Goal: Task Accomplishment & Management: Use online tool/utility

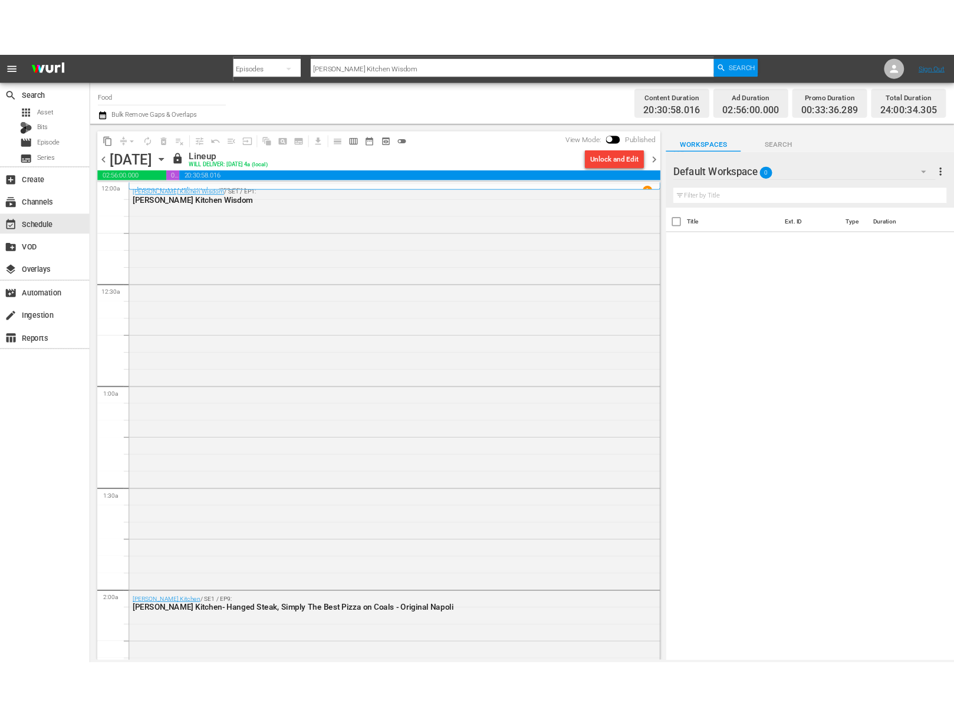
scroll to position [5211, 0]
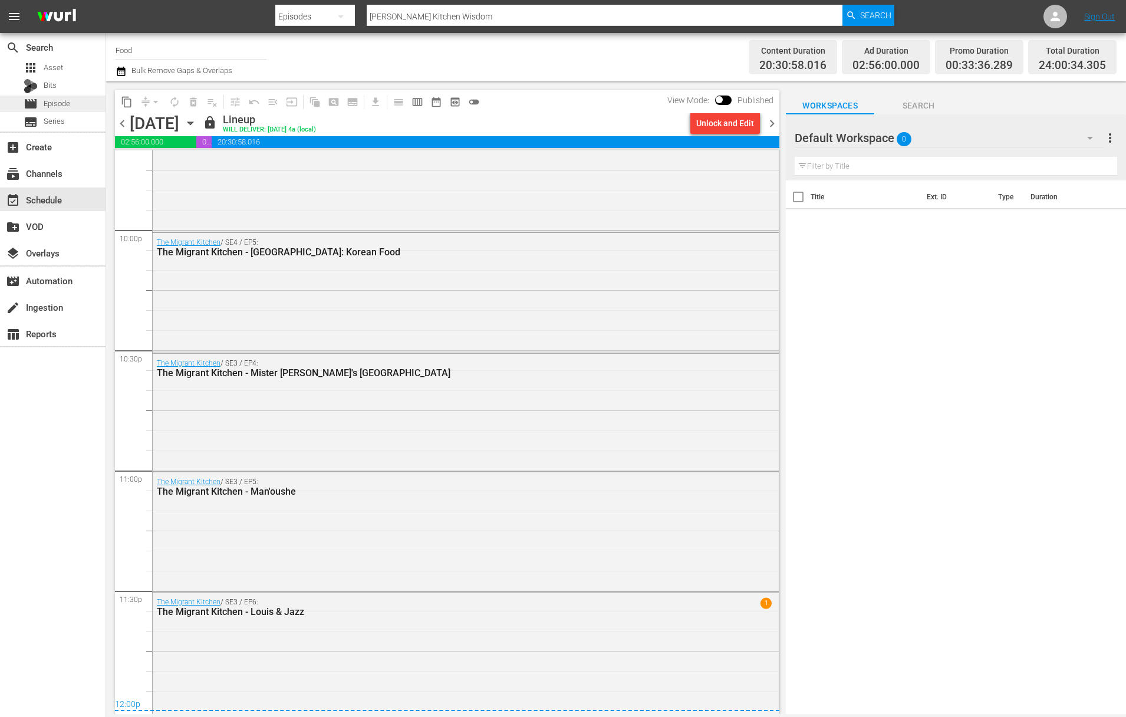
click at [68, 100] on span "Episode" at bounding box center [57, 104] width 27 height 12
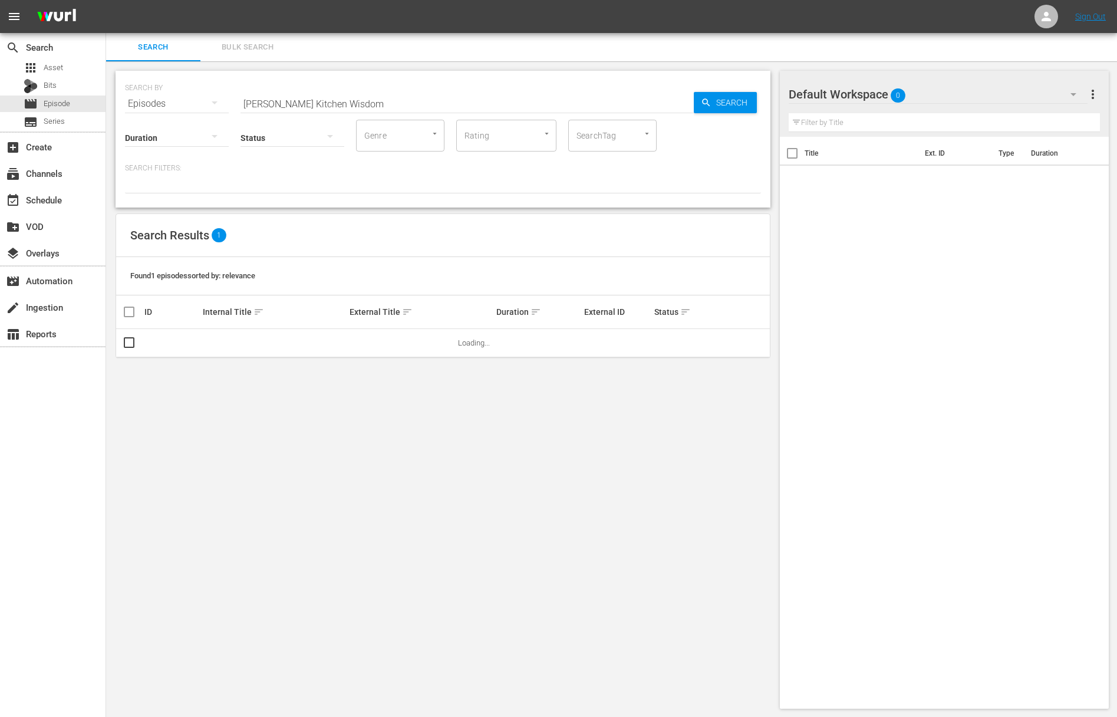
click at [387, 101] on input "[PERSON_NAME] Kitchen Wisdom" at bounding box center [466, 104] width 453 height 28
paste input "Pati's Mexican Table - Hidden Guachochi"
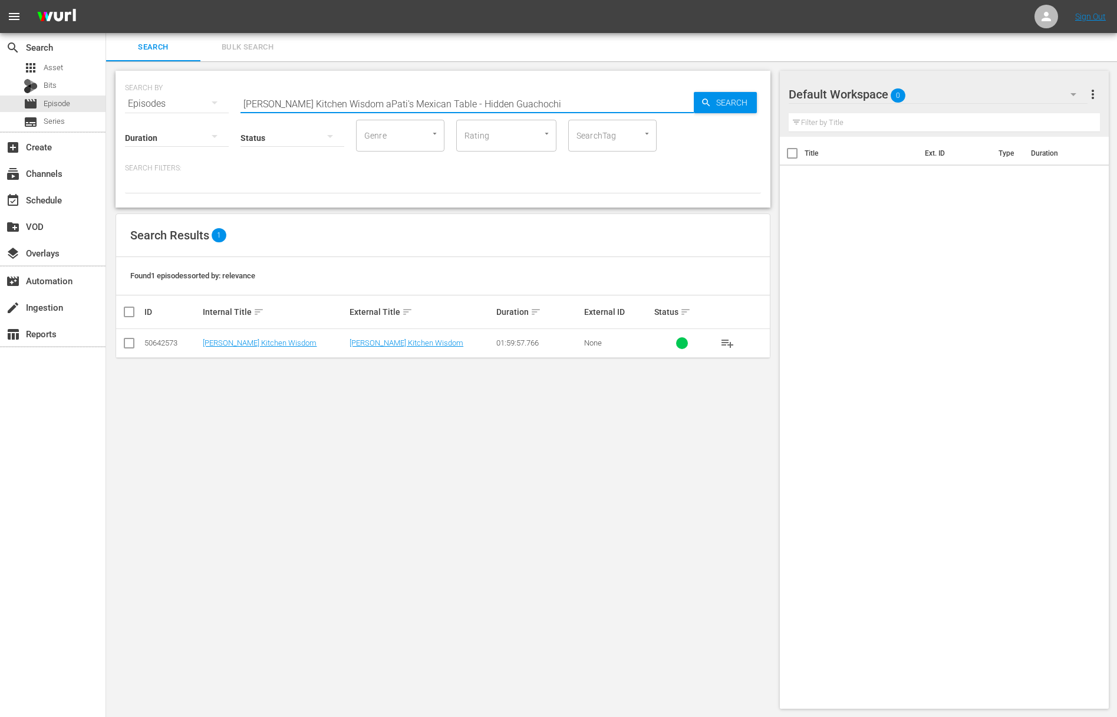
click at [391, 102] on input "[PERSON_NAME] Kitchen Wisdom aPati's Mexican Table - Hidden Guachochi" at bounding box center [466, 104] width 453 height 28
paste input "text"
click at [716, 95] on span "Search" at bounding box center [733, 102] width 45 height 21
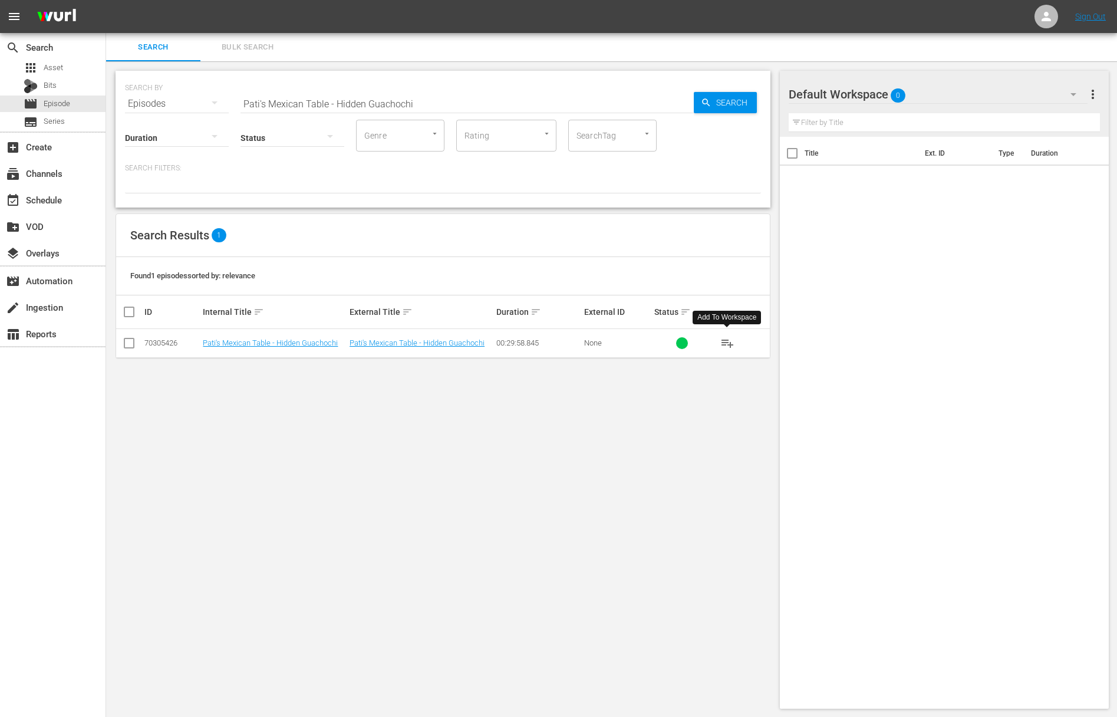
click at [730, 343] on span "playlist_add" at bounding box center [727, 343] width 14 height 14
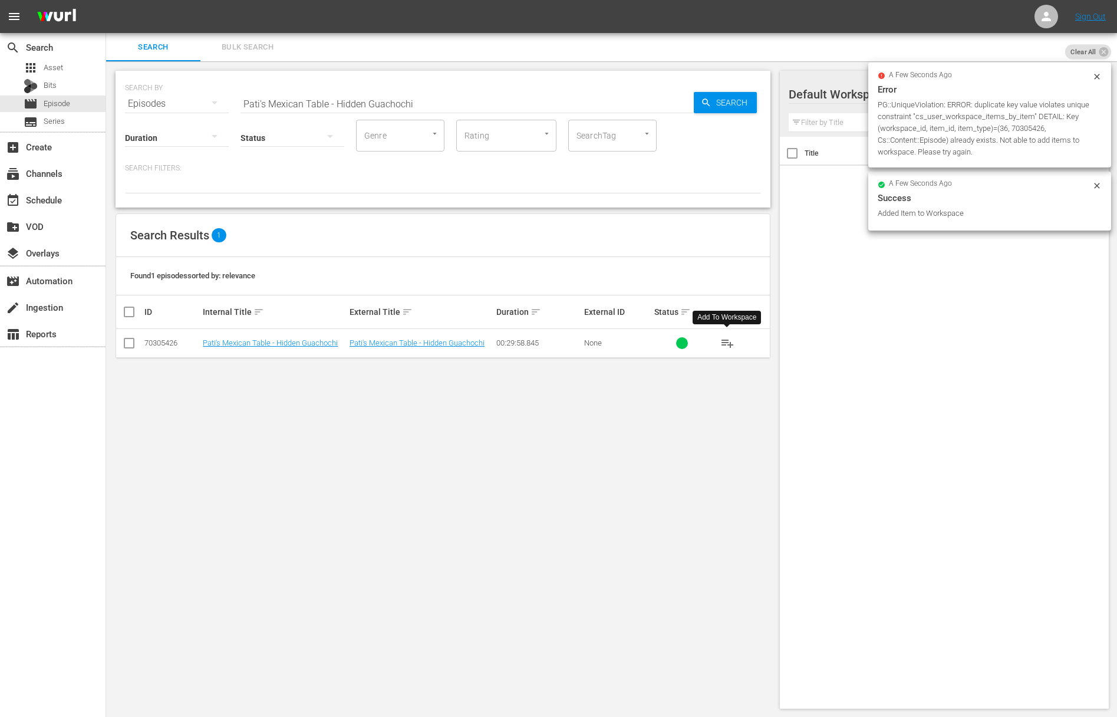
click at [465, 90] on input "Pati's Mexican Table - Hidden Guachochi" at bounding box center [466, 104] width 453 height 28
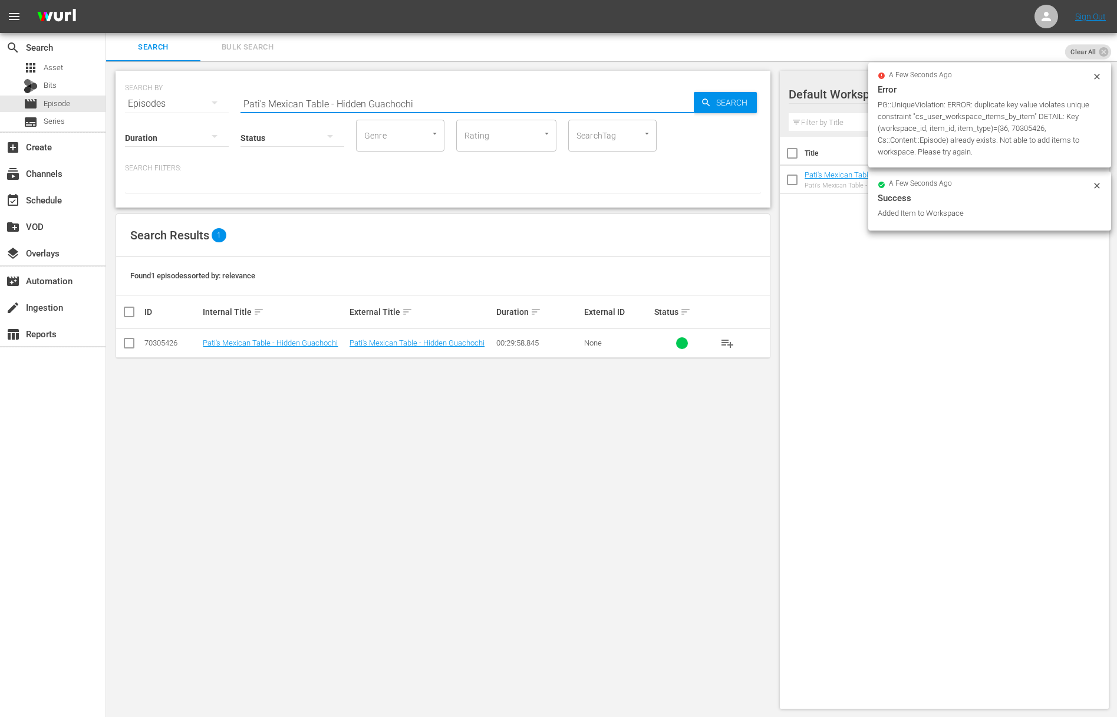
paste input "Chihuahua's Cheesiest Cheese"
click at [731, 97] on span "Search" at bounding box center [733, 102] width 45 height 21
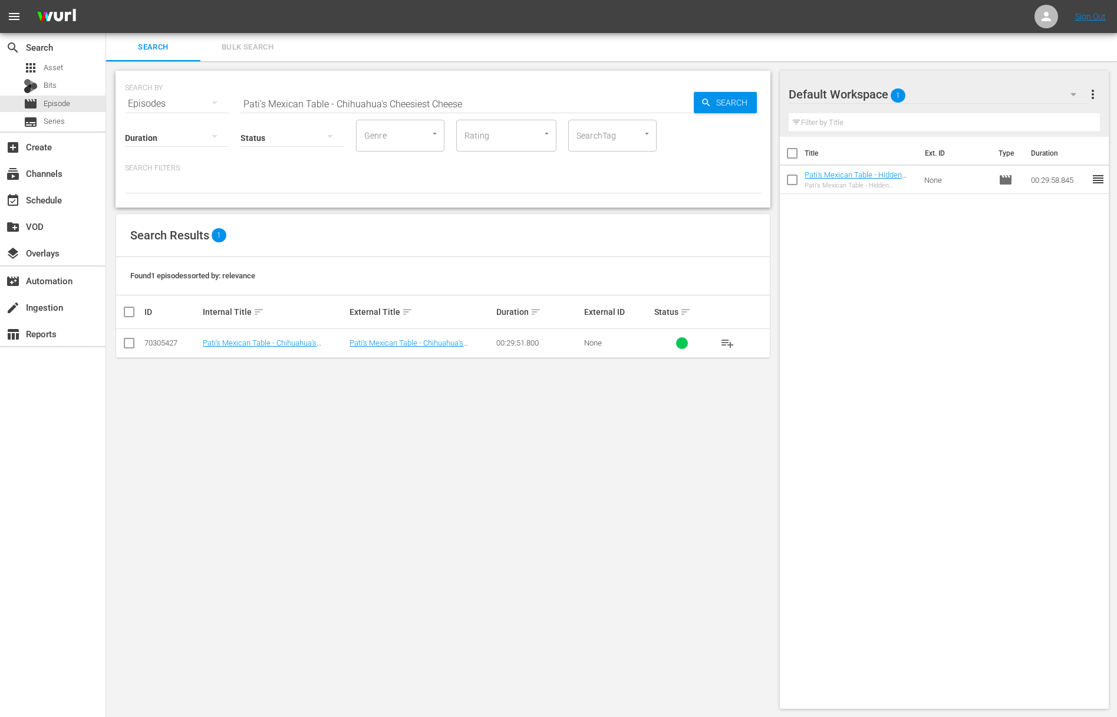
click at [727, 341] on span "playlist_add" at bounding box center [727, 343] width 14 height 14
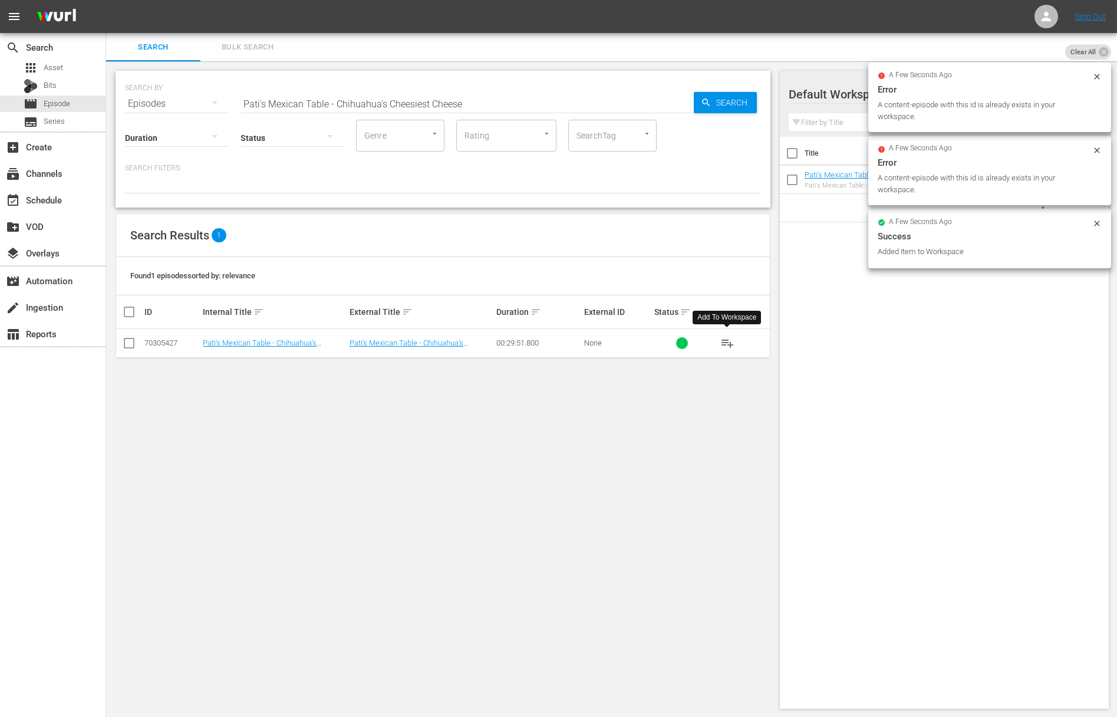
click at [473, 110] on input "Pati's Mexican Table - Chihuahua's Cheesiest Cheese" at bounding box center [466, 104] width 453 height 28
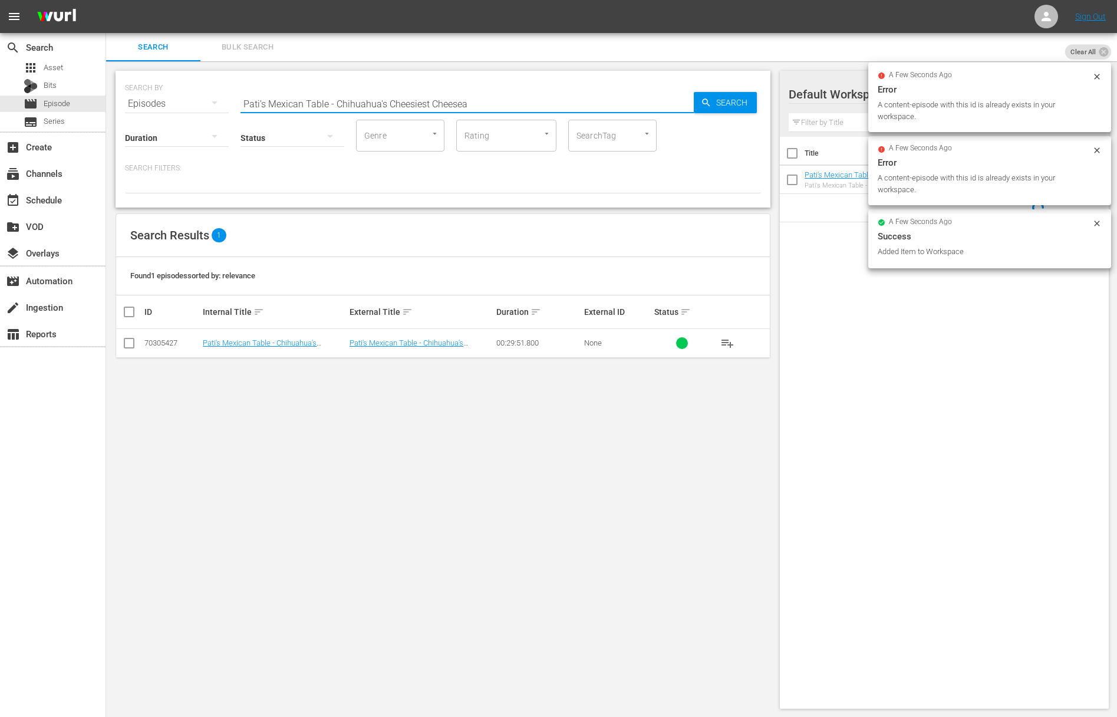
paste input "Pati's Mexican Table - The Magic of [PERSON_NAME]"
click at [498, 105] on input "[PERSON_NAME]'s Mexican Table - Chihuahua's Cheesiest CheeseaPati's Mexican Tab…" at bounding box center [466, 104] width 453 height 28
paste input "Pati's Mexican Table - The Magic of [PERSON_NAME]"
click at [516, 102] on input "Pati's Mexican Table - Chihuahua's Cheesiest CheeseaPati's MaPati's Mexican Tab…" at bounding box center [466, 104] width 453 height 28
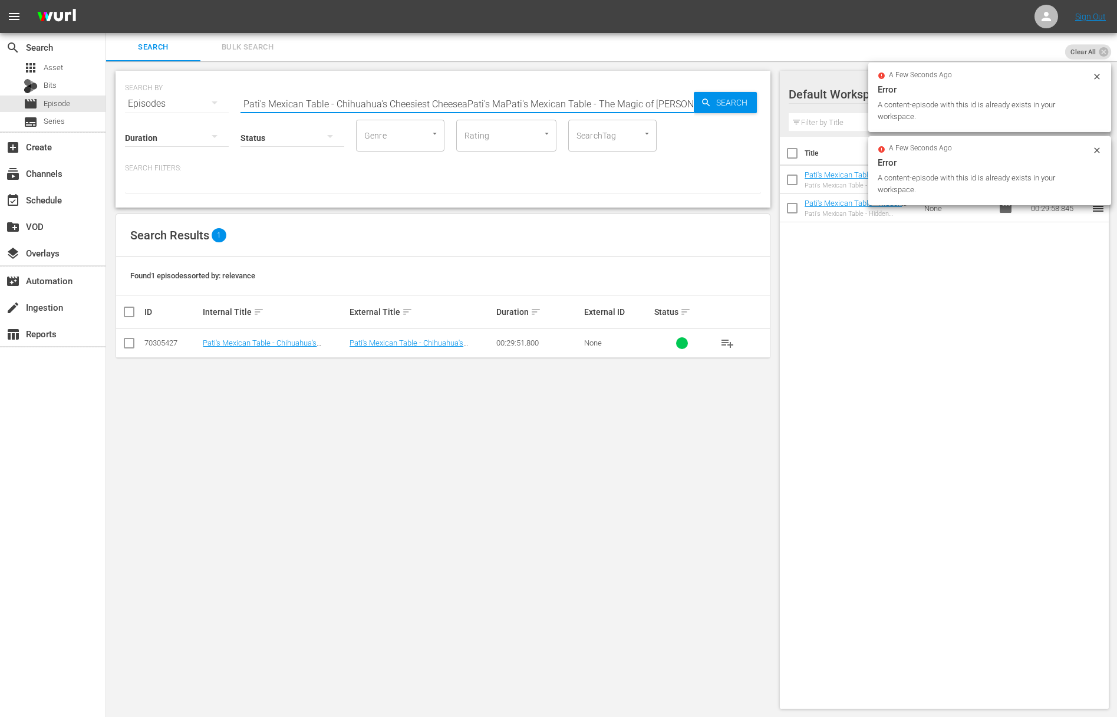
paste input "text"
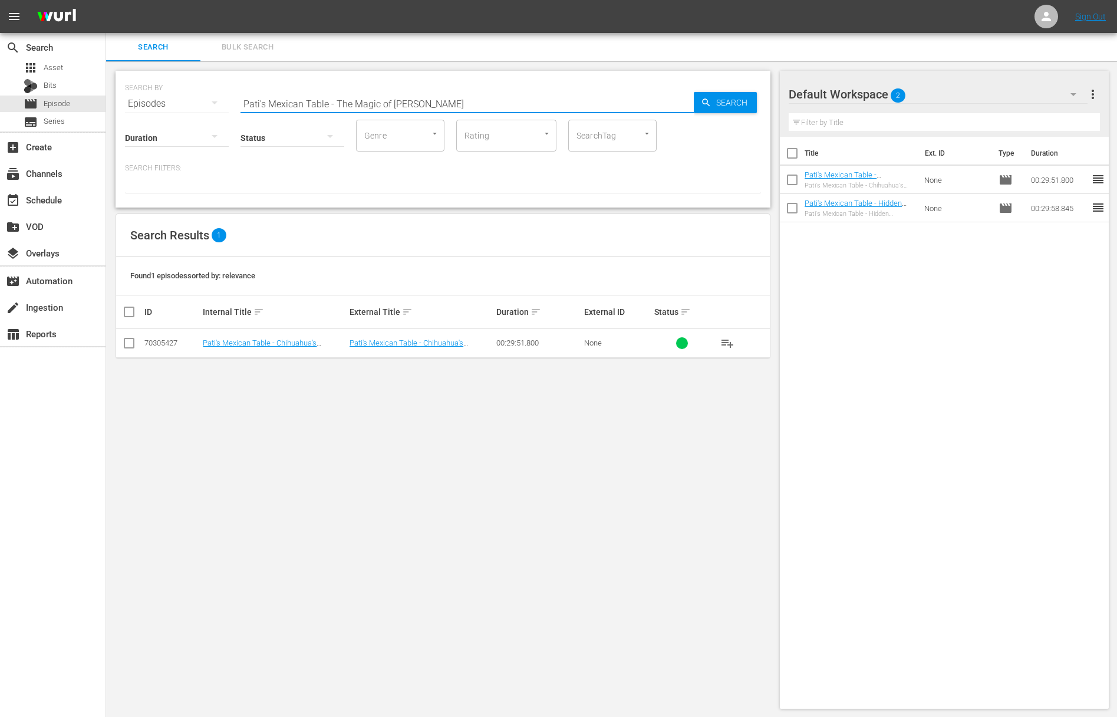
click at [660, 100] on input "Pati's Mexican Table - The Magic of [PERSON_NAME]" at bounding box center [466, 104] width 453 height 28
click at [709, 100] on icon "button" at bounding box center [706, 102] width 11 height 11
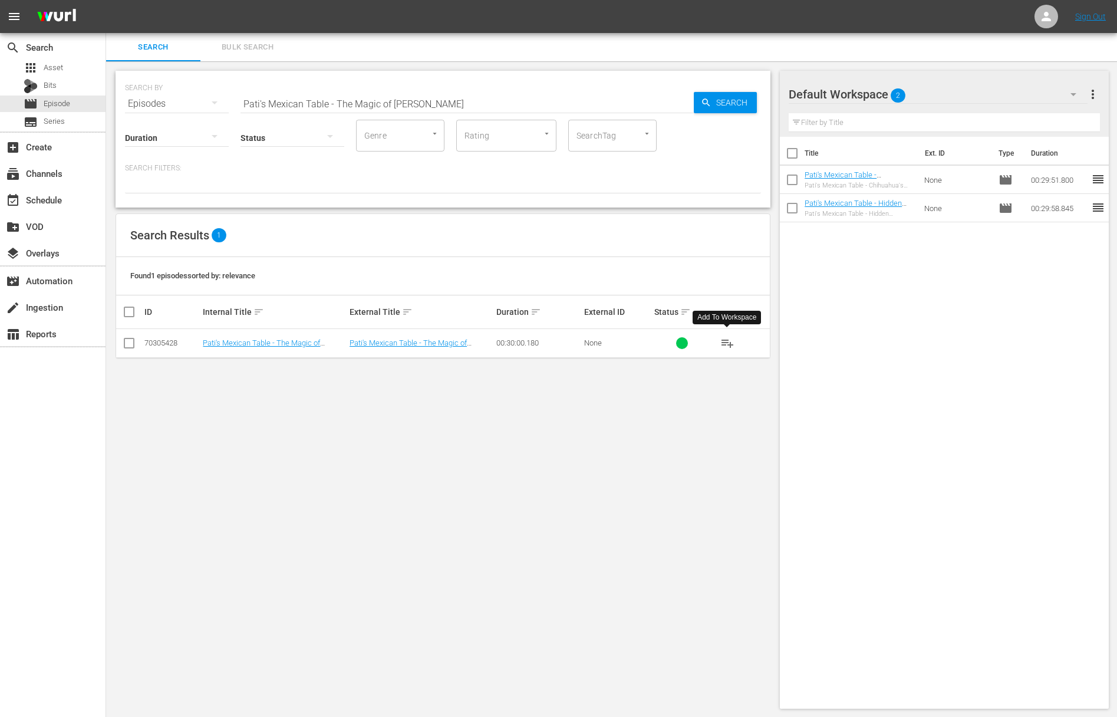
click at [732, 343] on span "playlist_add" at bounding box center [727, 343] width 14 height 14
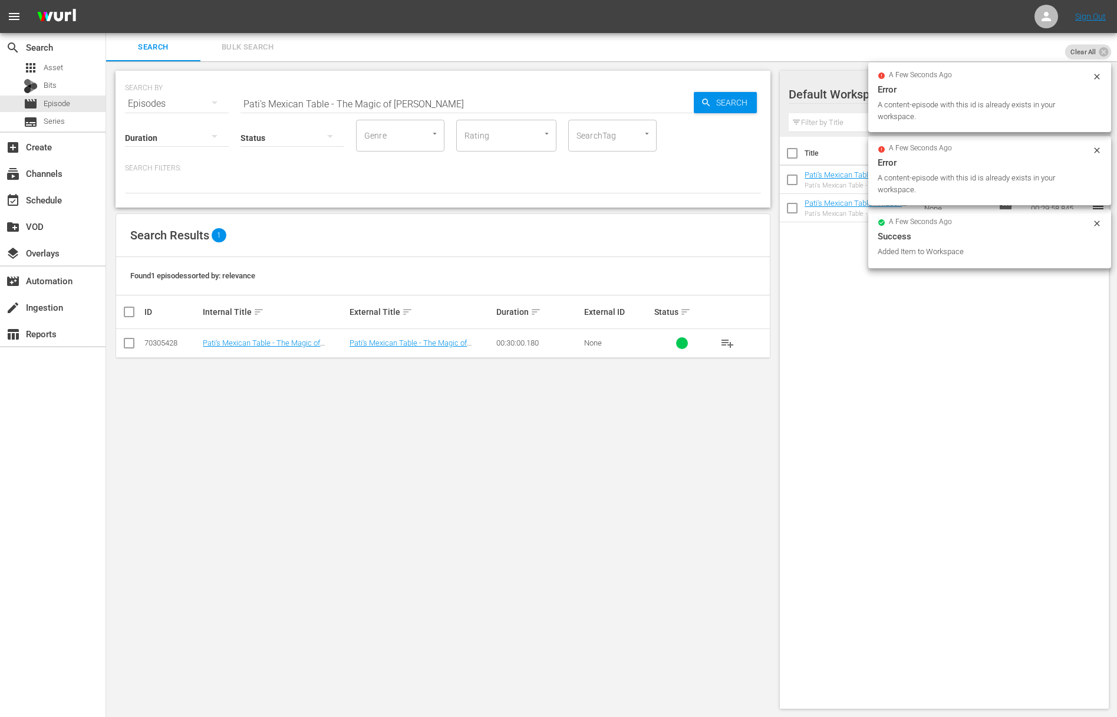
click at [431, 88] on div "SEARCH BY Search By Episodes Search ID, Title, Description, Keywords, or Catego…" at bounding box center [443, 96] width 636 height 42
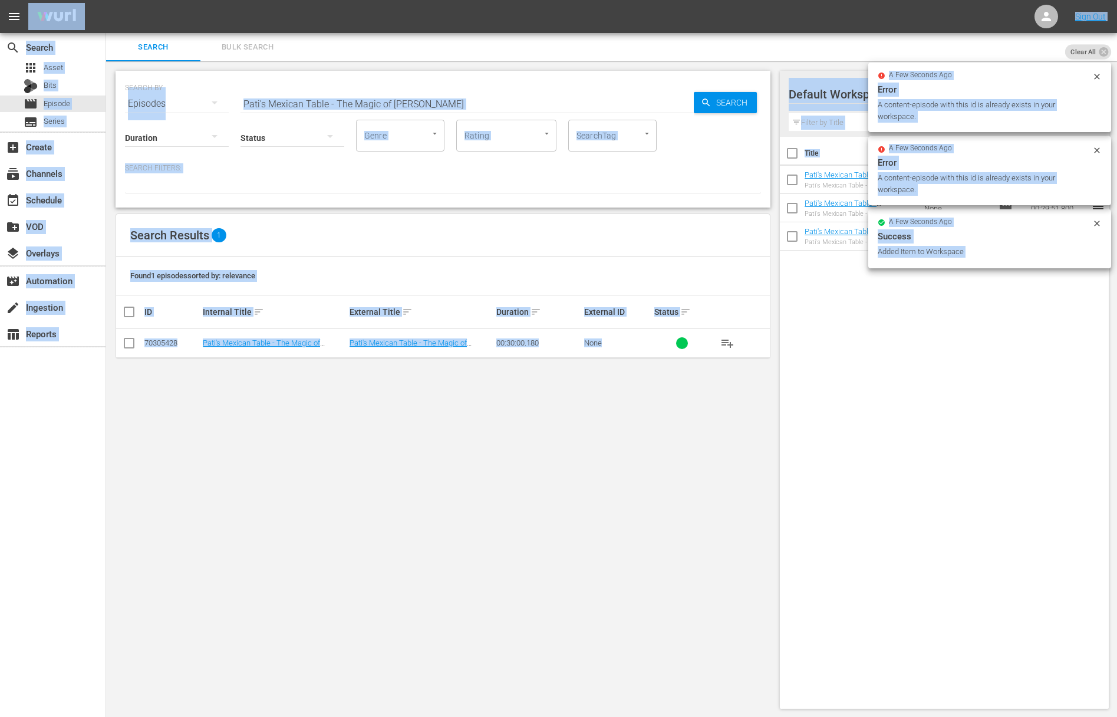
click at [424, 96] on input "Pati's Mexican Table - The Magic of [PERSON_NAME]" at bounding box center [466, 104] width 453 height 28
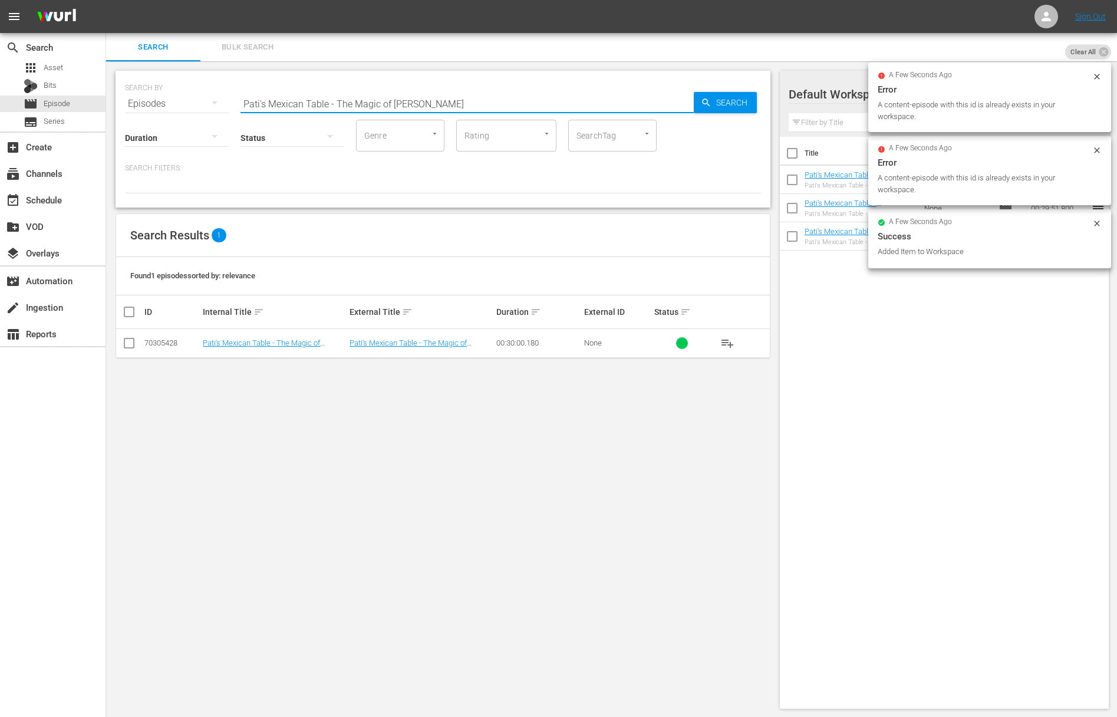
paste input "Paquimé & Pecans"
click at [740, 98] on span "Search" at bounding box center [733, 102] width 45 height 21
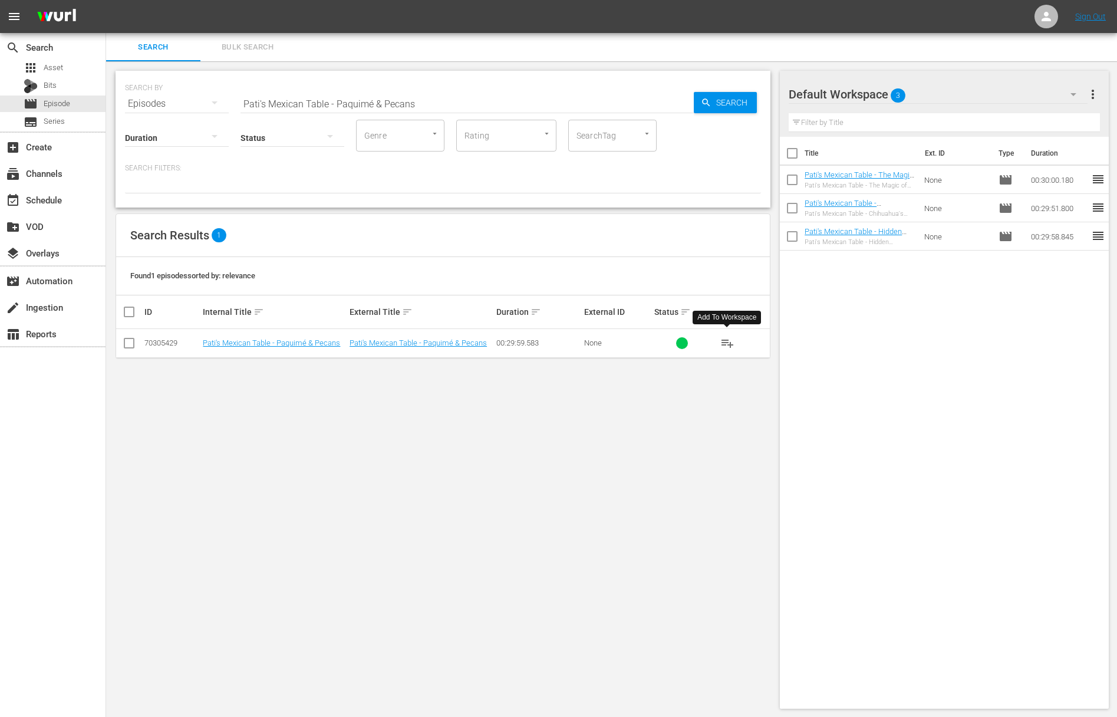
click at [730, 338] on span "playlist_add" at bounding box center [727, 343] width 14 height 14
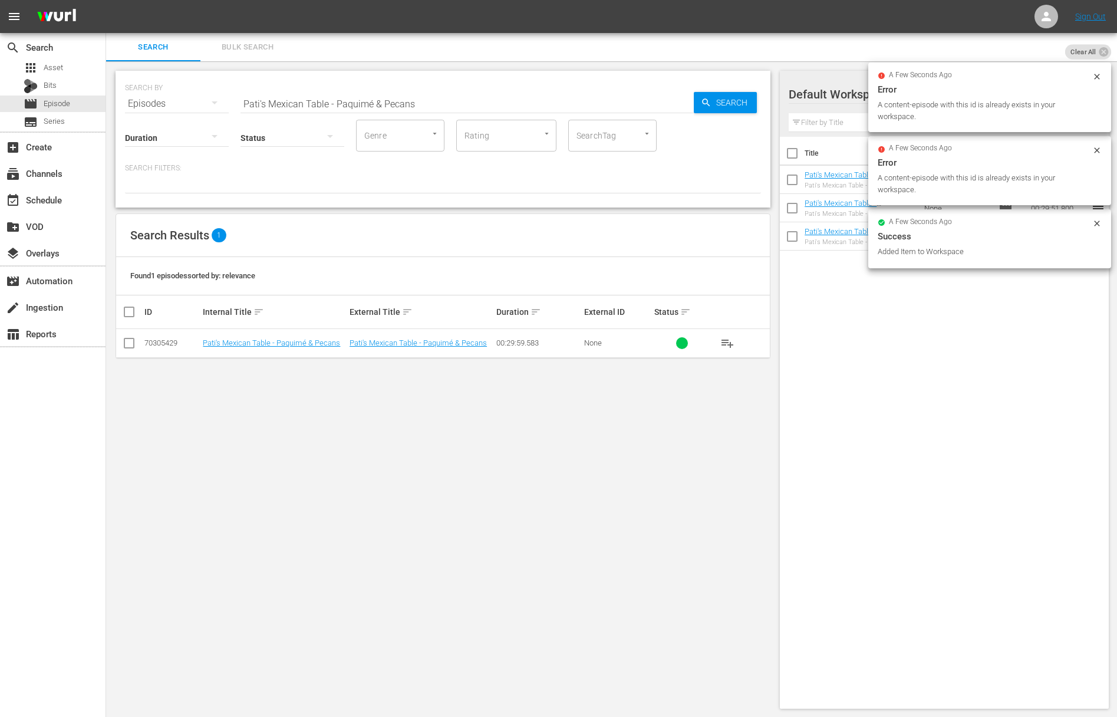
click at [443, 100] on input "Pati's Mexican Table - Paquimé & Pecans" at bounding box center [466, 104] width 453 height 28
paste input "Cowboy Life"
click at [691, 104] on input "[PERSON_NAME]'s Mexican Table - Cowboy Life" at bounding box center [466, 104] width 453 height 28
drag, startPoint x: 693, startPoint y: 102, endPoint x: 705, endPoint y: 102, distance: 12.4
click at [705, 102] on div "SEARCH BY Search By Episodes Search ID, Title, Description, Keywords, or Catego…" at bounding box center [443, 96] width 636 height 42
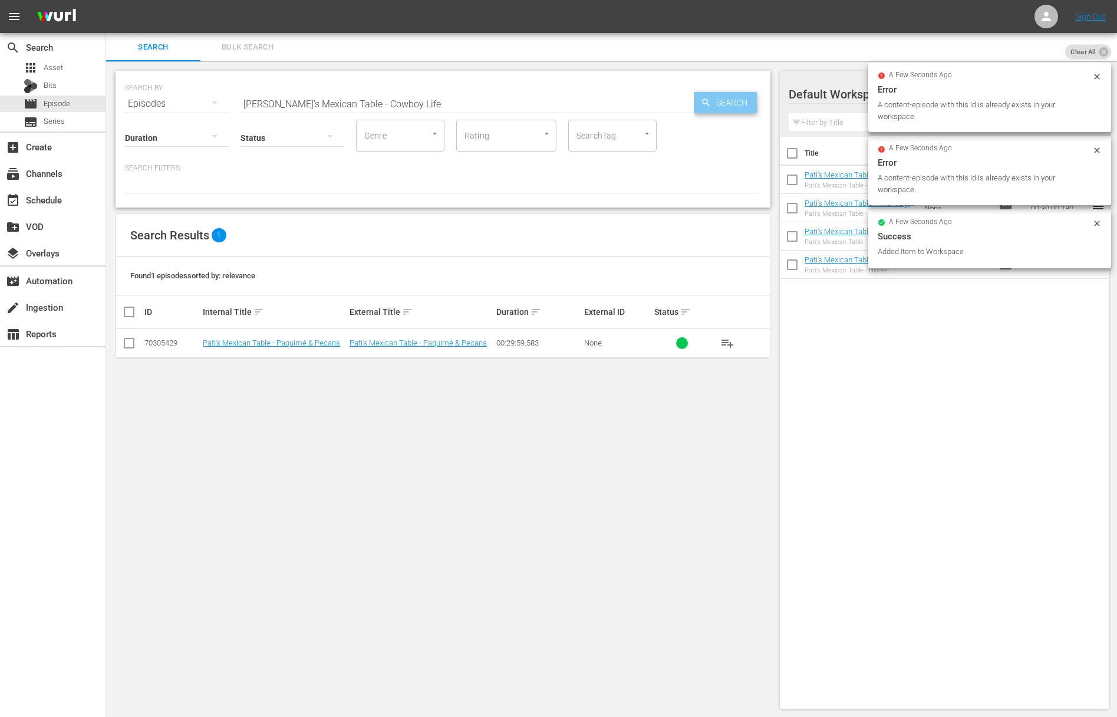
click at [705, 103] on icon "button" at bounding box center [706, 102] width 11 height 11
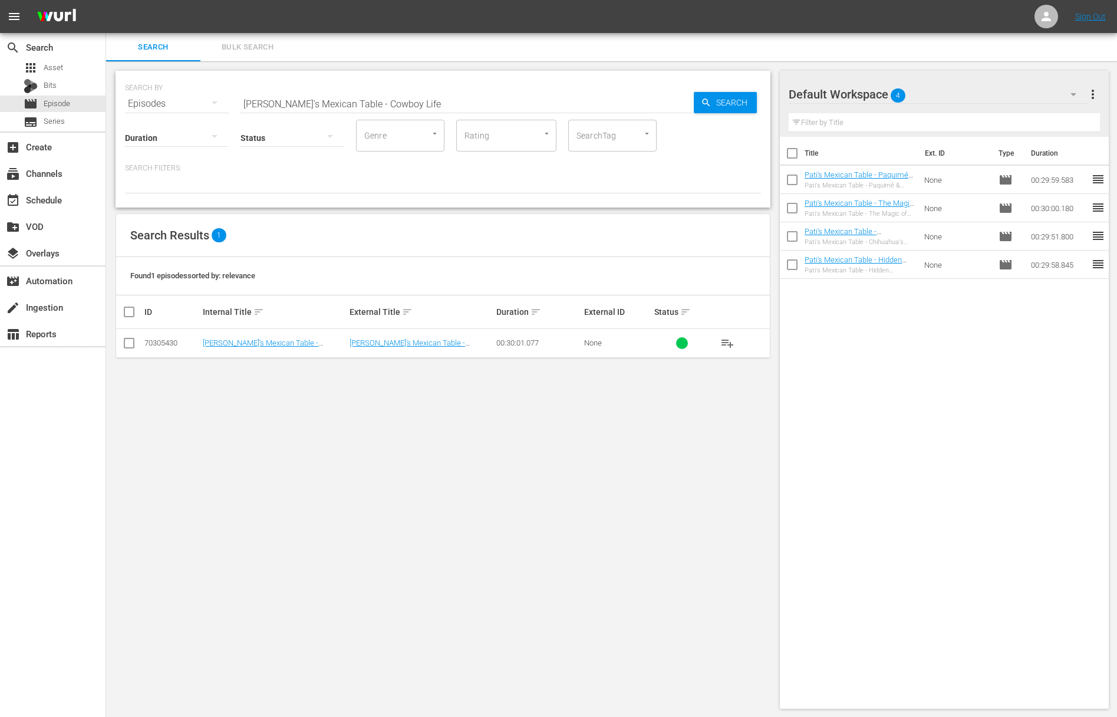
click at [727, 342] on span "playlist_add" at bounding box center [727, 343] width 14 height 14
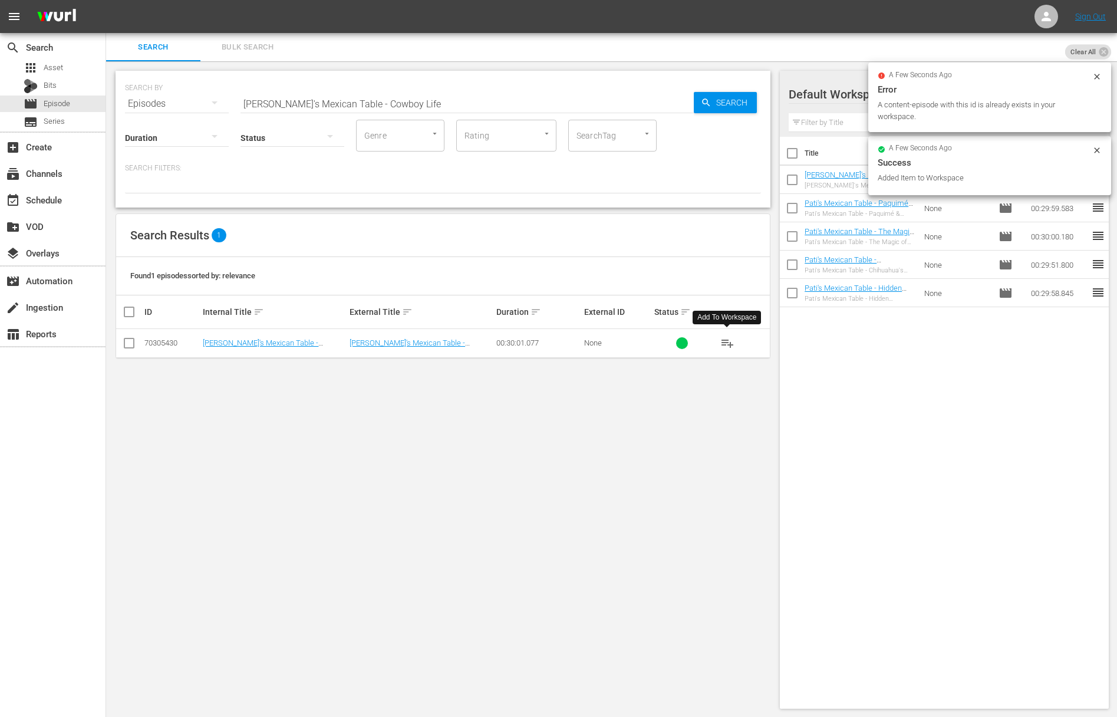
click at [536, 113] on hr at bounding box center [466, 113] width 453 height 1
click at [540, 102] on input "[PERSON_NAME]'s Mexican Table - Cowboy Life" at bounding box center [466, 104] width 453 height 28
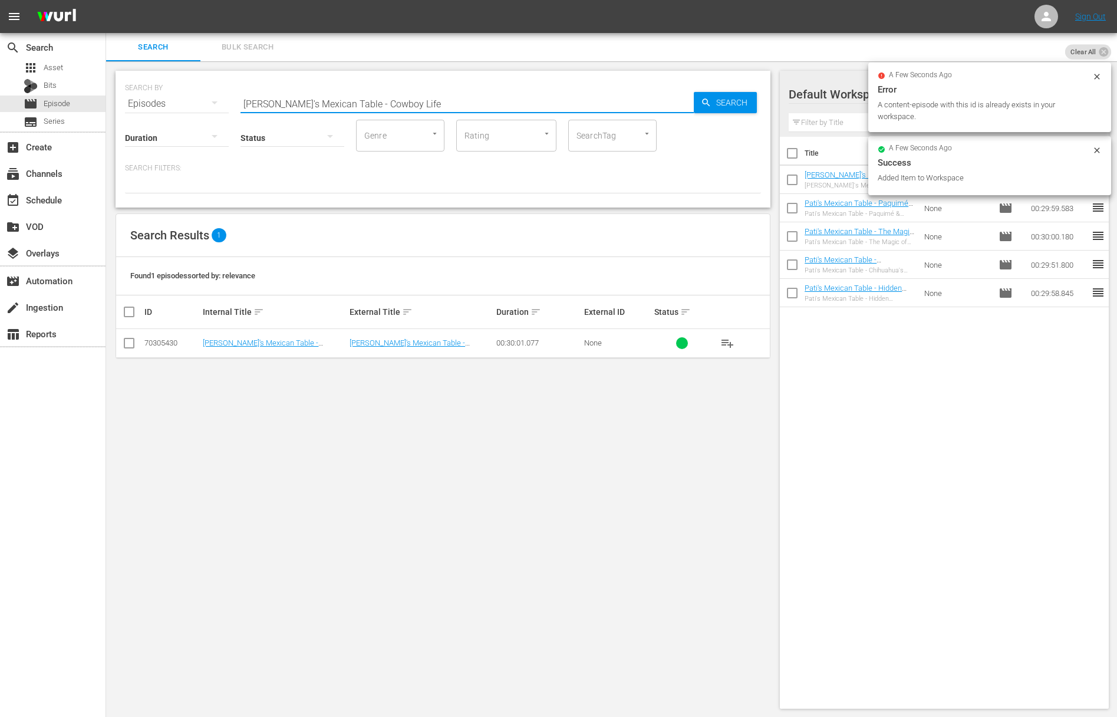
paste input "Revolutionary Bites"
click at [716, 104] on span "Search" at bounding box center [733, 102] width 45 height 21
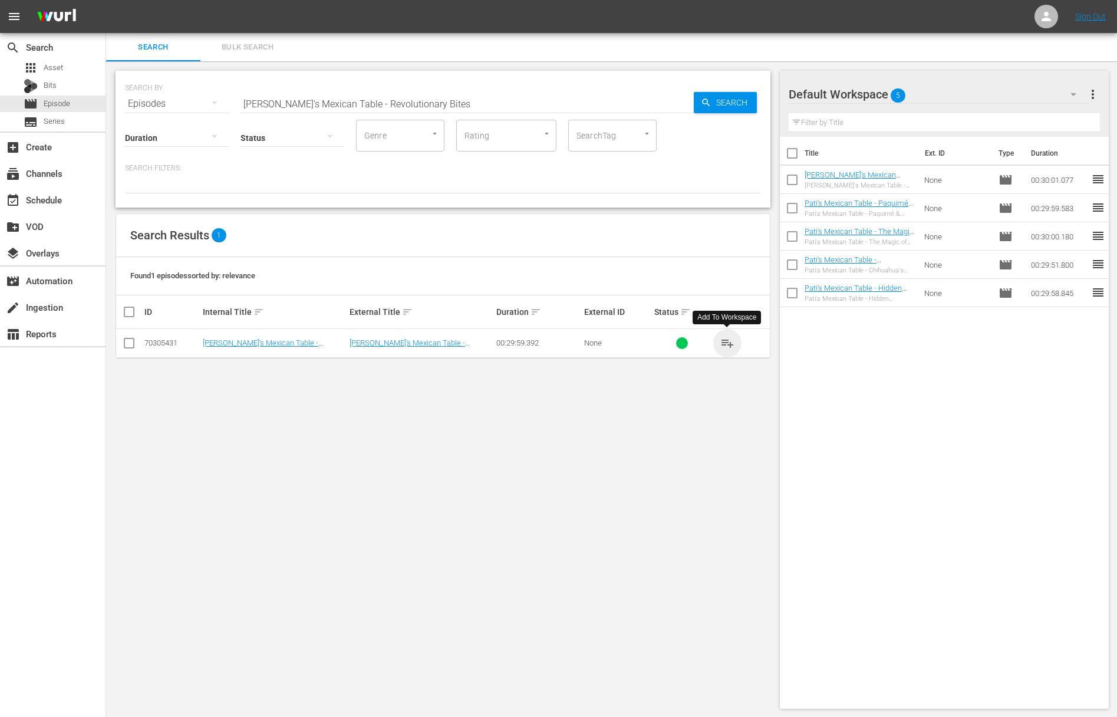
click at [727, 341] on span "playlist_add" at bounding box center [727, 343] width 14 height 14
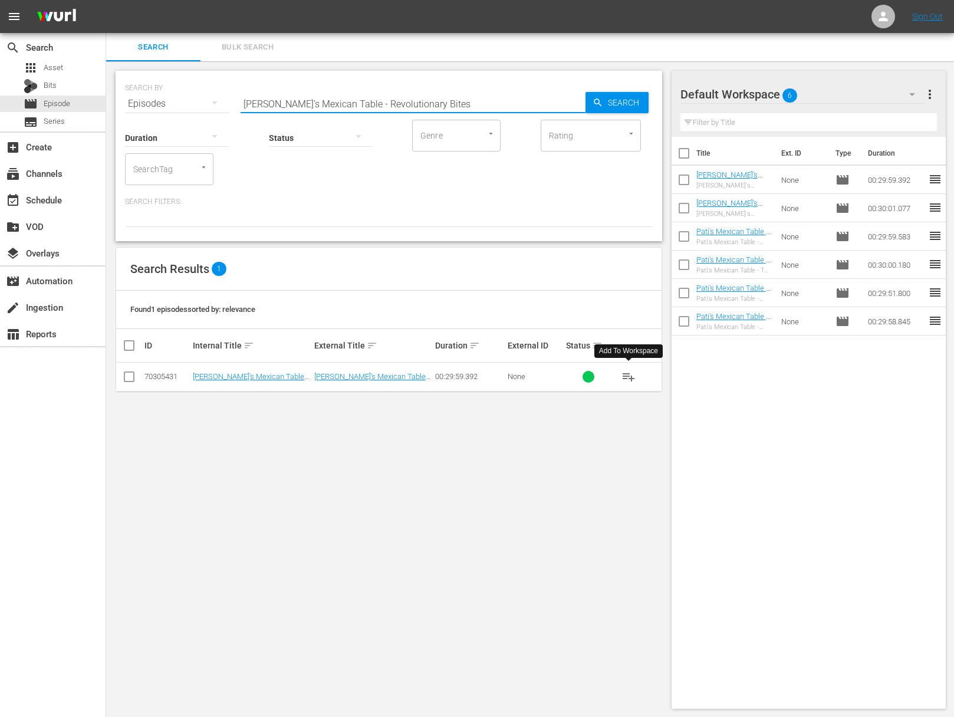
click at [431, 96] on input "[PERSON_NAME]'s Mexican Table - Revolutionary Bites" at bounding box center [412, 104] width 345 height 28
paste input "Symphony of Flavor"
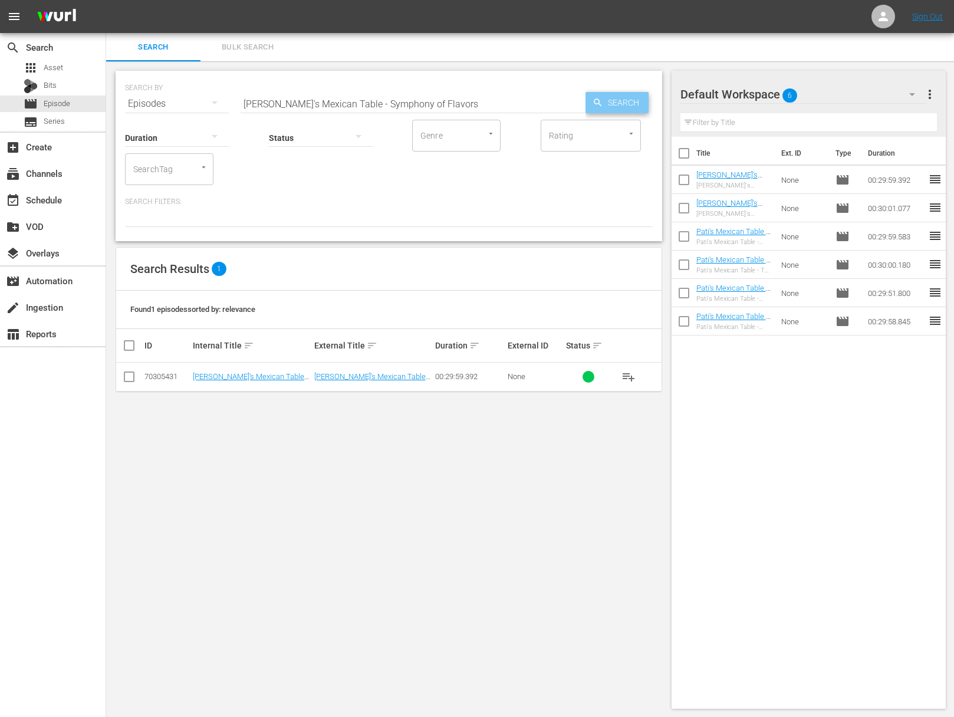
click at [607, 100] on span "Search" at bounding box center [625, 102] width 45 height 21
click at [632, 377] on span "playlist_add" at bounding box center [628, 377] width 14 height 14
click at [631, 377] on span "playlist_add" at bounding box center [628, 377] width 14 height 14
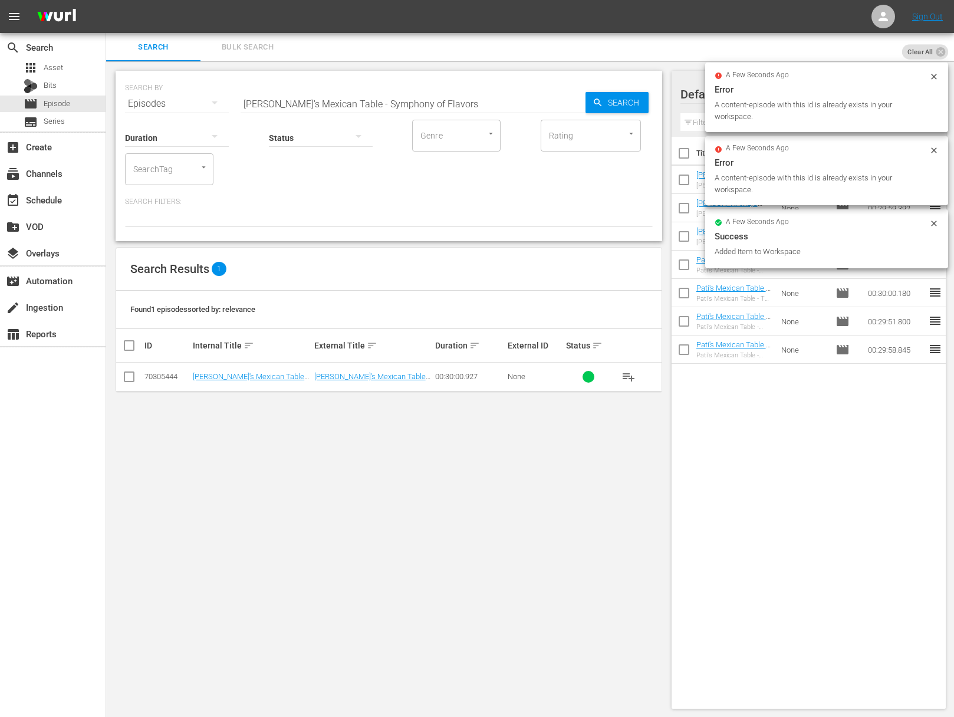
click at [418, 110] on input "[PERSON_NAME]'s Mexican Table - Symphony of Flavors" at bounding box center [412, 104] width 345 height 28
paste input "Canyon Cuisine"
click at [585, 111] on div "Search" at bounding box center [616, 102] width 63 height 21
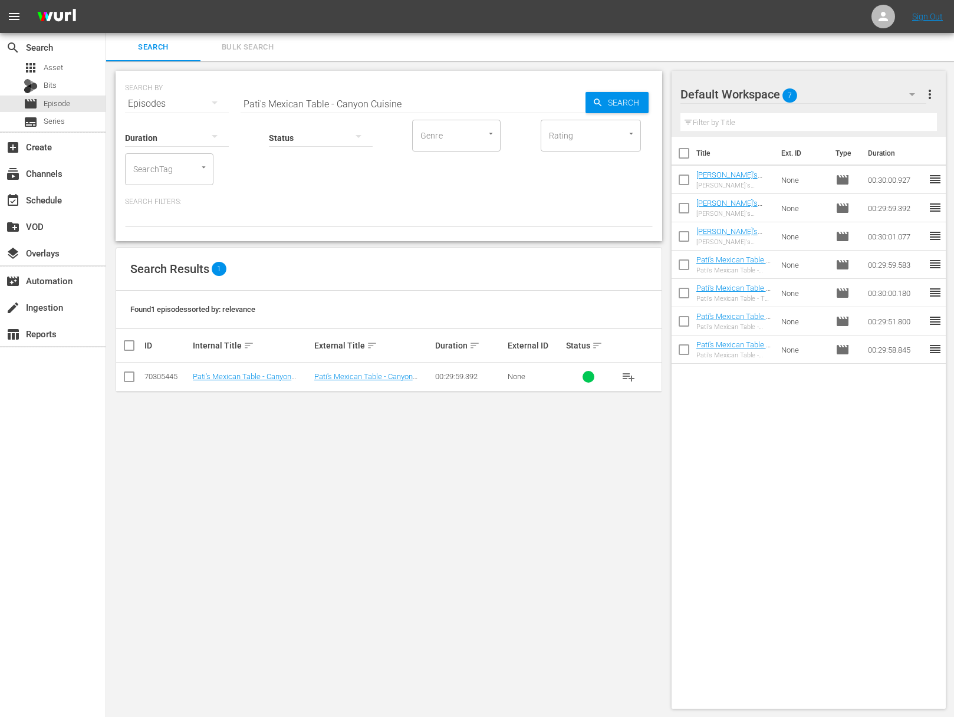
click at [628, 371] on span "playlist_add" at bounding box center [628, 377] width 14 height 14
click at [628, 375] on span "playlist_add" at bounding box center [628, 377] width 14 height 14
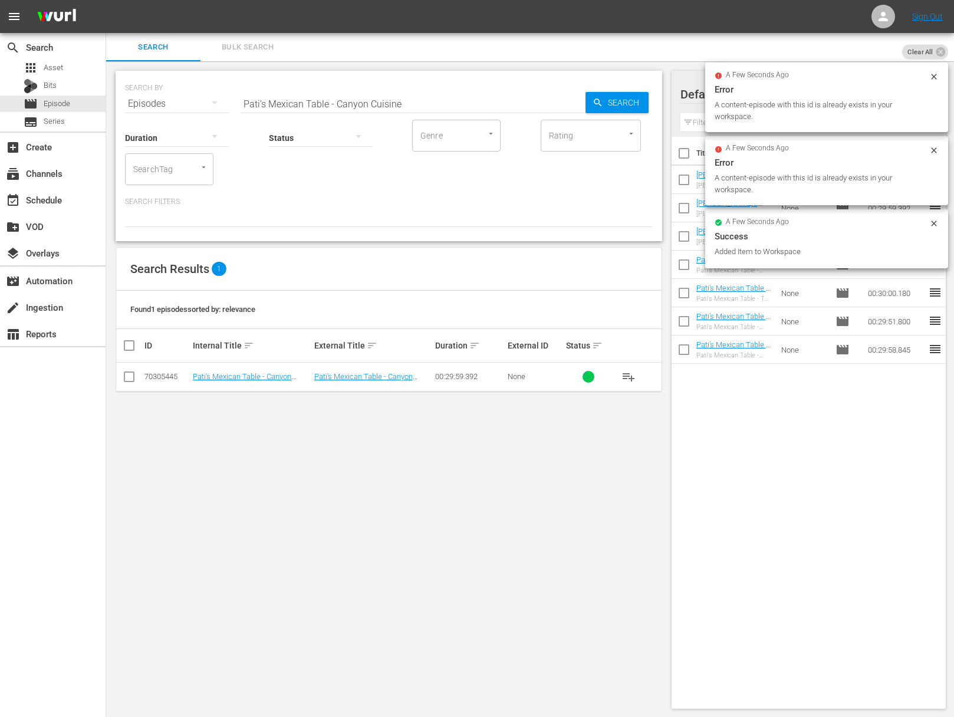
click at [429, 105] on input "Pati's Mexican Table - Canyon Cuisine" at bounding box center [412, 104] width 345 height 28
paste input "Tacos and a Tostada"
click at [622, 106] on span "Search" at bounding box center [625, 102] width 45 height 21
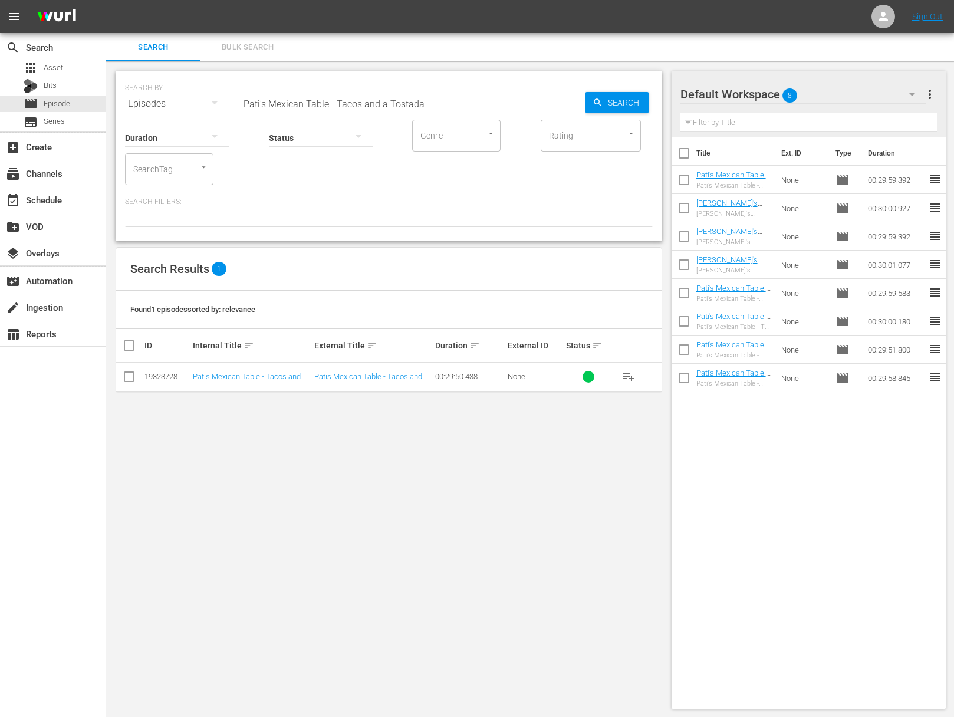
click at [626, 375] on span "playlist_add" at bounding box center [628, 377] width 14 height 14
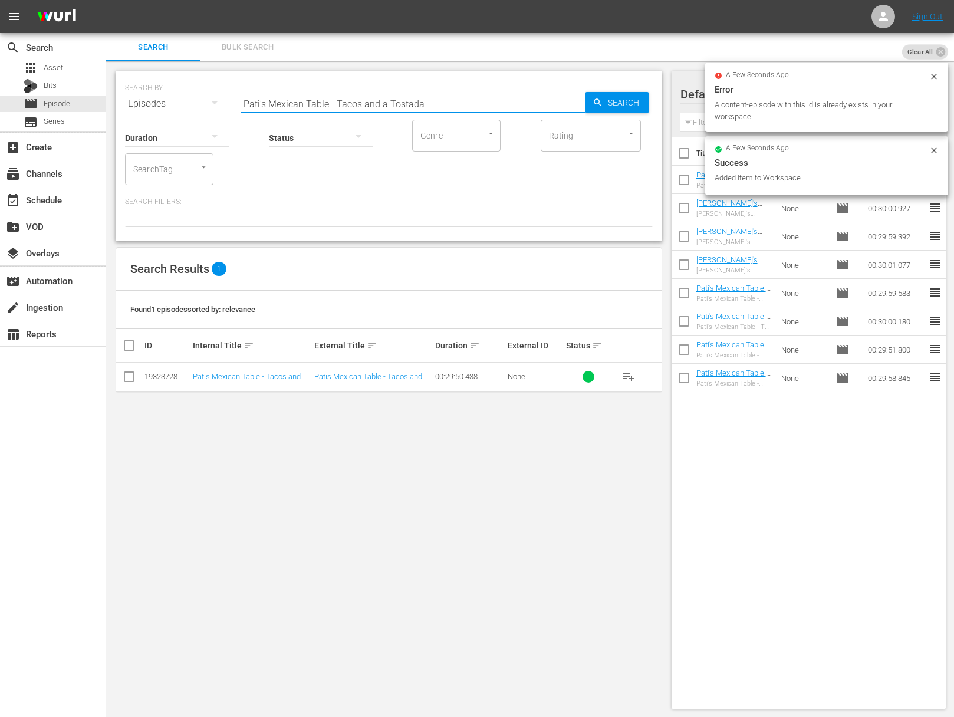
click at [417, 108] on input "Pati's Mexican Table - Tacos and a Tostada" at bounding box center [412, 104] width 345 height 28
paste input "Double Vallart"
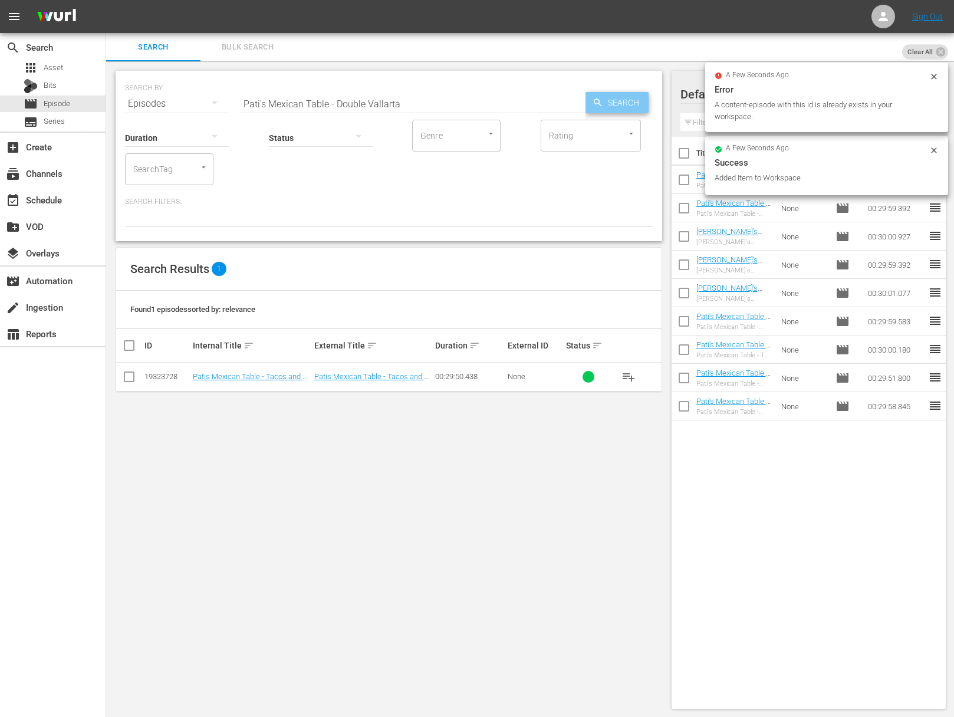
click at [635, 102] on span "Search" at bounding box center [625, 102] width 45 height 21
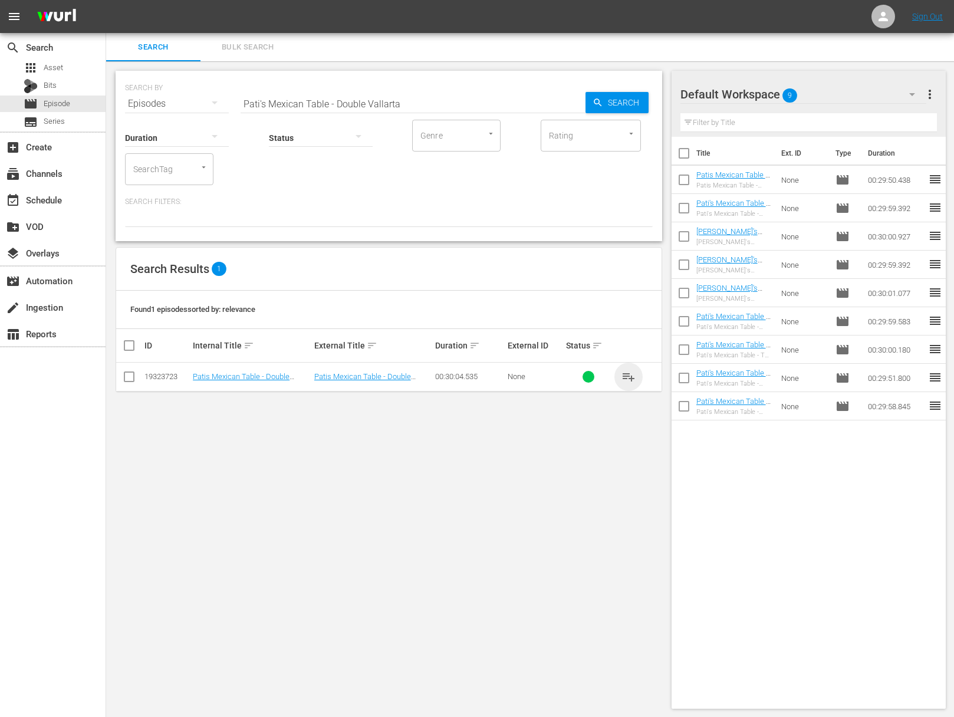
click at [633, 375] on span "playlist_add" at bounding box center [628, 377] width 14 height 14
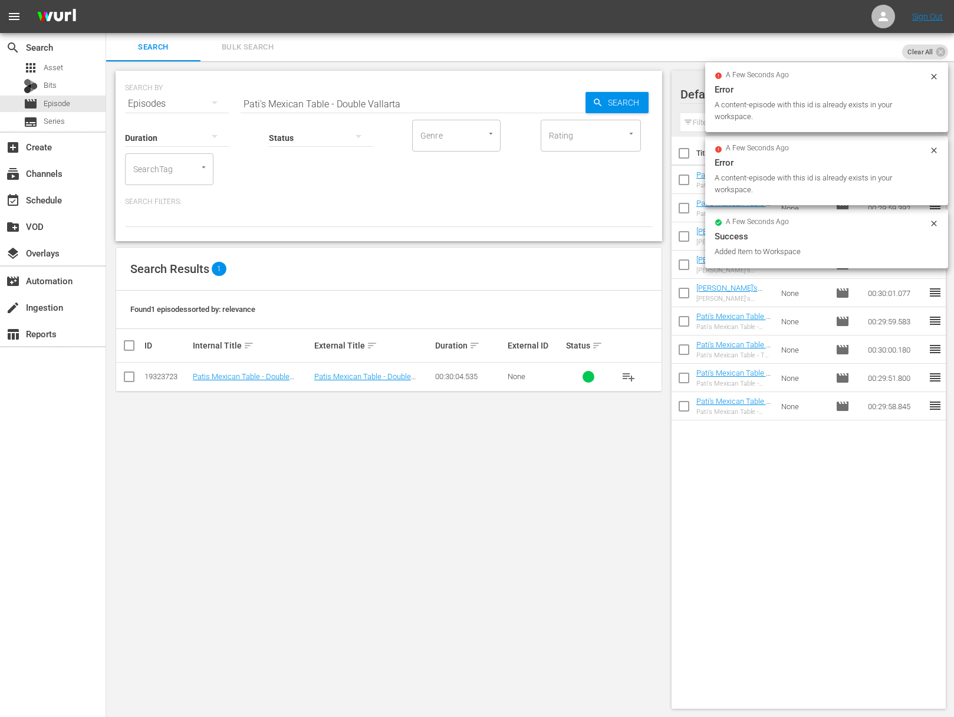
click at [407, 104] on input "Pati's Mexican Table - Double Vallarta" at bounding box center [412, 104] width 345 height 28
paste input "The Heart of Tequil"
click at [595, 104] on icon "button" at bounding box center [598, 102] width 8 height 8
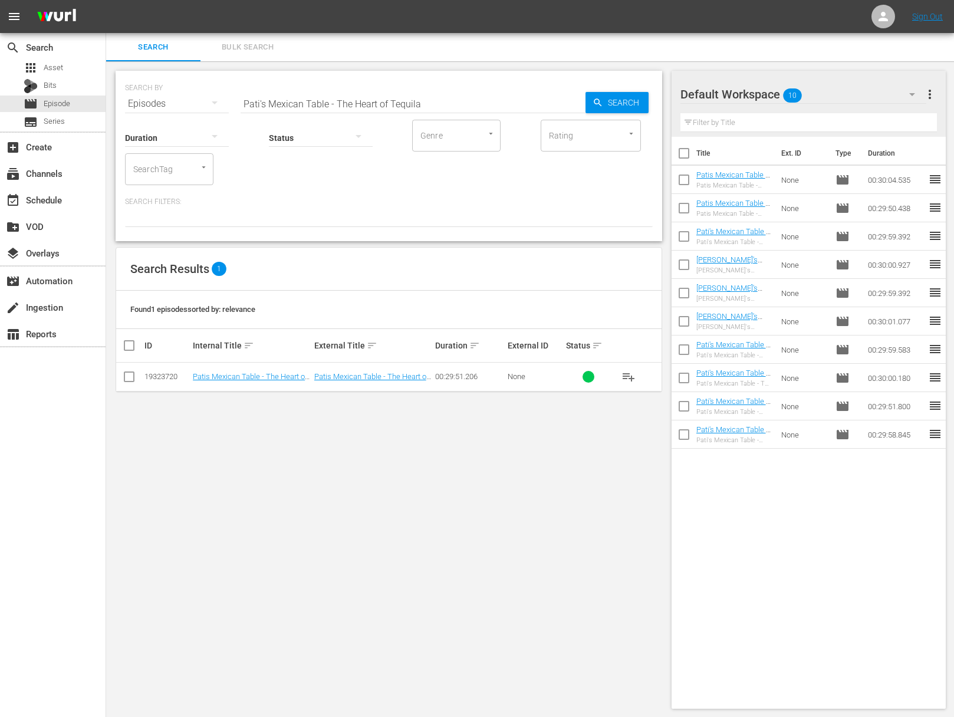
click at [631, 379] on span "playlist_add" at bounding box center [628, 377] width 14 height 14
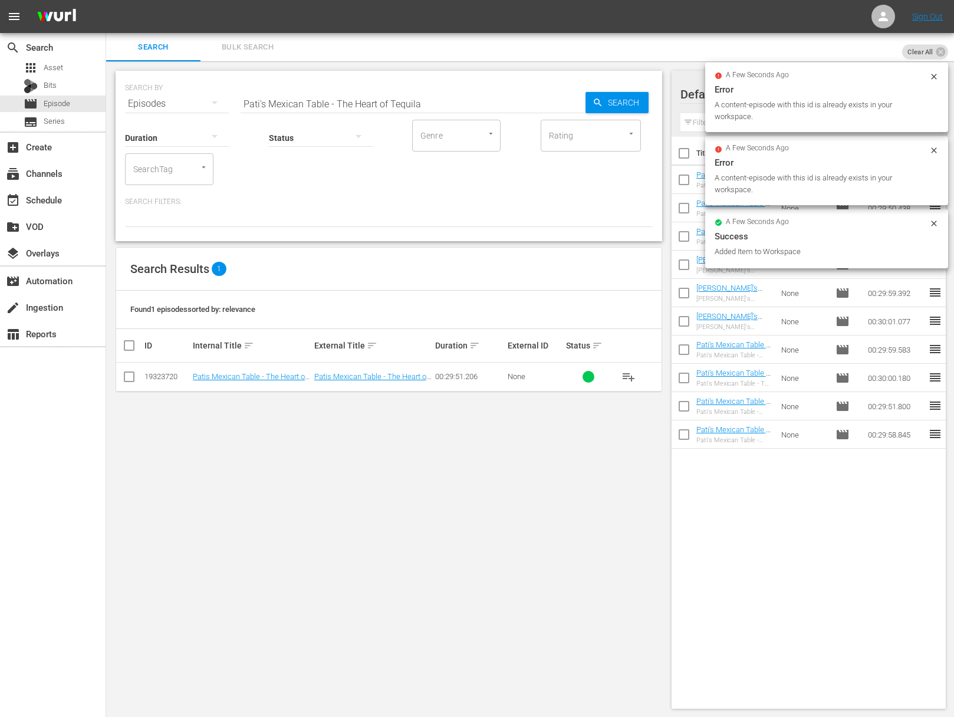
click at [411, 99] on input "Pati's Mexican Table - The Heart of Tequila" at bounding box center [412, 104] width 345 height 28
paste input "Getting to the Roots"
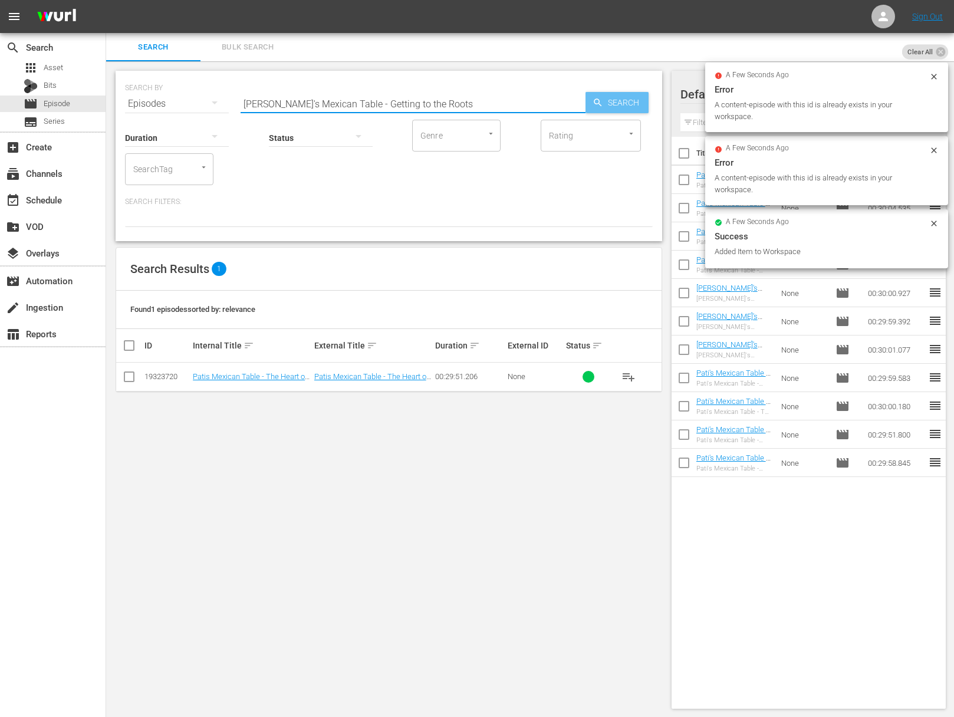
click at [608, 103] on span "Search" at bounding box center [625, 102] width 45 height 21
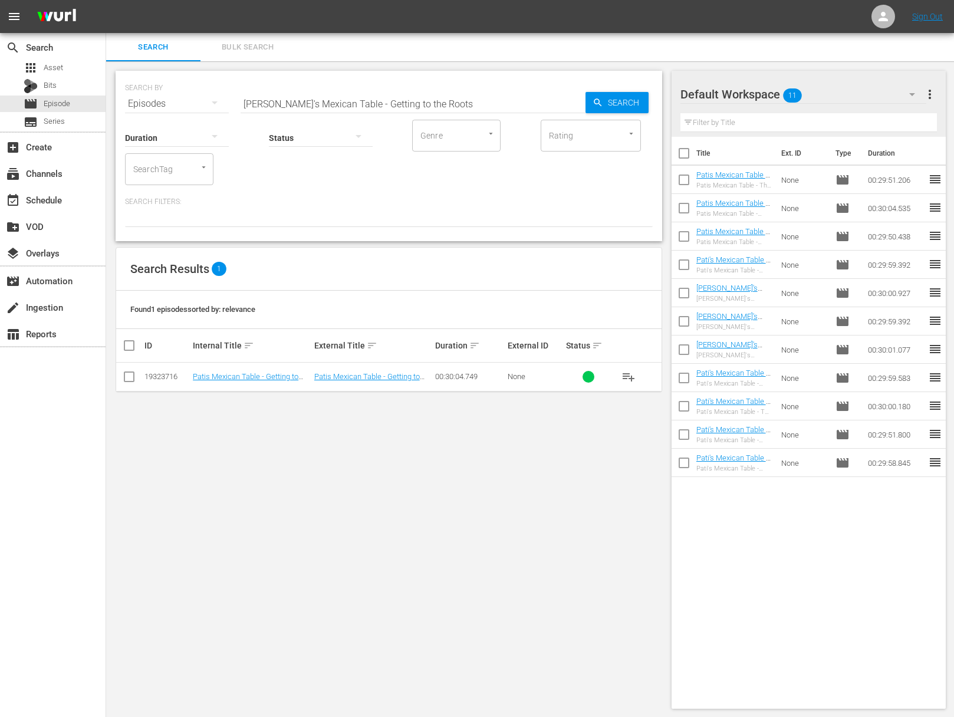
click at [627, 375] on span "playlist_add" at bounding box center [628, 377] width 14 height 14
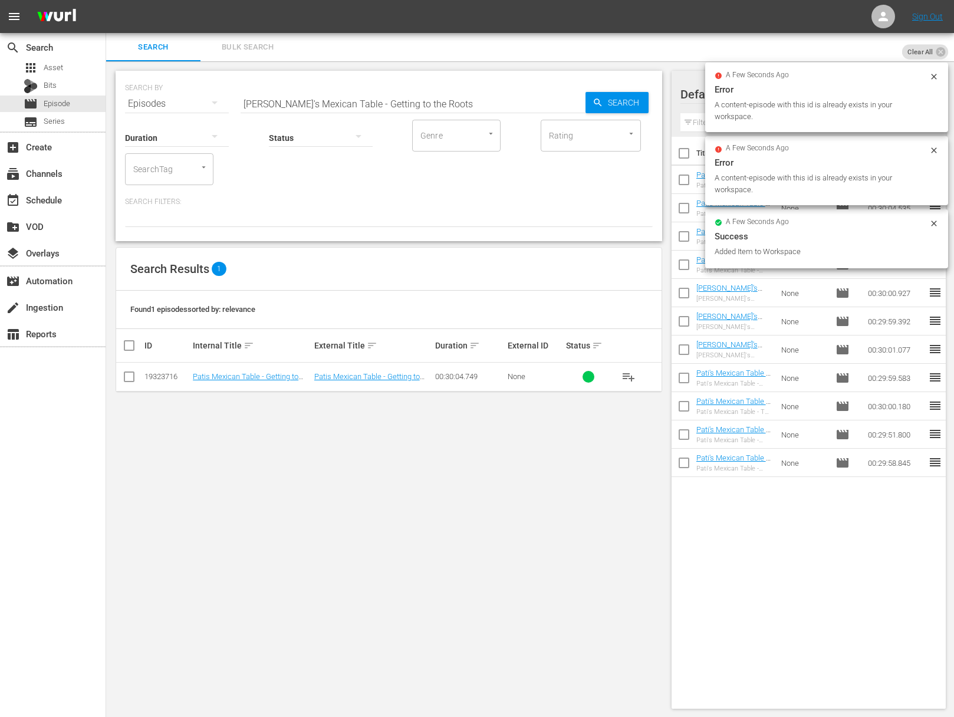
click at [315, 88] on div "SEARCH BY Search By Episodes Search ID, Title, Description, Keywords, or Catego…" at bounding box center [389, 96] width 528 height 42
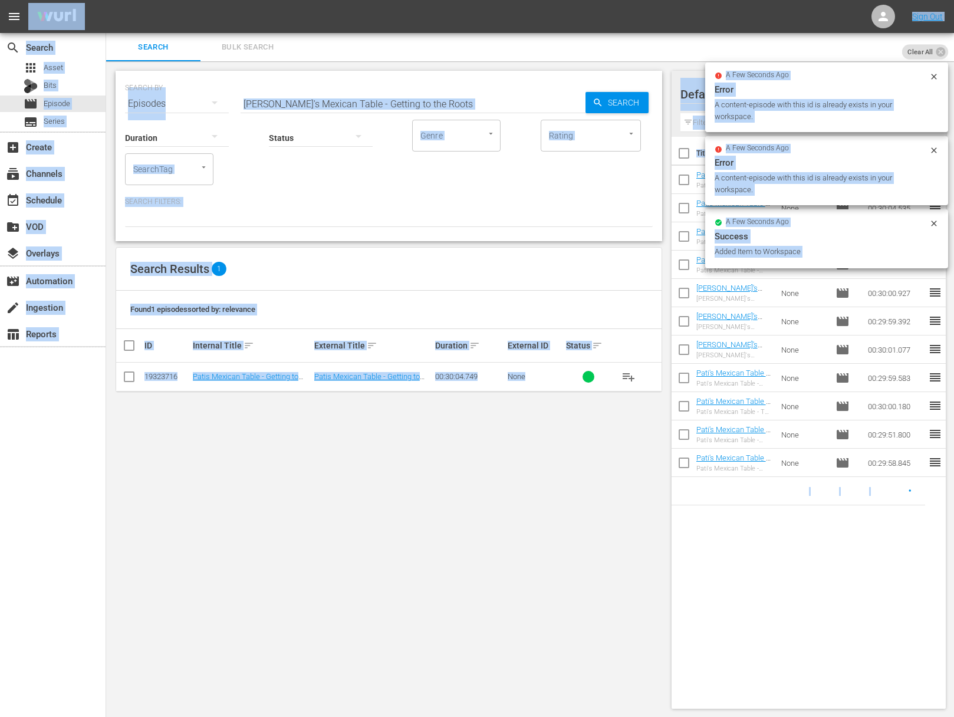
click at [315, 99] on input "[PERSON_NAME]'s Mexican Table - Getting to the Roots" at bounding box center [412, 104] width 345 height 28
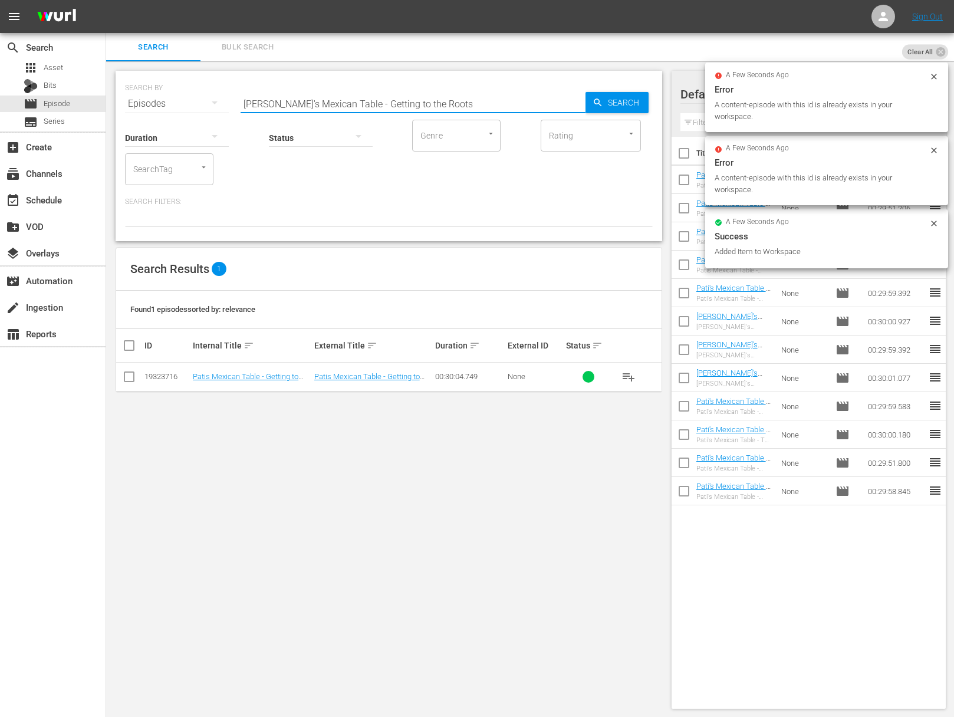
paste input "Tradition and Innovation"
click at [642, 101] on span "Search" at bounding box center [625, 102] width 45 height 21
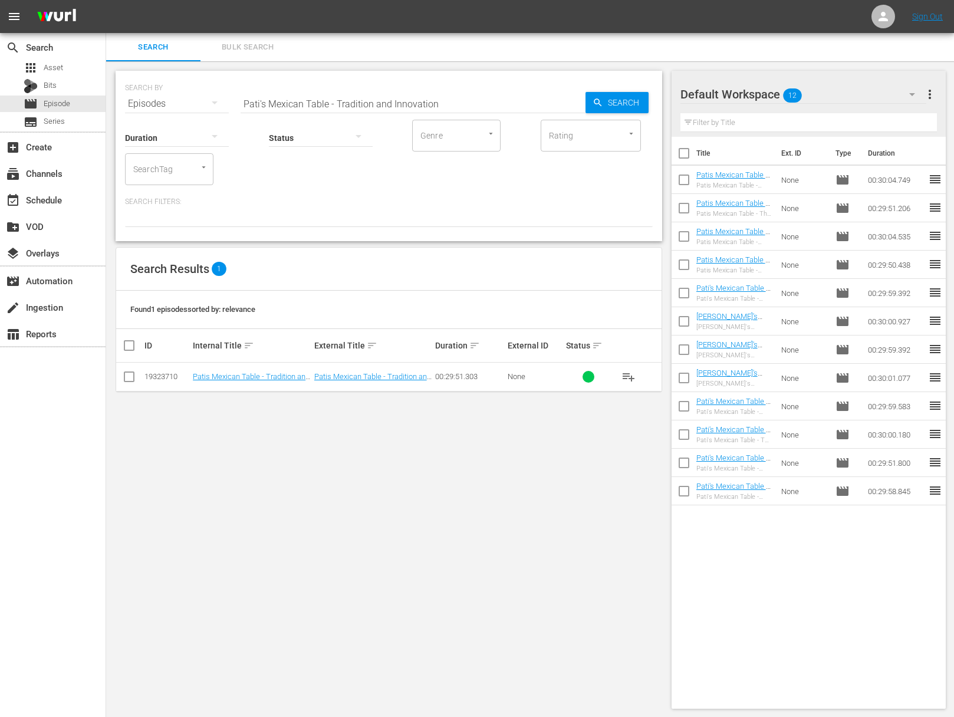
click at [630, 377] on span "playlist_add" at bounding box center [628, 377] width 14 height 14
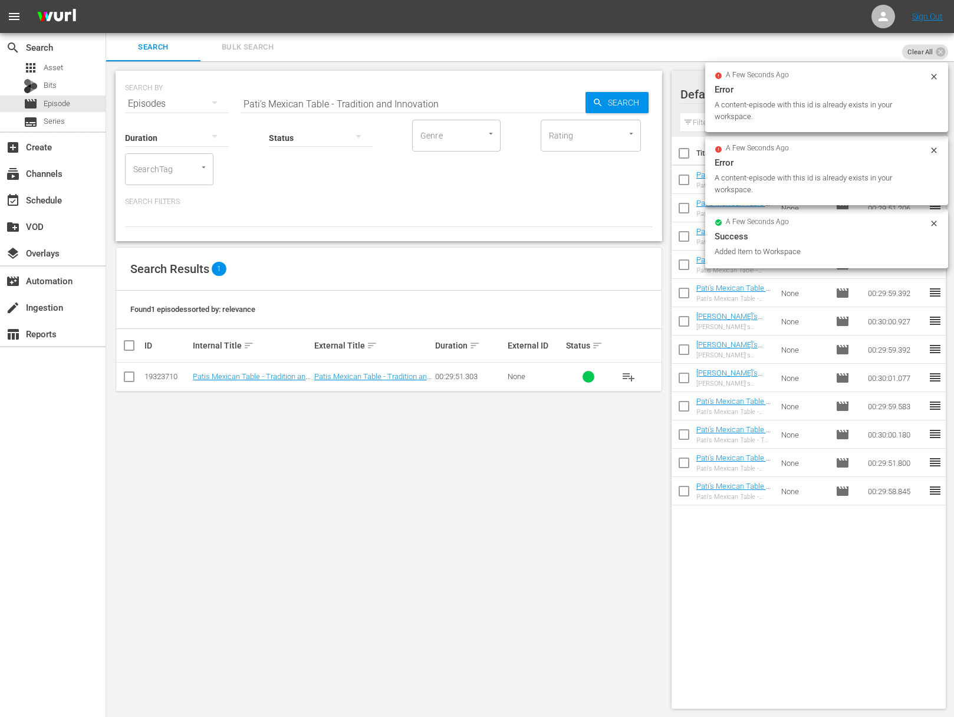
click at [314, 97] on input "Pati's Mexican Table - Tradition and Innovation" at bounding box center [412, 104] width 345 height 28
paste input "Escaramuza"
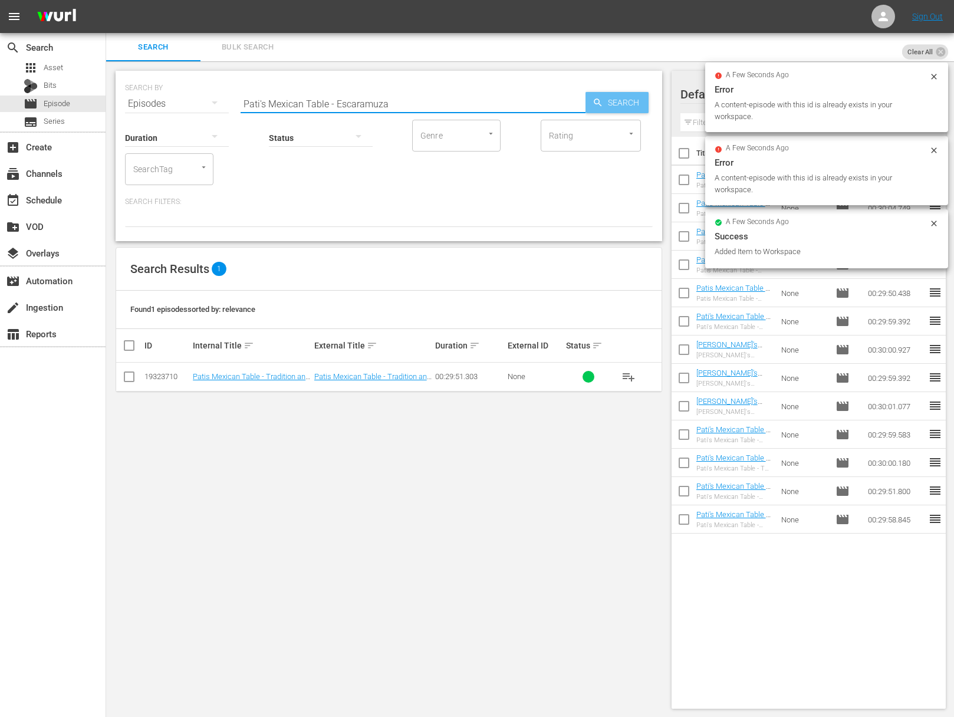
click at [637, 104] on span "Search" at bounding box center [625, 102] width 45 height 21
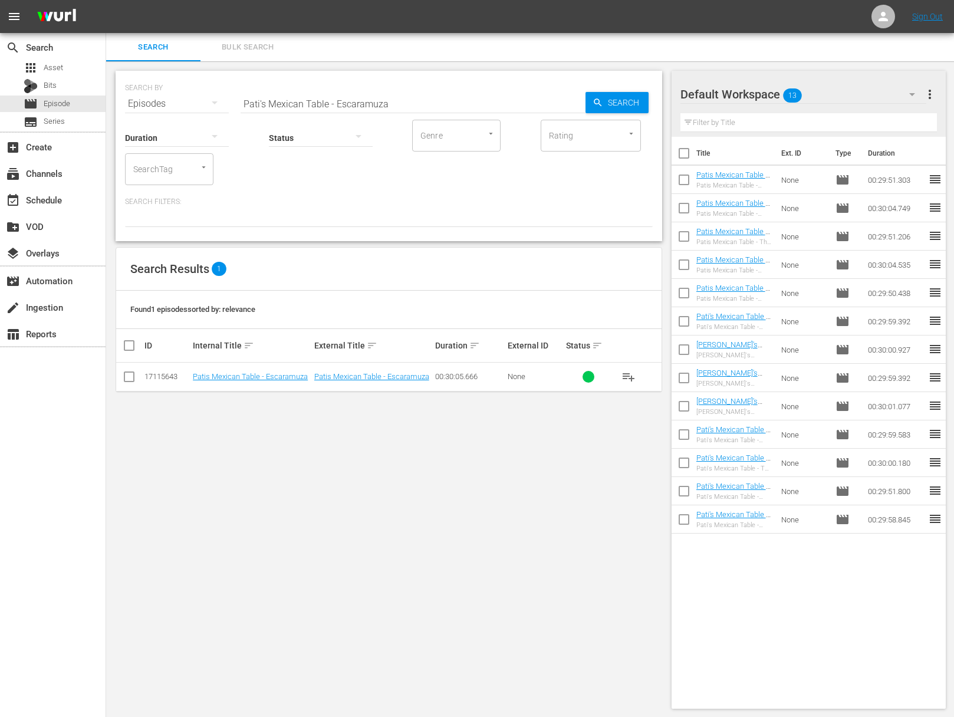
click at [628, 374] on span "playlist_add" at bounding box center [628, 377] width 14 height 14
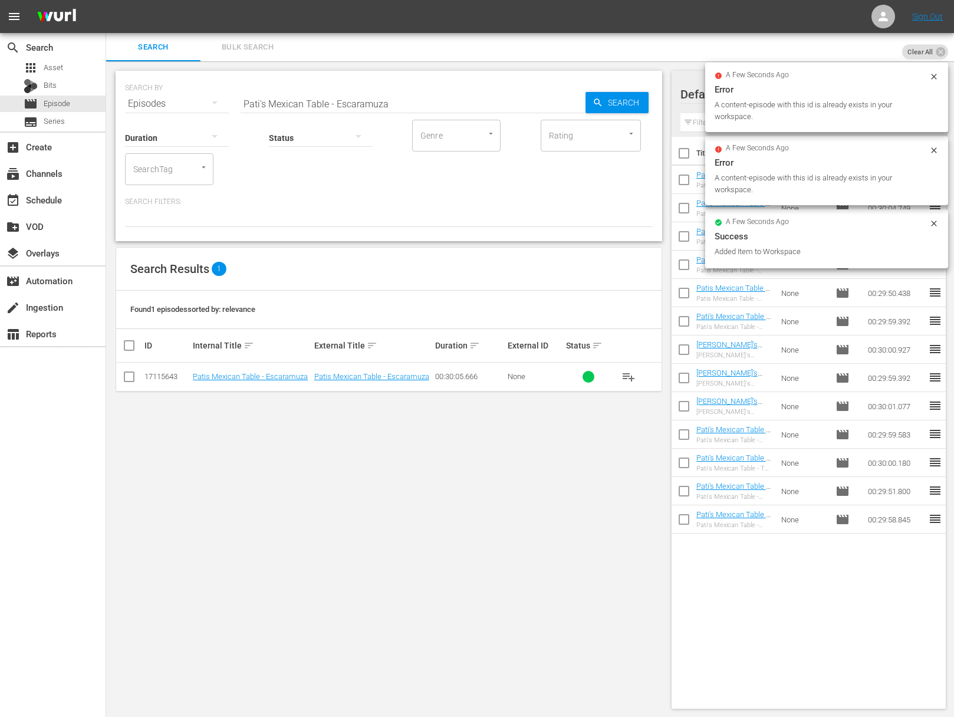
click at [327, 102] on input "Pati's Mexican Table - Escaramuza" at bounding box center [412, 104] width 345 height 28
paste input "Los [DEMOGRAPHIC_DATA]"
click at [599, 102] on icon "button" at bounding box center [597, 102] width 11 height 11
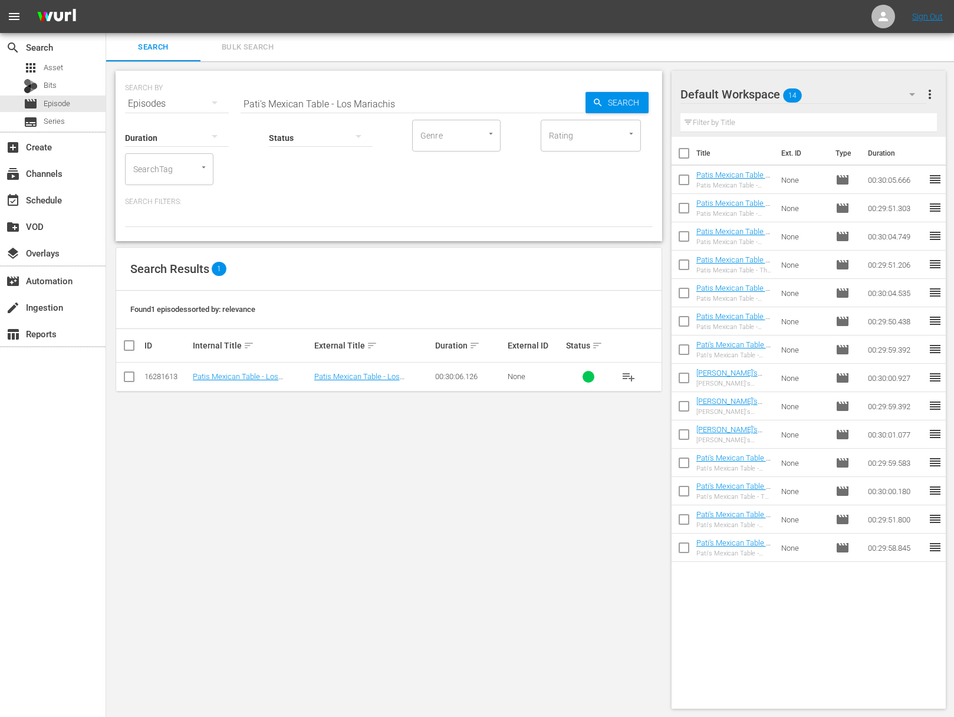
click at [625, 374] on span "playlist_add" at bounding box center [628, 377] width 14 height 14
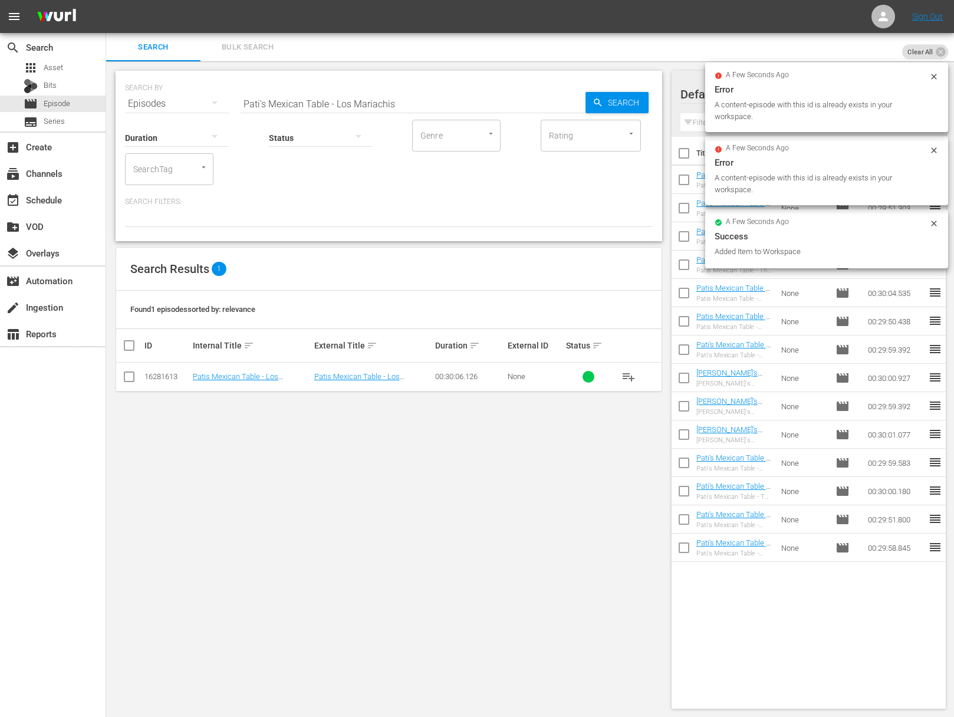
click at [388, 98] on input "Pati's Mexican Table - Los Mariachis" at bounding box center [412, 104] width 345 height 28
paste input "Jalisco Classic"
click at [588, 103] on div "Search" at bounding box center [616, 102] width 63 height 21
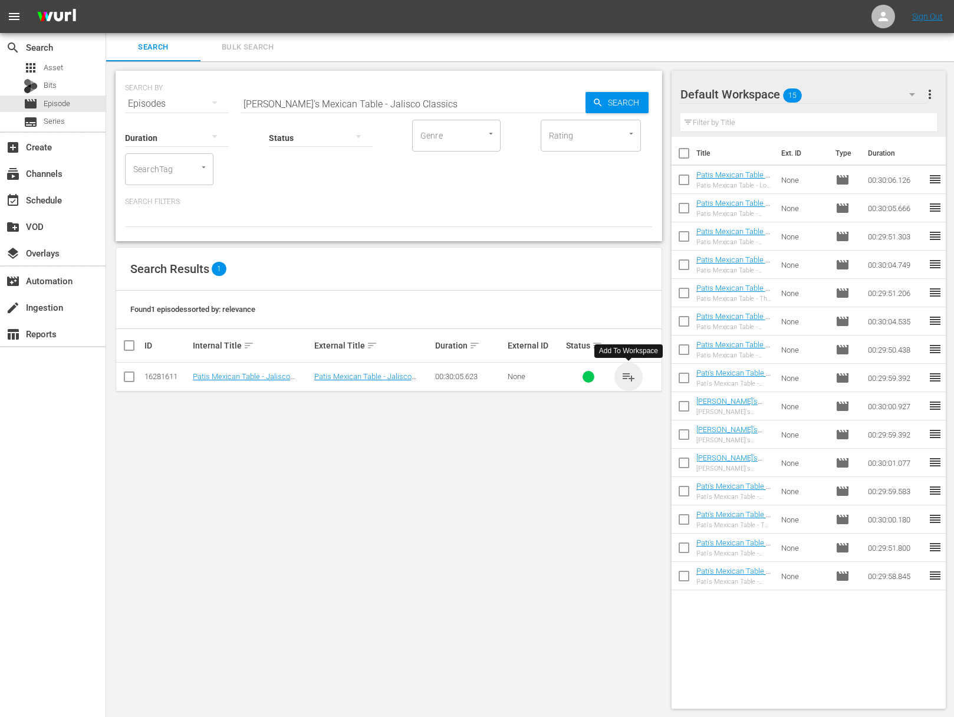
click at [628, 375] on span "playlist_add" at bounding box center [628, 377] width 14 height 14
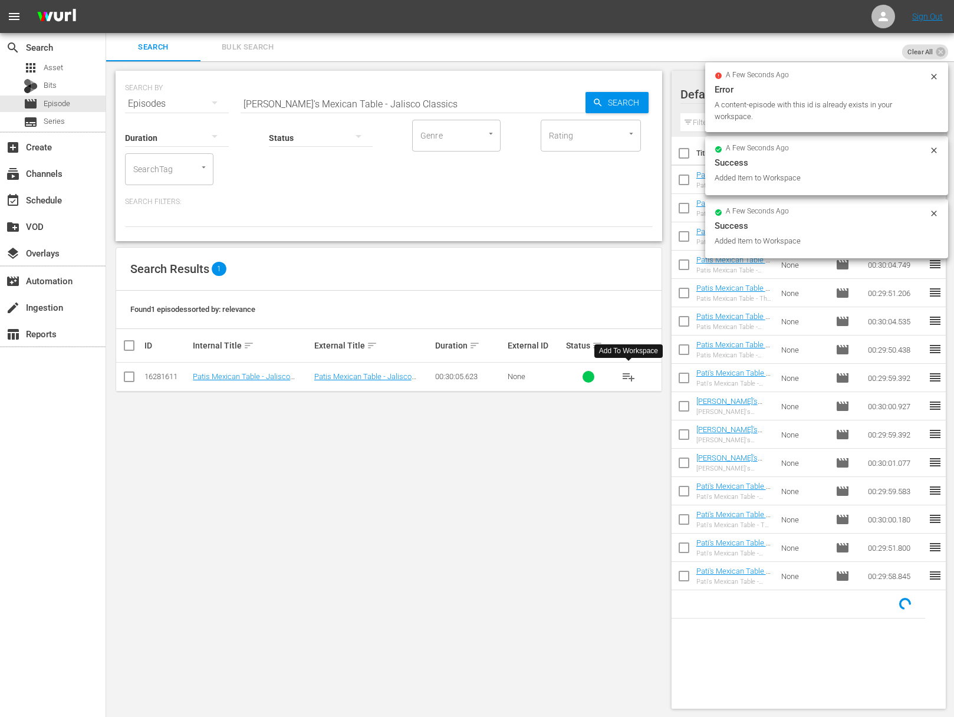
click at [393, 100] on input "[PERSON_NAME]'s Mexican Table - Jalisco Classics" at bounding box center [412, 104] width 345 height 28
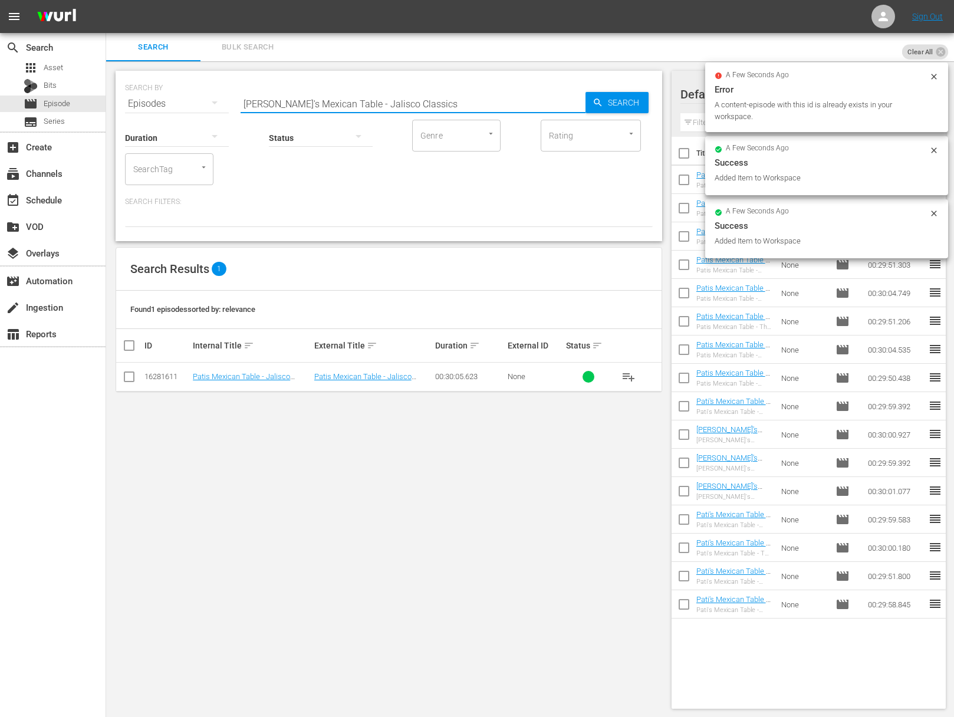
paste input "Top Chefs and Ancient Cliff"
click at [603, 102] on span "Search" at bounding box center [625, 102] width 45 height 21
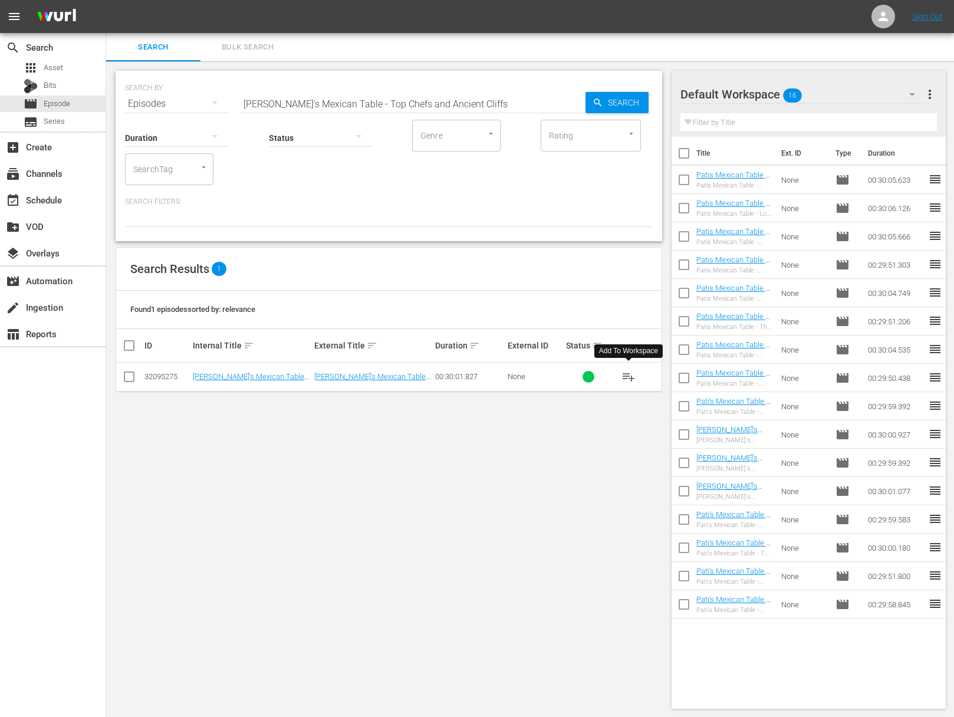
click at [628, 375] on span "playlist_add" at bounding box center [628, 377] width 14 height 14
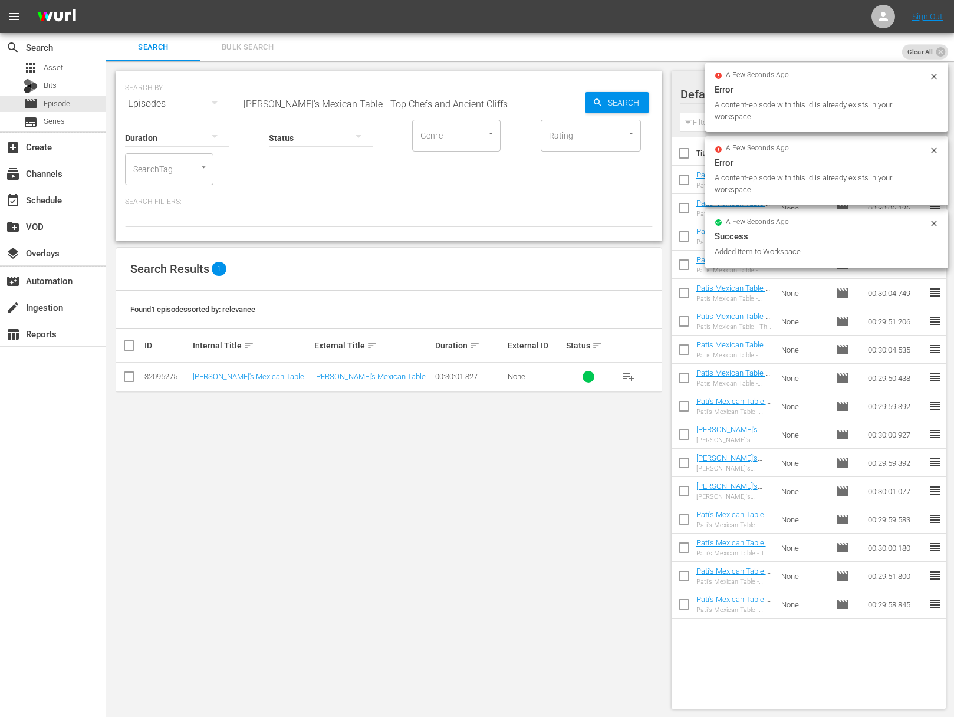
click at [456, 100] on input "[PERSON_NAME]'s Mexican Table - Top Chefs and Ancient Cliffs" at bounding box center [412, 104] width 345 height 28
paste input "A Day With [PERSON_NAME]"
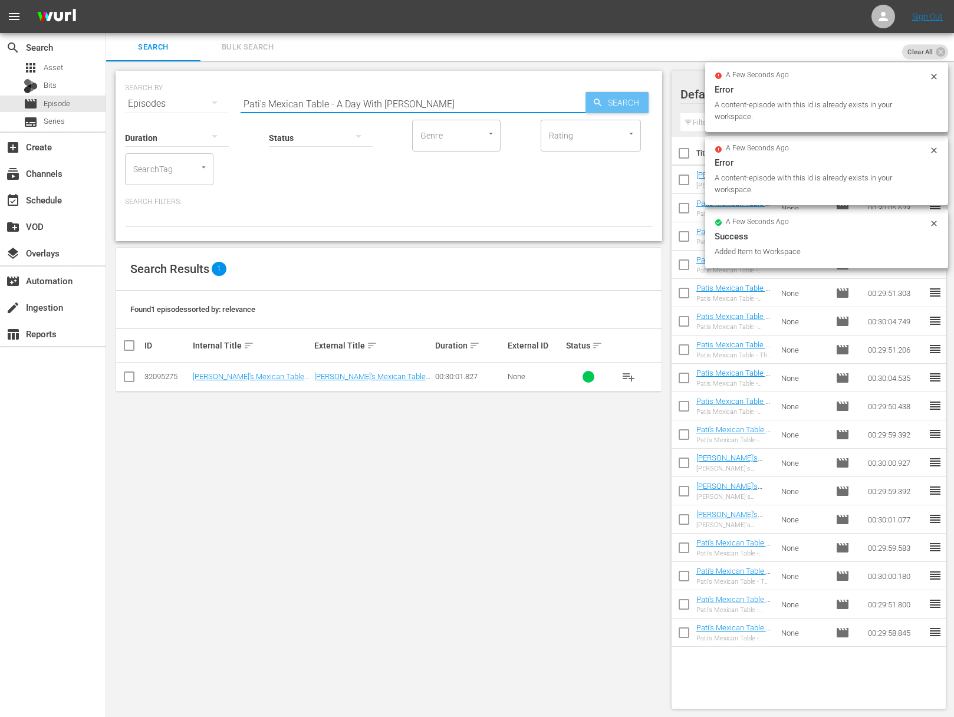
click at [637, 104] on span "Search" at bounding box center [625, 102] width 45 height 21
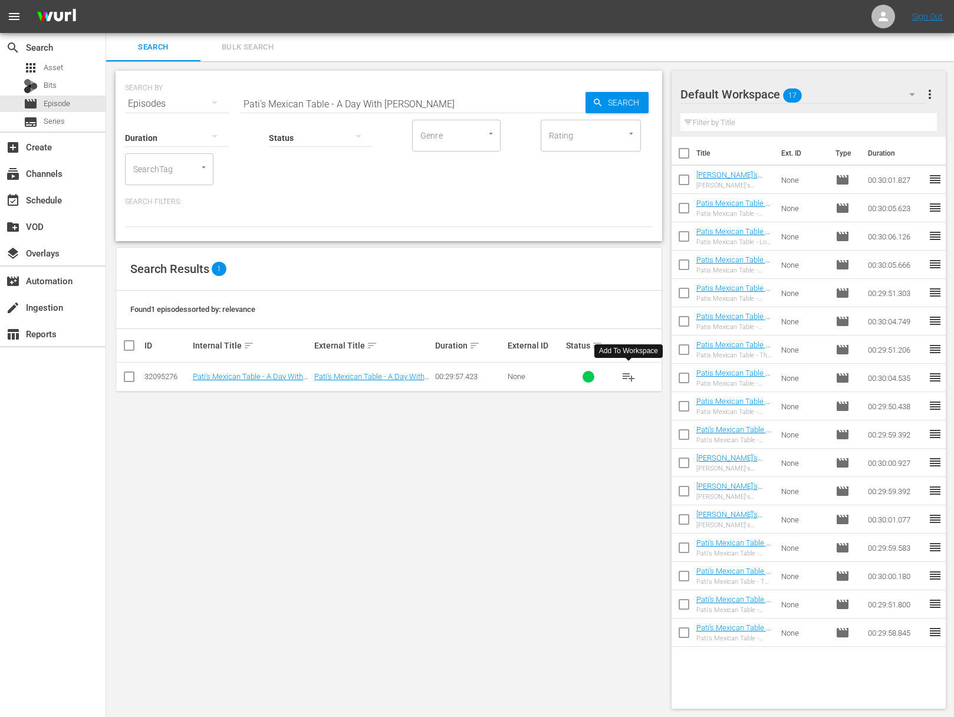
click at [630, 374] on span "playlist_add" at bounding box center [628, 377] width 14 height 14
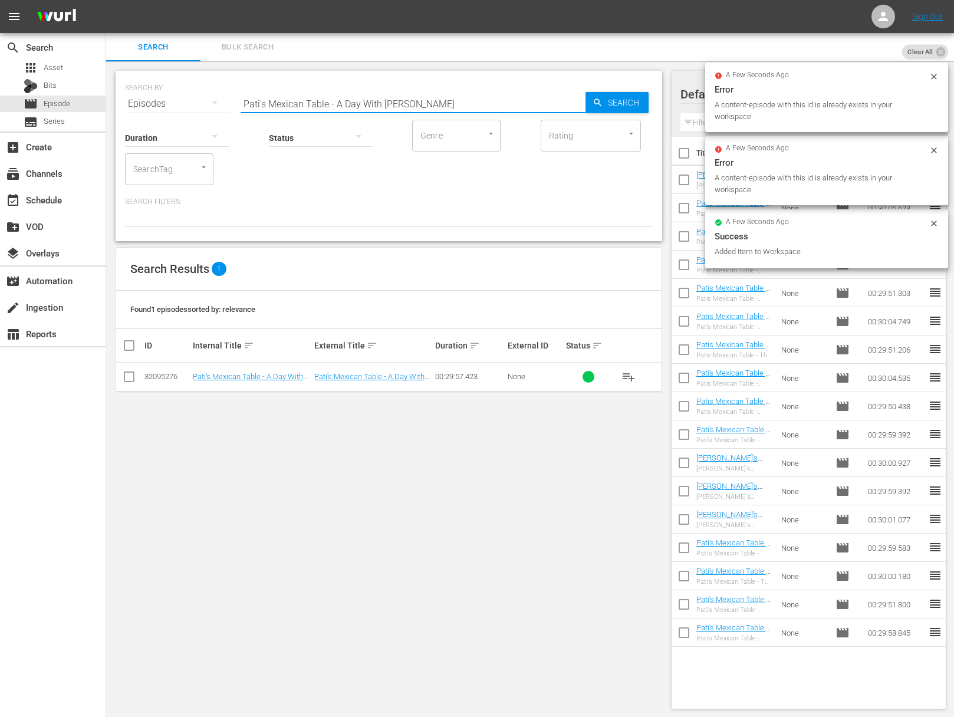
click at [398, 100] on input "Pati's Mexican Table - A Day With [PERSON_NAME]" at bounding box center [412, 104] width 345 height 28
paste input "[US_STATE] BBQ in the Orange Belt"
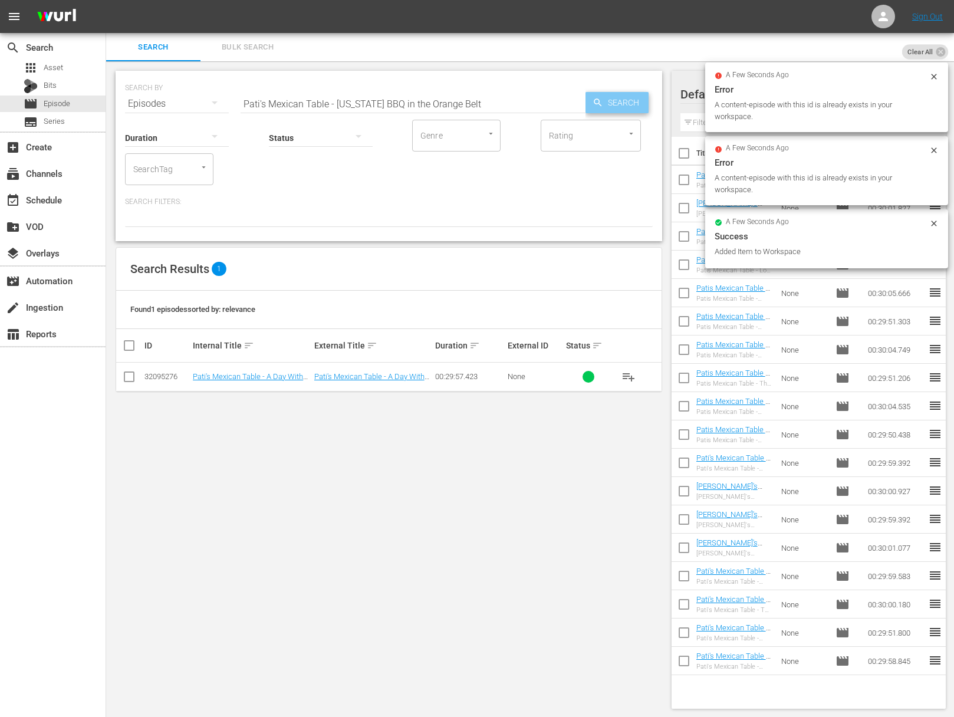
click at [603, 97] on span "Search" at bounding box center [625, 102] width 45 height 21
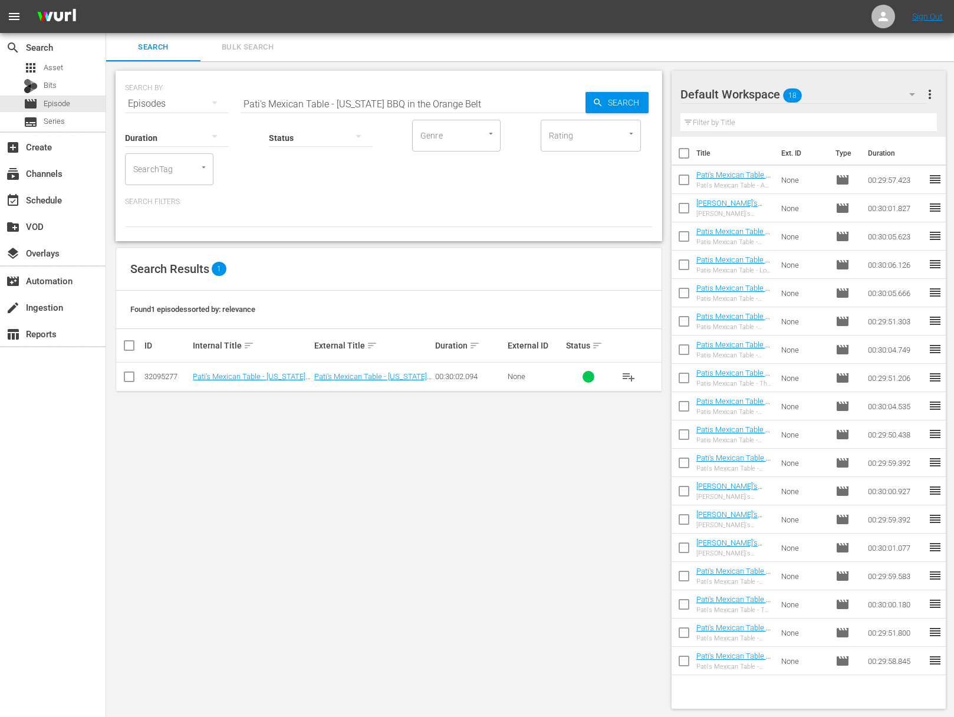
click at [631, 376] on span "playlist_add" at bounding box center [628, 377] width 14 height 14
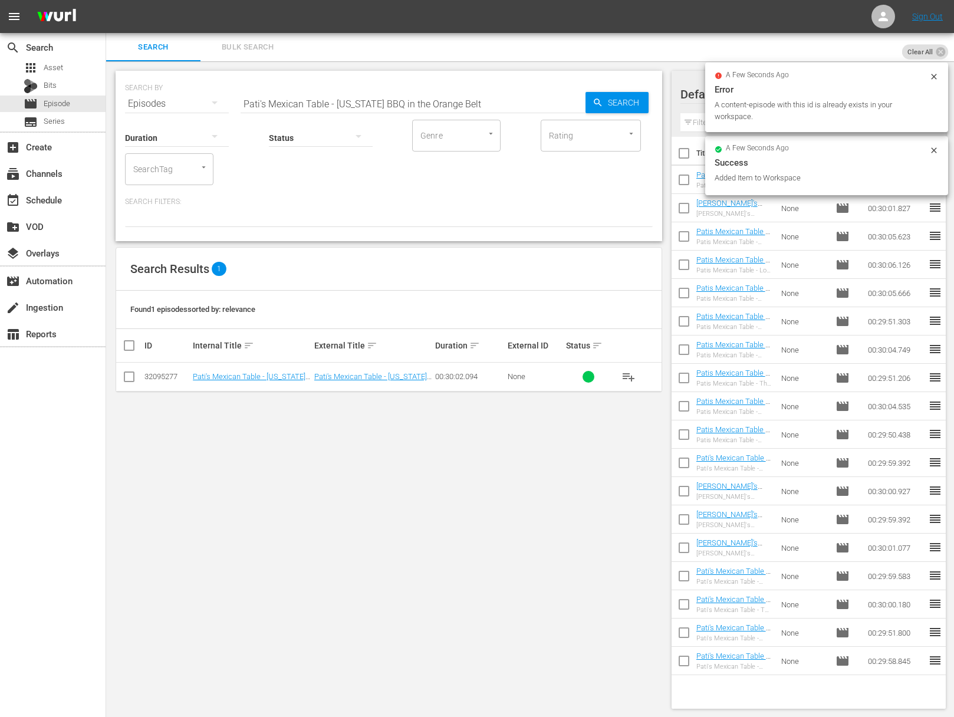
click at [468, 87] on div "SEARCH BY Search By Episodes Search ID, Title, Description, Keywords, or Catego…" at bounding box center [389, 96] width 528 height 42
click at [464, 103] on input "Pati's Mexican Table - [US_STATE] BBQ in the Orange Belt" at bounding box center [412, 104] width 345 height 28
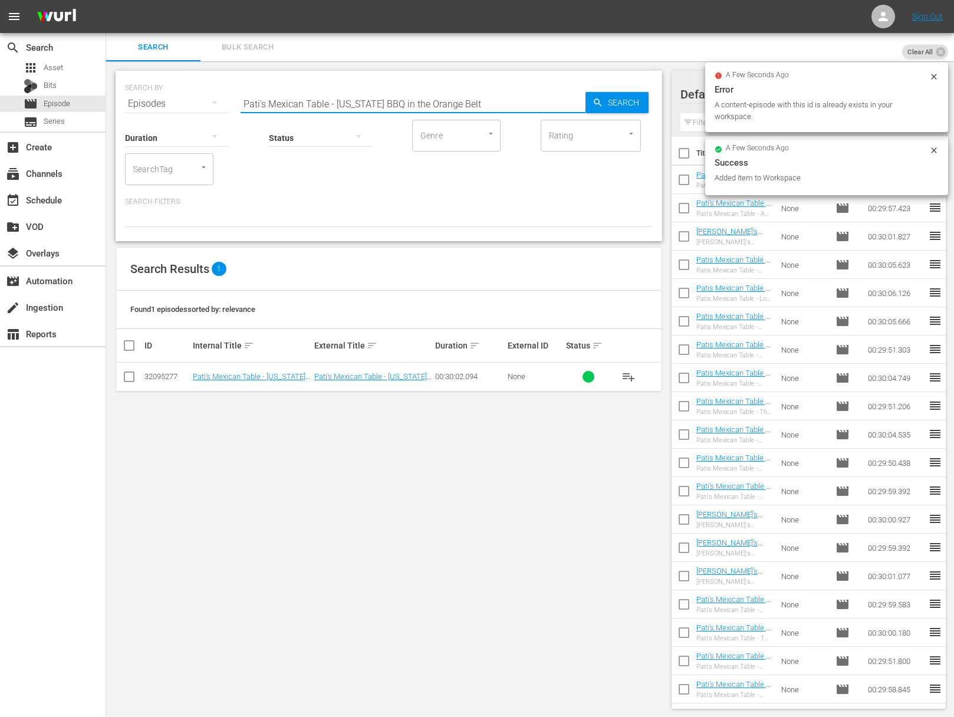
paste input "Cantina Culture and the Morning After"
click at [621, 107] on span "Search" at bounding box center [625, 102] width 45 height 21
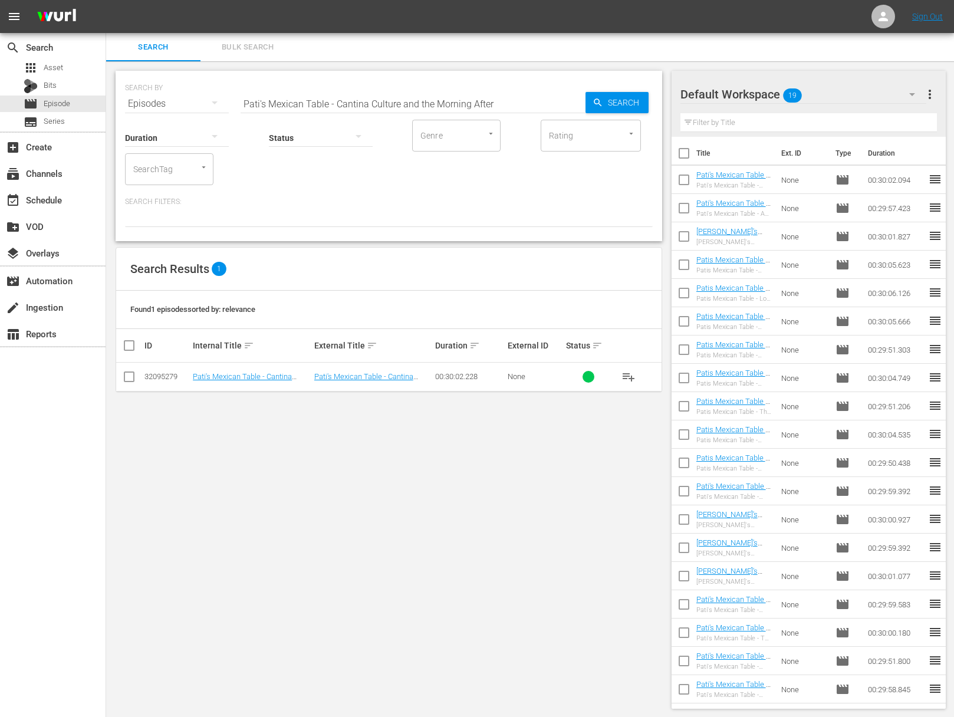
click at [628, 377] on span "playlist_add" at bounding box center [628, 377] width 14 height 14
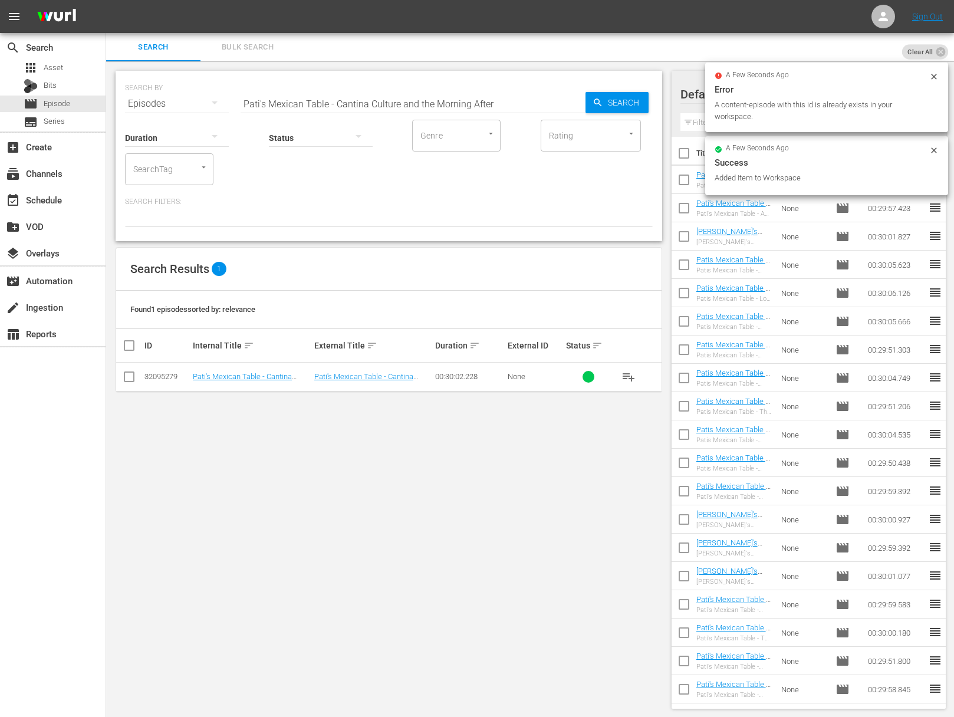
click at [447, 101] on input "Pati's Mexican Table - Cantina Culture and the Morning After" at bounding box center [412, 104] width 345 height 28
paste input "Pioneering From Farm to Table"
click at [596, 101] on icon "button" at bounding box center [597, 102] width 11 height 11
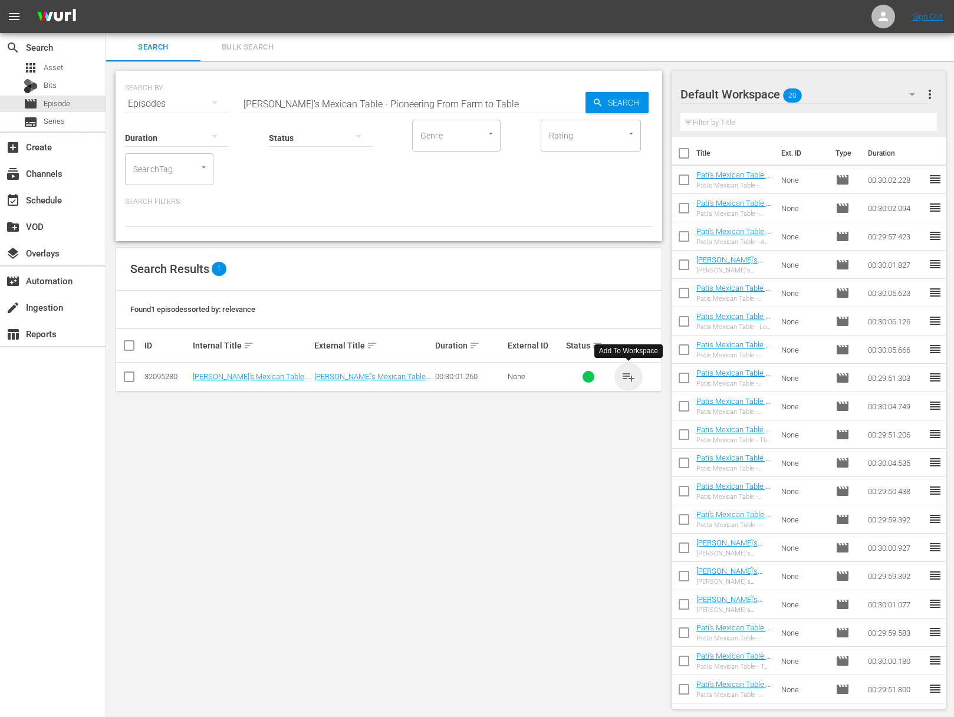
click at [628, 377] on span "playlist_add" at bounding box center [628, 377] width 14 height 14
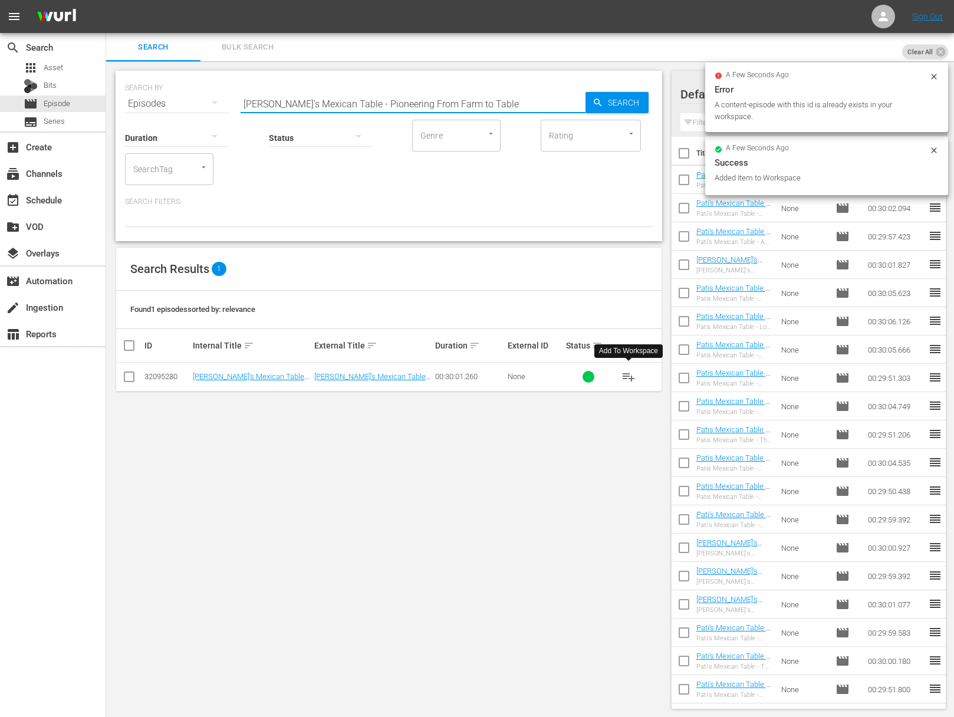
click at [440, 101] on input "[PERSON_NAME]'s Mexican Table - Pioneering From Farm to Table" at bounding box center [412, 104] width 345 height 28
paste input "Pati's Mexican Table - The Magic of Piloncillo"
click at [441, 103] on input "[PERSON_NAME]'s Mexican Table - Pioneering From Farm to aPati's Mexican Table -…" at bounding box center [412, 104] width 345 height 28
paste input "Pati's Mexican Table - The Magic of Piloncillo"
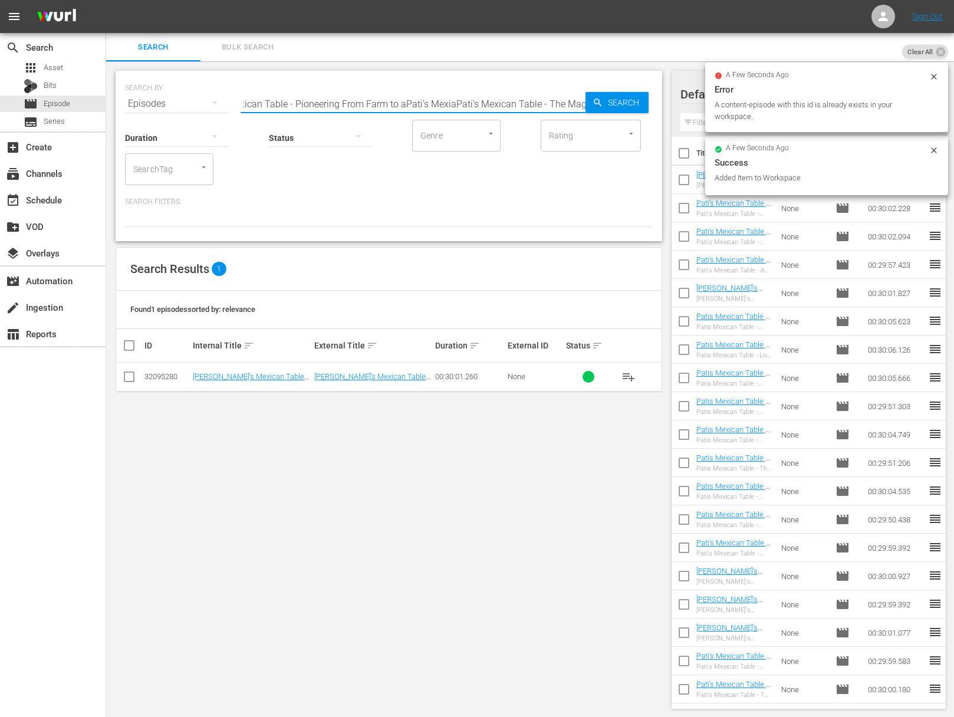
click at [440, 103] on input "[PERSON_NAME]'s Mexican Table - Pioneering From Farm to aPati's MexiaPati's Mex…" at bounding box center [412, 104] width 345 height 28
paste input "The Magic of Piloncillo"
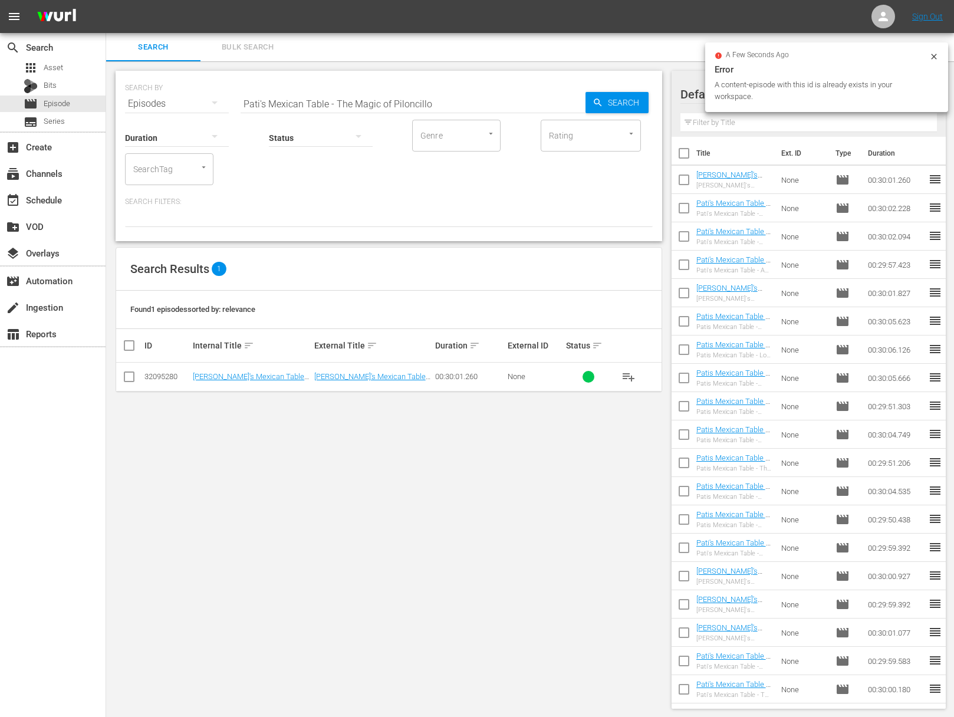
drag, startPoint x: 658, startPoint y: 101, endPoint x: 640, endPoint y: 97, distance: 19.3
click at [658, 101] on div "SEARCH BY Search By Episodes Search ID, Title, Description, Keywords, or Catego…" at bounding box center [389, 156] width 546 height 170
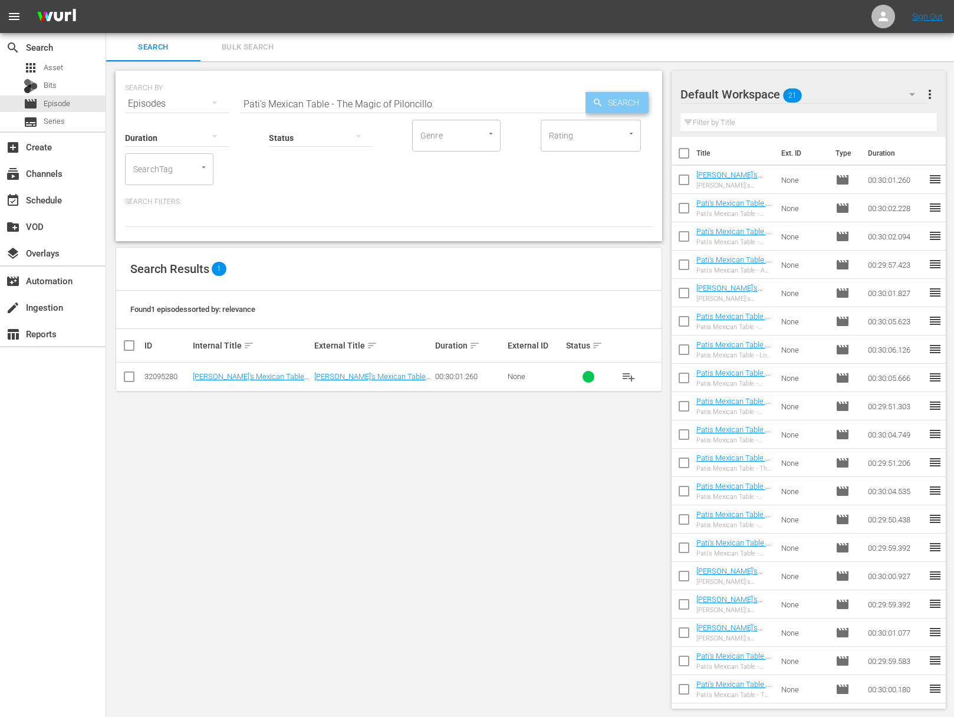
click at [632, 98] on span "Search" at bounding box center [625, 102] width 45 height 21
click at [630, 375] on span "playlist_add" at bounding box center [628, 377] width 14 height 14
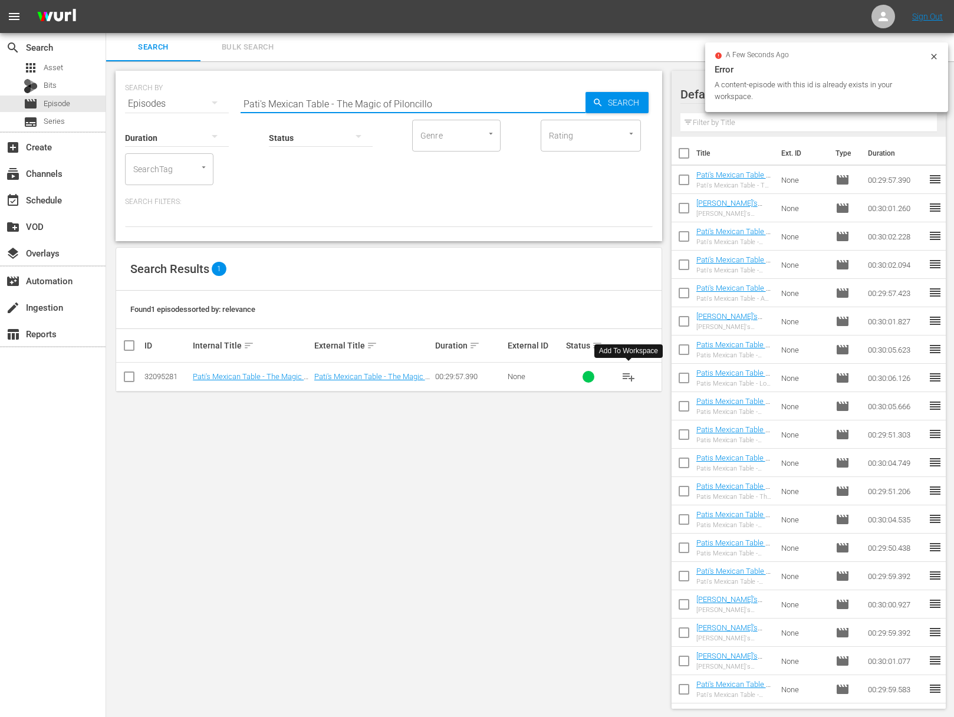
click at [381, 99] on input "Pati's Mexican Table - The Magic of Piloncillo" at bounding box center [412, 104] width 345 height 28
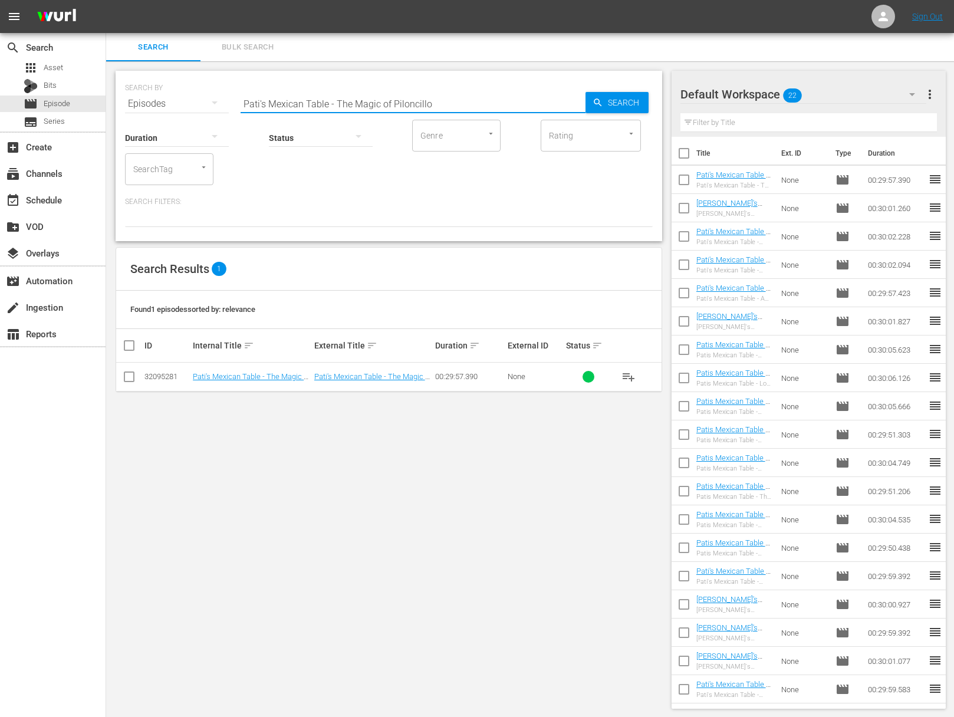
paste input "Maestros Del Pan"
click at [592, 100] on icon "button" at bounding box center [597, 102] width 11 height 11
click at [627, 375] on span "playlist_add" at bounding box center [628, 377] width 14 height 14
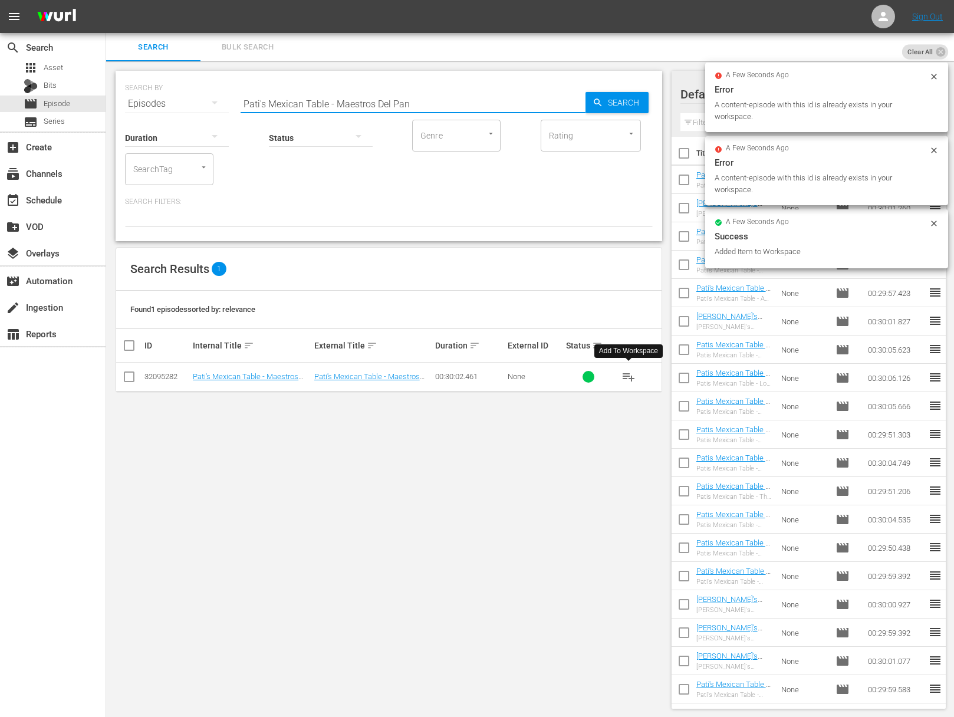
click at [422, 104] on input "Pati's Mexican Table - Maestros Del Pan" at bounding box center [412, 104] width 345 height 28
paste input "The World Cup of Tacos"
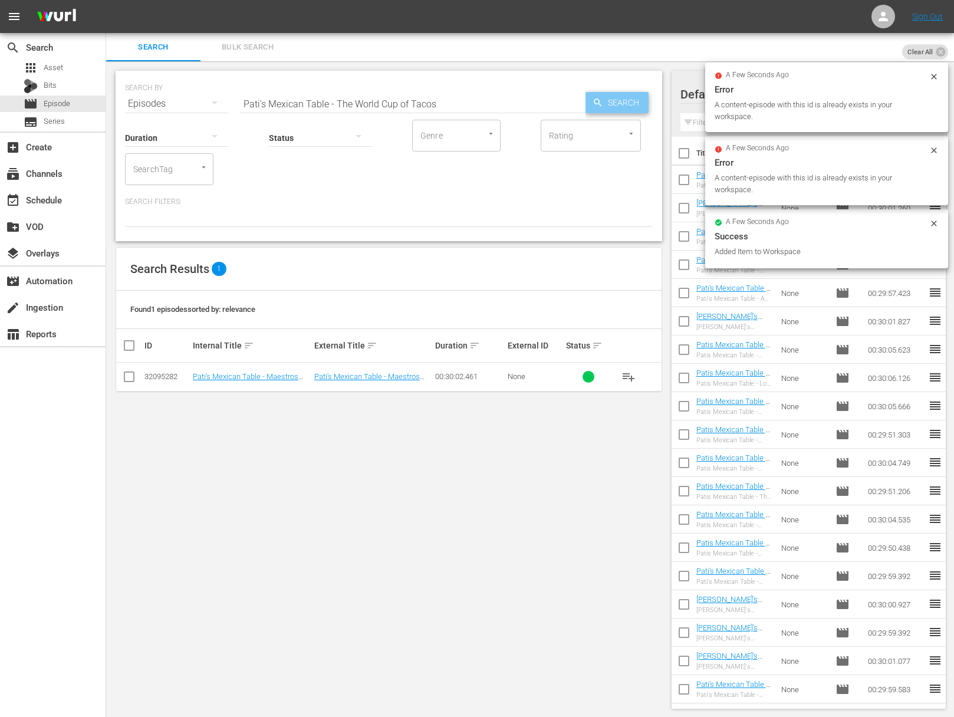
click at [611, 104] on span "Search" at bounding box center [625, 102] width 45 height 21
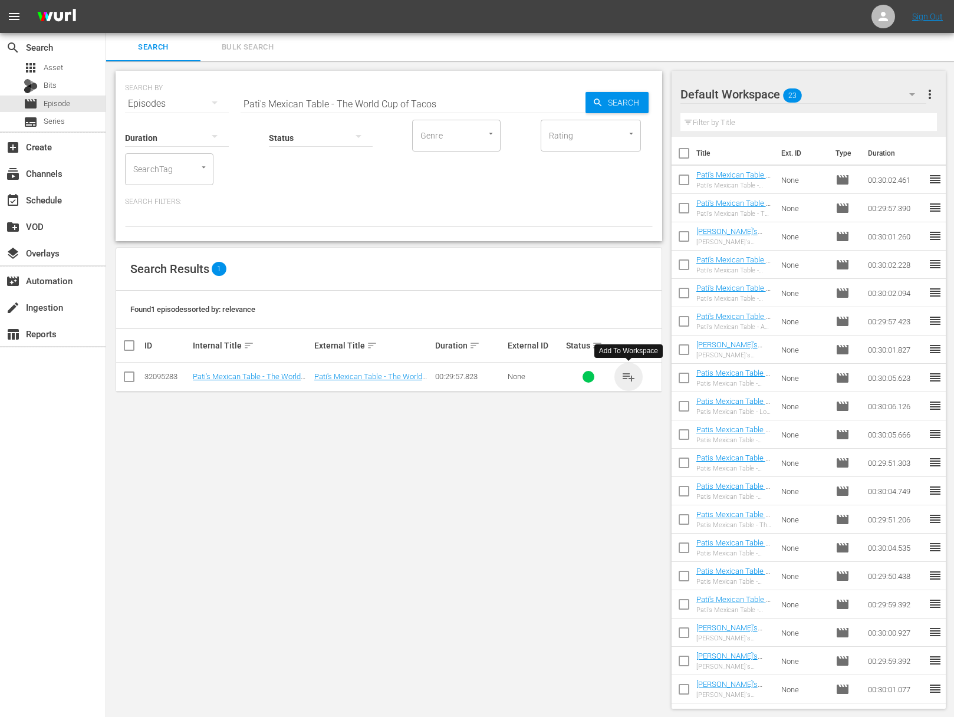
click at [628, 376] on span "playlist_add" at bounding box center [628, 377] width 14 height 14
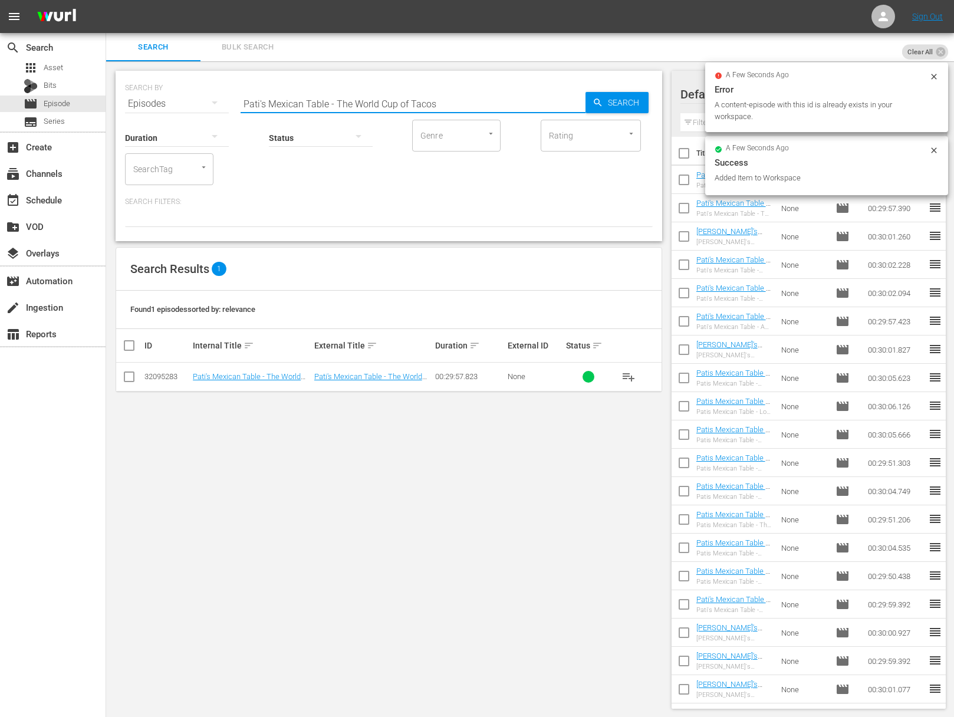
click at [431, 97] on input "Pati's Mexican Table - The World Cup of Tacos" at bounding box center [412, 104] width 345 height 28
paste input "Sisters, Stew, and Sass"
click at [617, 98] on span "Search" at bounding box center [625, 102] width 45 height 21
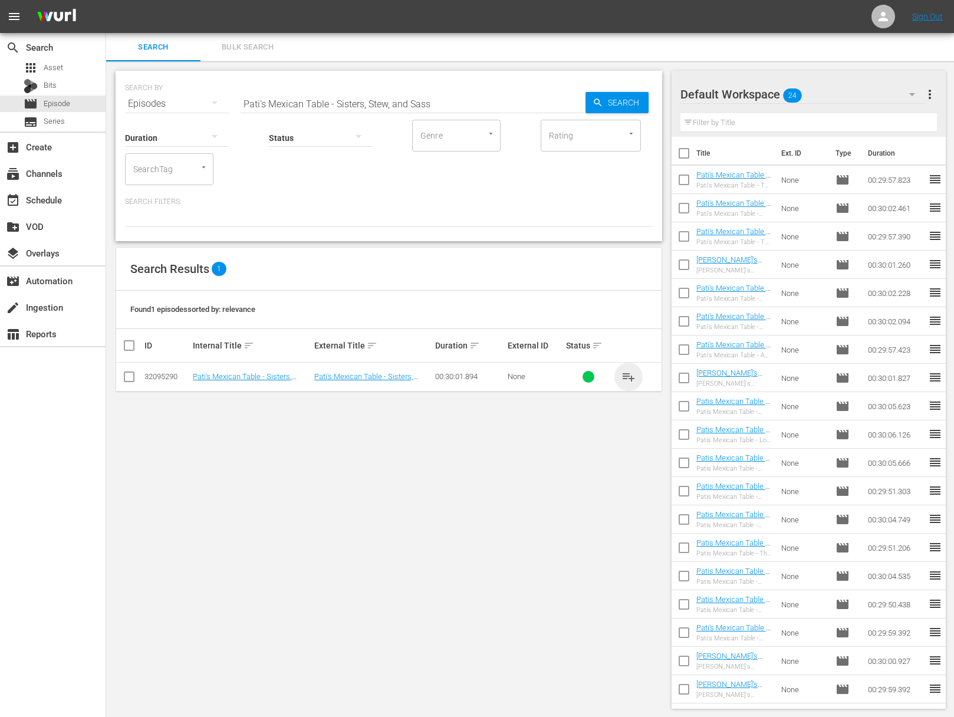
click at [629, 374] on span "playlist_add" at bounding box center [628, 377] width 14 height 14
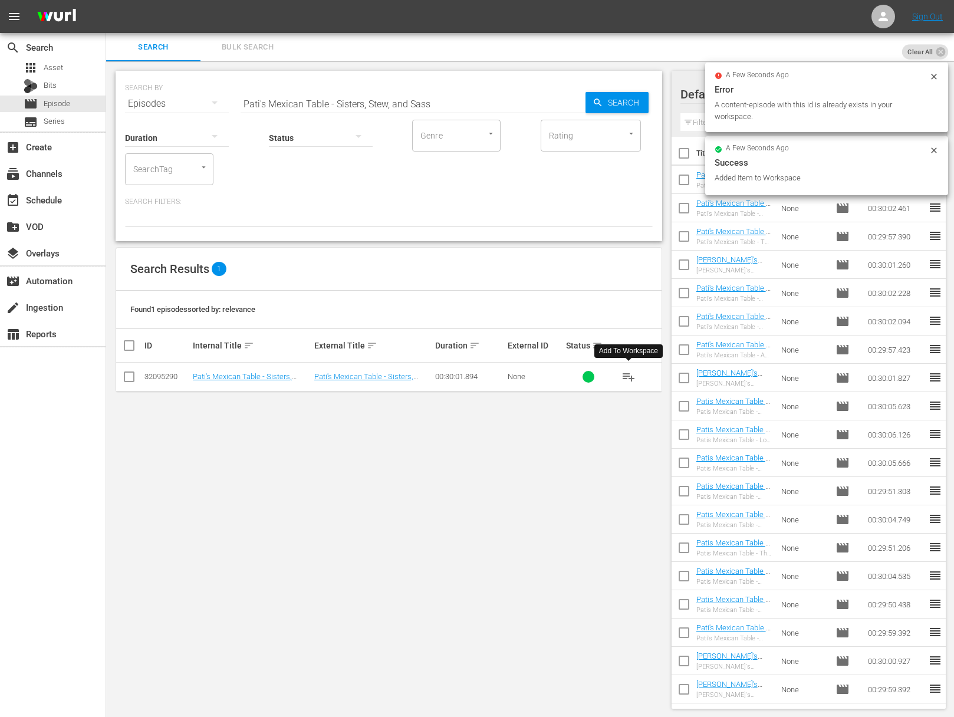
click at [426, 103] on input "Pati's Mexican Table - Sisters, Stew, and Sass" at bounding box center [412, 104] width 345 height 28
paste input "The Fire King"
click at [584, 97] on input "Pati's Mexican Table - The Fire Kings" at bounding box center [412, 104] width 345 height 28
click at [589, 97] on div "Search" at bounding box center [616, 102] width 63 height 21
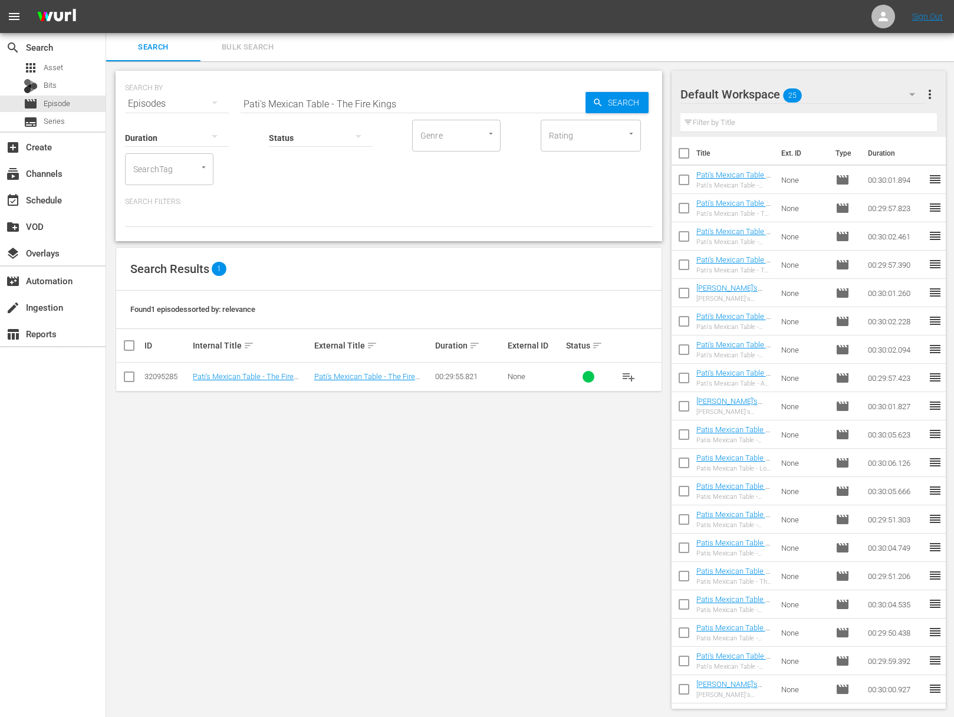
click at [627, 375] on span "playlist_add" at bounding box center [628, 377] width 14 height 14
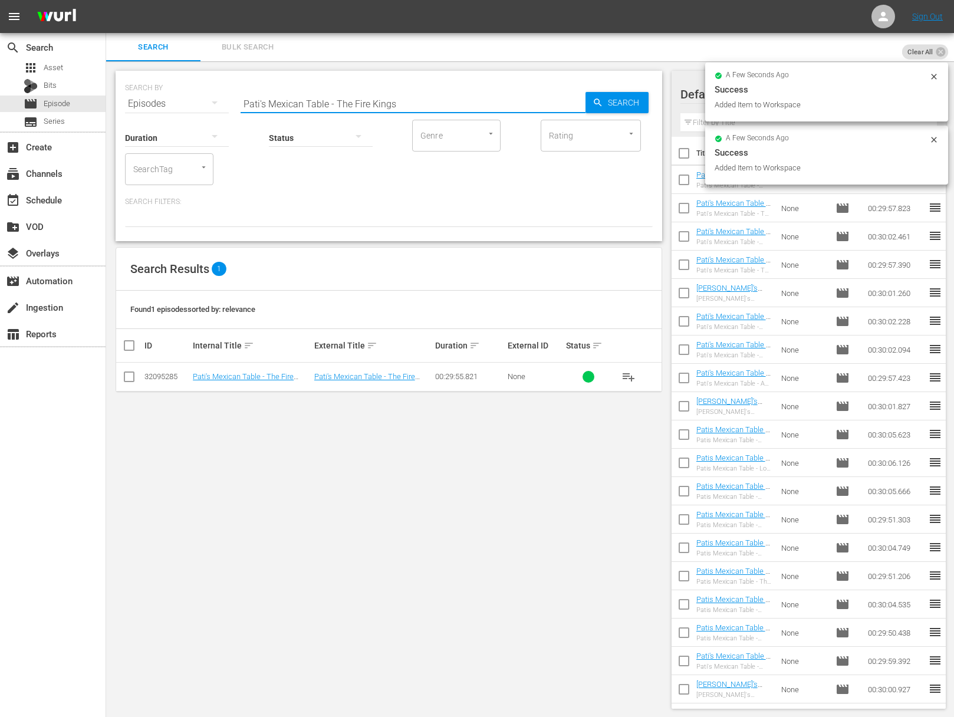
click at [328, 106] on input "Pati's Mexican Table - The Fire Kings" at bounding box center [412, 104] width 345 height 28
paste input "Chasing Coffee - [GEOGRAPHIC_DATA]"
click at [624, 101] on span "Search" at bounding box center [625, 102] width 45 height 21
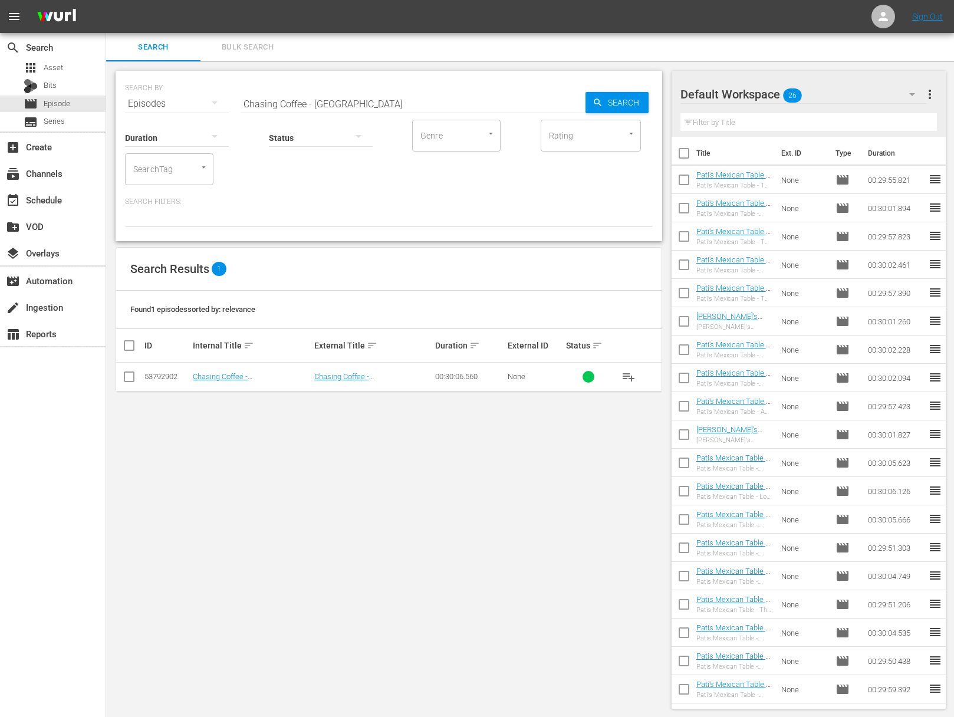
click at [629, 375] on span "playlist_add" at bounding box center [628, 377] width 14 height 14
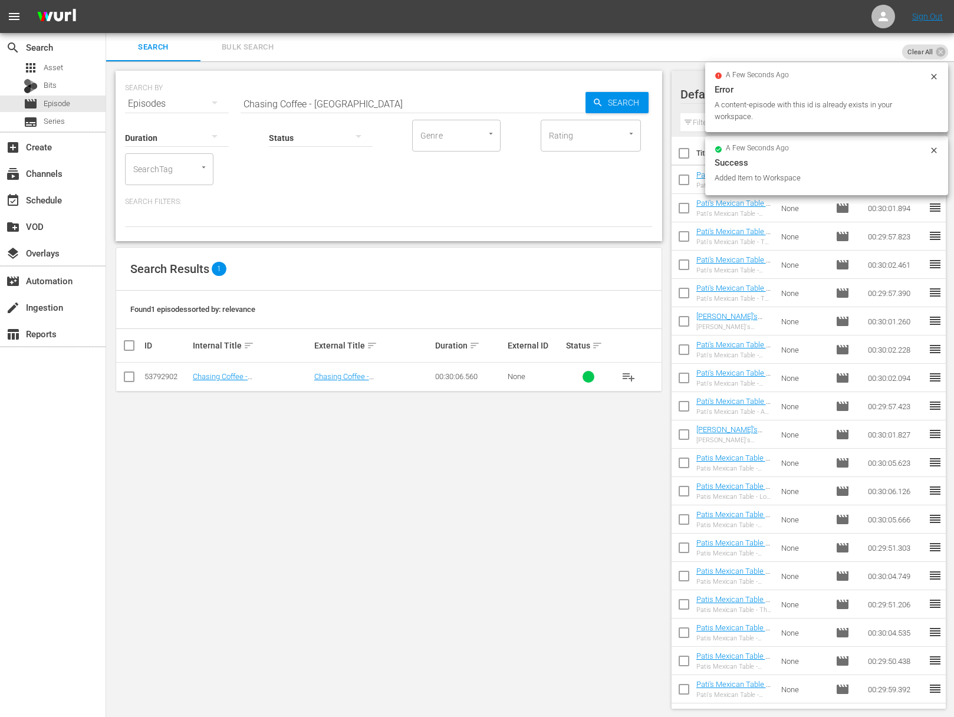
click at [392, 110] on input "Chasing Coffee - [GEOGRAPHIC_DATA]" at bounding box center [412, 104] width 345 height 28
paste input "Chasing Coffee - [GEOGRAPHIC_DATA]"
click at [394, 110] on input "Chasing Coffee - [GEOGRAPHIC_DATA] Coffee - [GEOGRAPHIC_DATA]" at bounding box center [412, 104] width 345 height 28
paste input "text"
click at [584, 114] on input "Chasing Coffee - [GEOGRAPHIC_DATA]" at bounding box center [412, 104] width 345 height 28
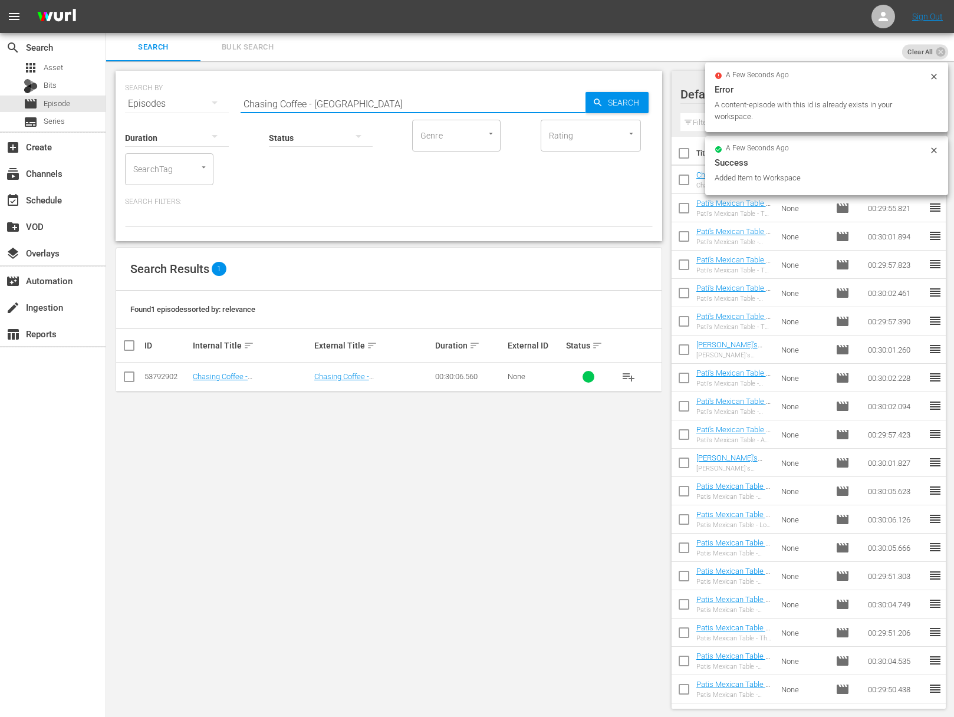
click at [604, 99] on span "Search" at bounding box center [625, 102] width 45 height 21
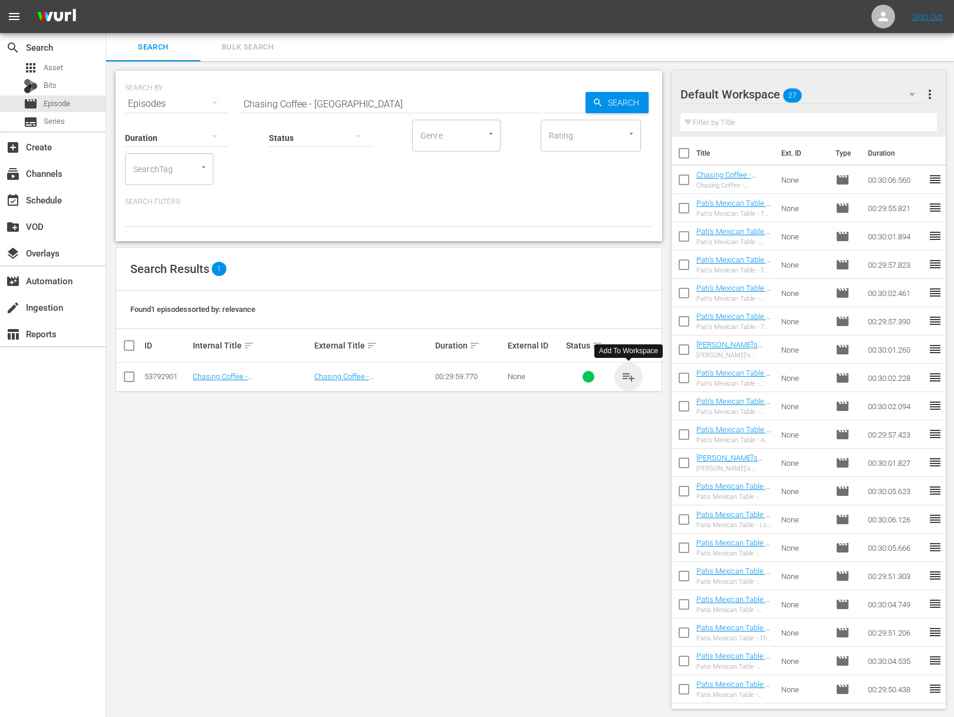
click at [631, 377] on span "playlist_add" at bounding box center [628, 377] width 14 height 14
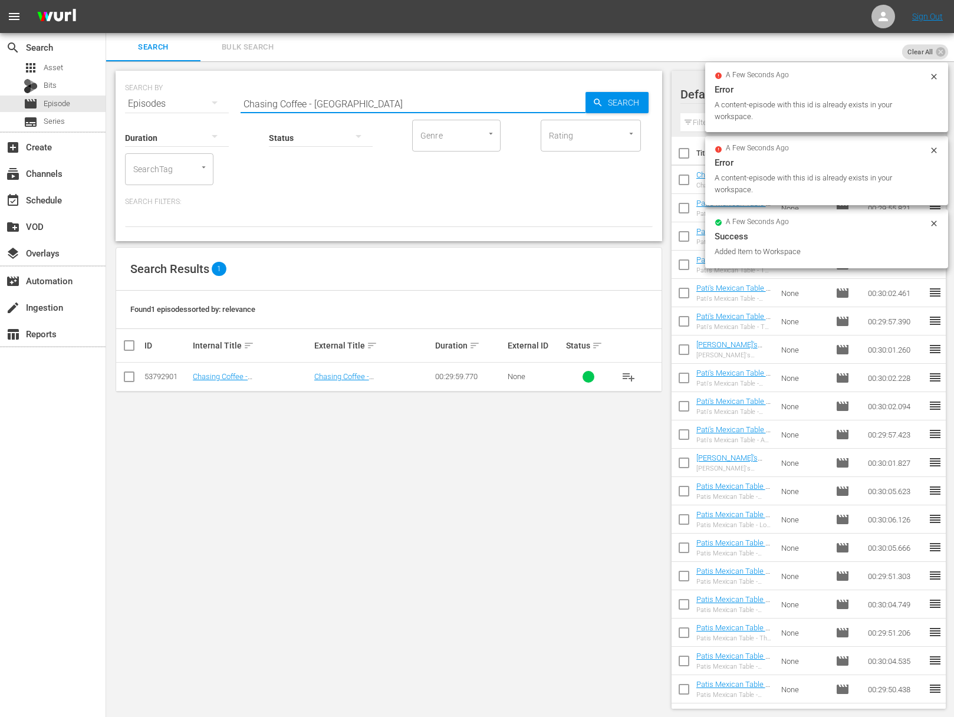
click at [276, 103] on input "Chasing Coffee - [GEOGRAPHIC_DATA]" at bounding box center [412, 104] width 345 height 28
paste input "[GEOGRAPHIC_DATA]"
click at [611, 94] on span "Search" at bounding box center [625, 102] width 45 height 21
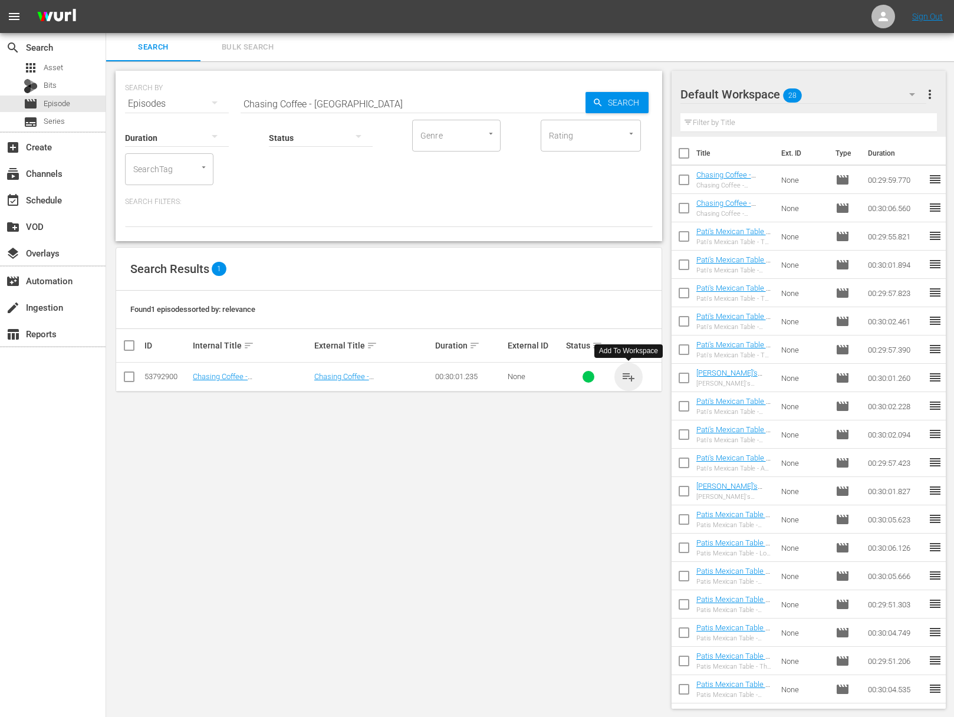
click at [629, 371] on span "playlist_add" at bounding box center [628, 377] width 14 height 14
click at [626, 376] on span "playlist_add" at bounding box center [628, 377] width 14 height 14
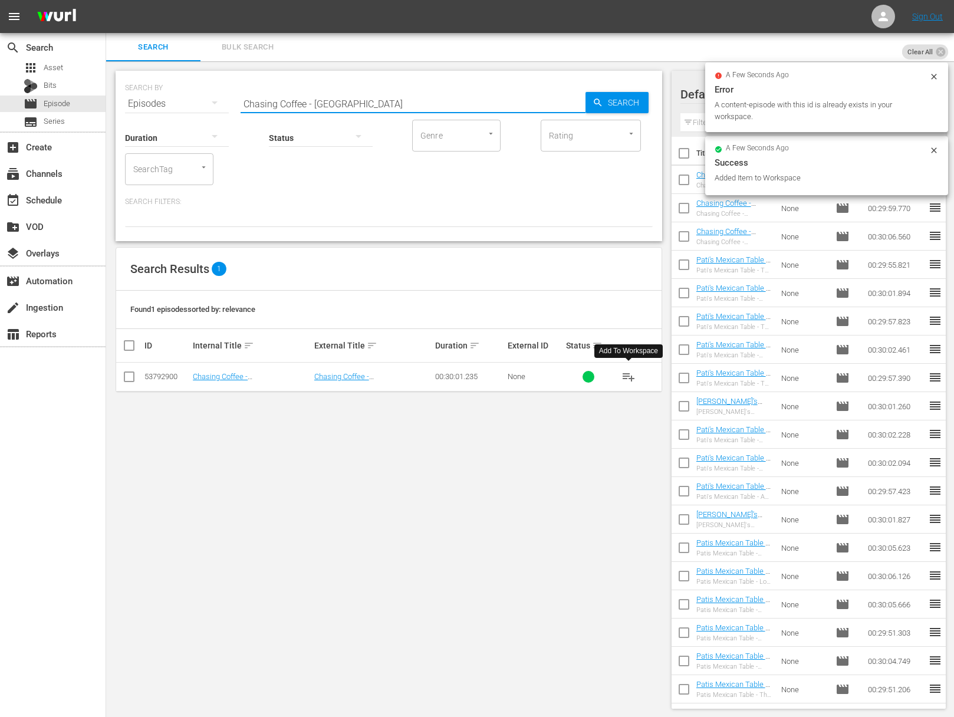
click at [377, 106] on input "Chasing Coffee - [GEOGRAPHIC_DATA]" at bounding box center [412, 104] width 345 height 28
paste input "Chasing Coffee - [GEOGRAPHIC_DATA]"
click at [374, 107] on input "Chasing Coffee - KenyaaChasing Coffee - [GEOGRAPHIC_DATA]" at bounding box center [412, 104] width 345 height 28
paste input "text"
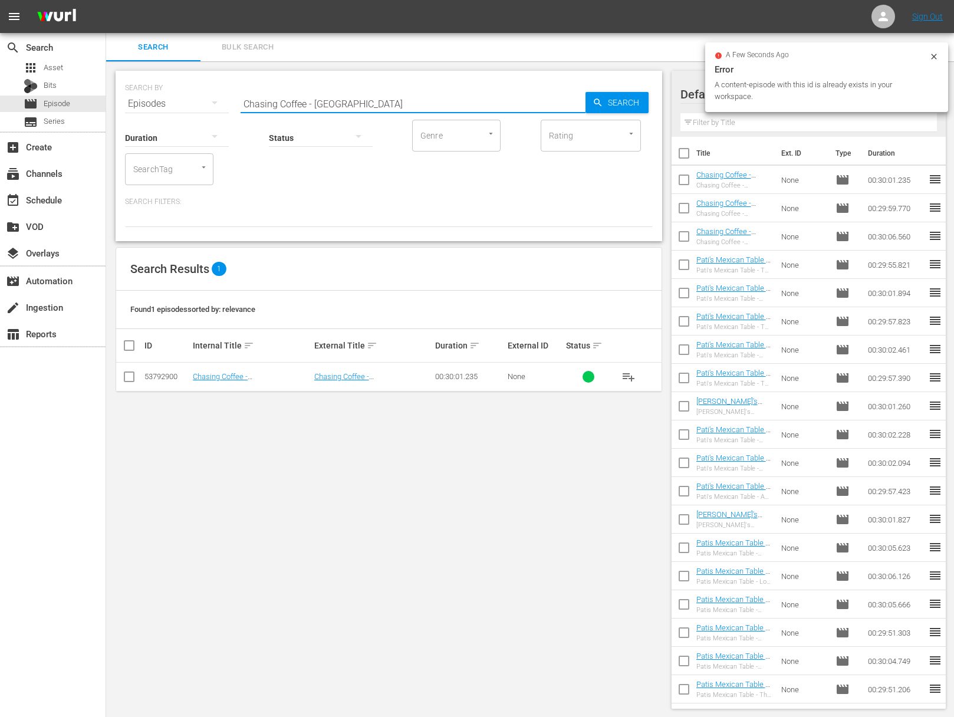
click at [594, 104] on icon "button" at bounding box center [597, 102] width 11 height 11
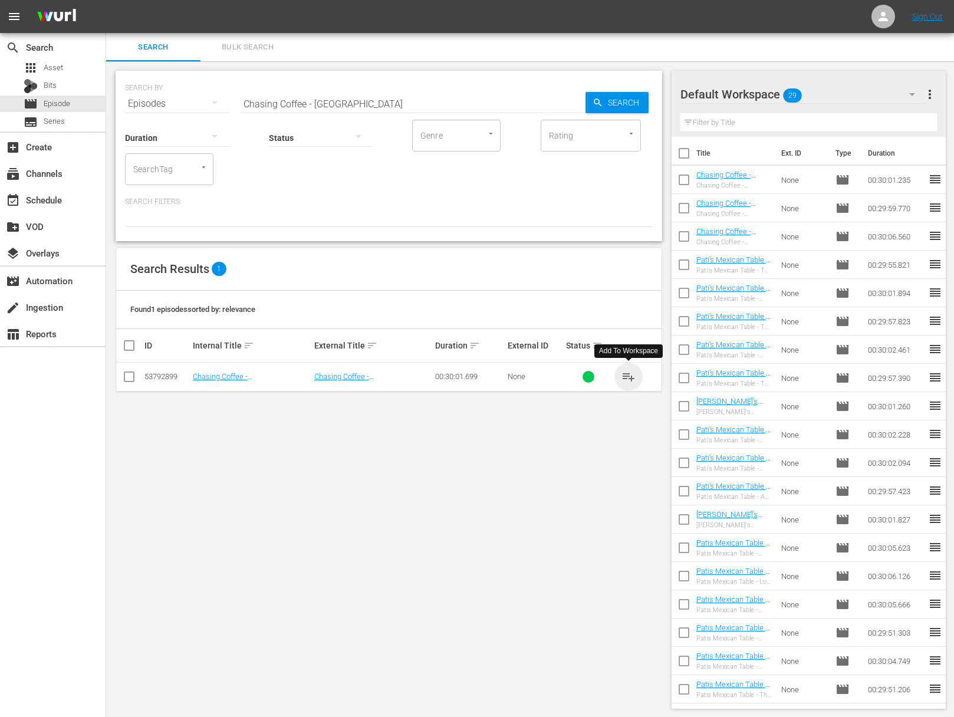
click at [628, 377] on span "playlist_add" at bounding box center [628, 377] width 14 height 14
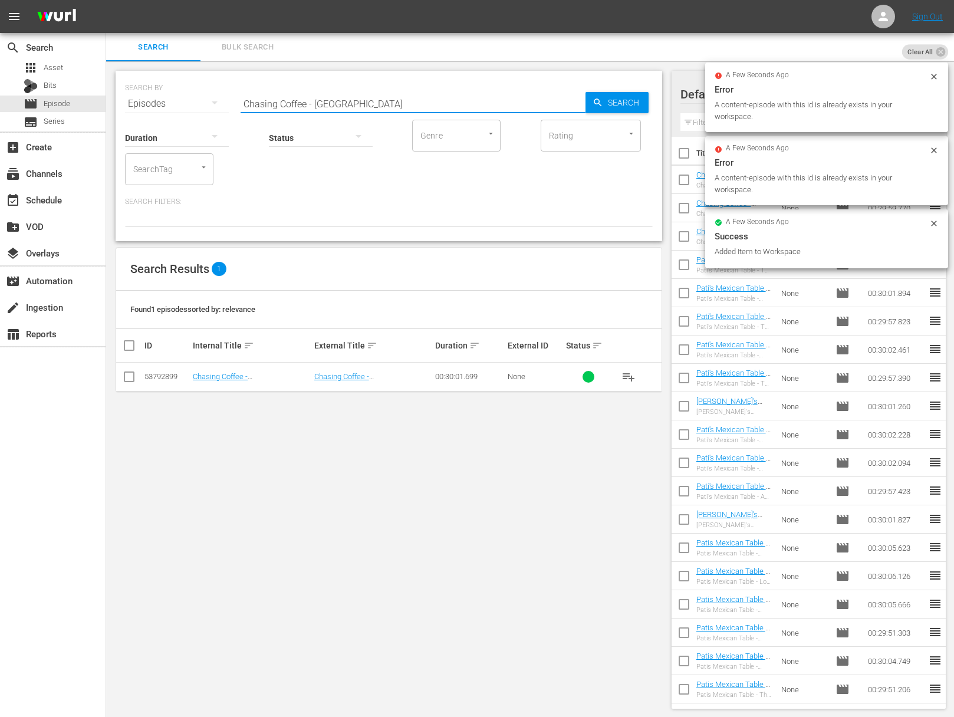
click at [348, 103] on input "Chasing Coffee - [GEOGRAPHIC_DATA]" at bounding box center [412, 104] width 345 height 28
paste input "[PERSON_NAME] - Tacos From Hell, Salmon Bacon Bites"
click at [344, 106] on input "Chasing Coffee - [GEOGRAPHIC_DATA] - Tacos From Hell, Salmon Bacon Bites" at bounding box center [412, 104] width 345 height 28
paste input "text"
click at [580, 97] on input "[PERSON_NAME] - Tacos From Hell, Salmon Bacon Bites" at bounding box center [412, 104] width 345 height 28
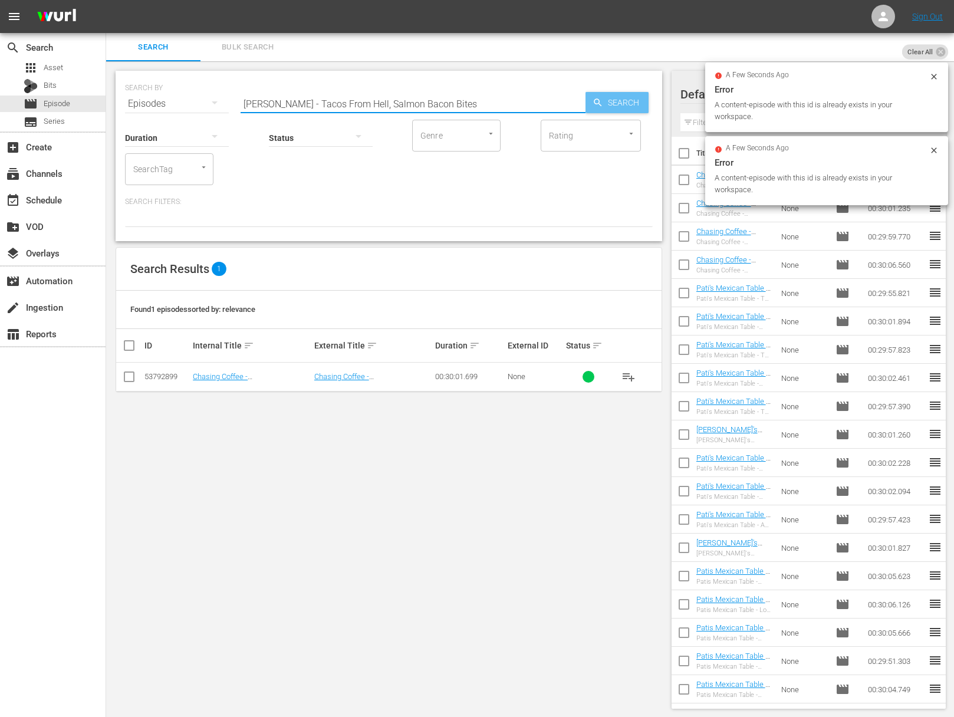
click at [591, 98] on div "Search" at bounding box center [616, 102] width 63 height 21
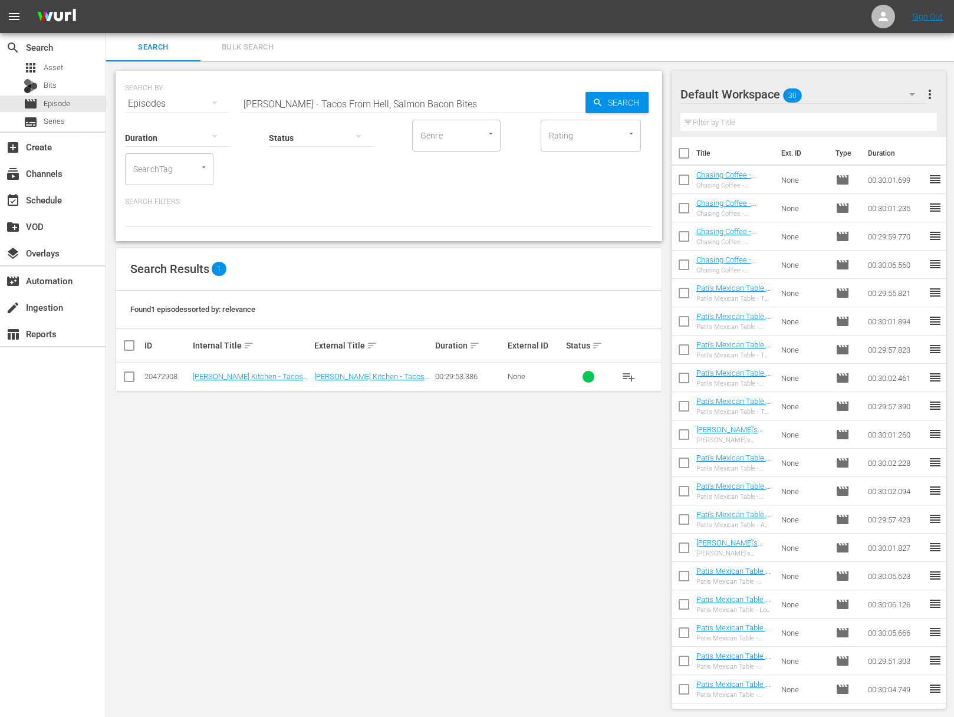
click at [629, 374] on span "playlist_add" at bounding box center [628, 377] width 14 height 14
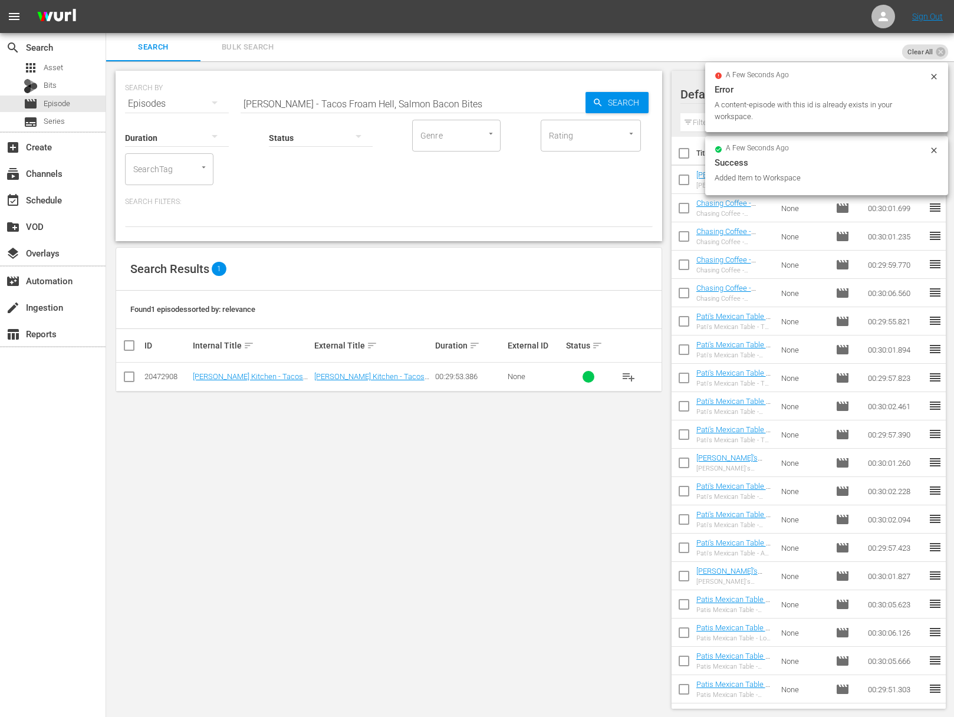
click at [326, 98] on input "[PERSON_NAME] - Tacos Froam Hell, Salmon Bacon Bites" at bounding box center [412, 104] width 345 height 28
paste input ""[PERSON_NAME] Kitchen - Quesadilla, Bushcraft Bolognese, World's Hottest Ribey…"
click at [319, 104] on input "[PERSON_NAME] - Tacos Froa"[PERSON_NAME] Kitchen - Quesadilla, Bushcraft Bologn…" at bounding box center [412, 104] width 345 height 28
paste input ""[PERSON_NAME] Kitchen - Quesadilla, Bushcraft Bolognese, World's Hottest Ribey…"
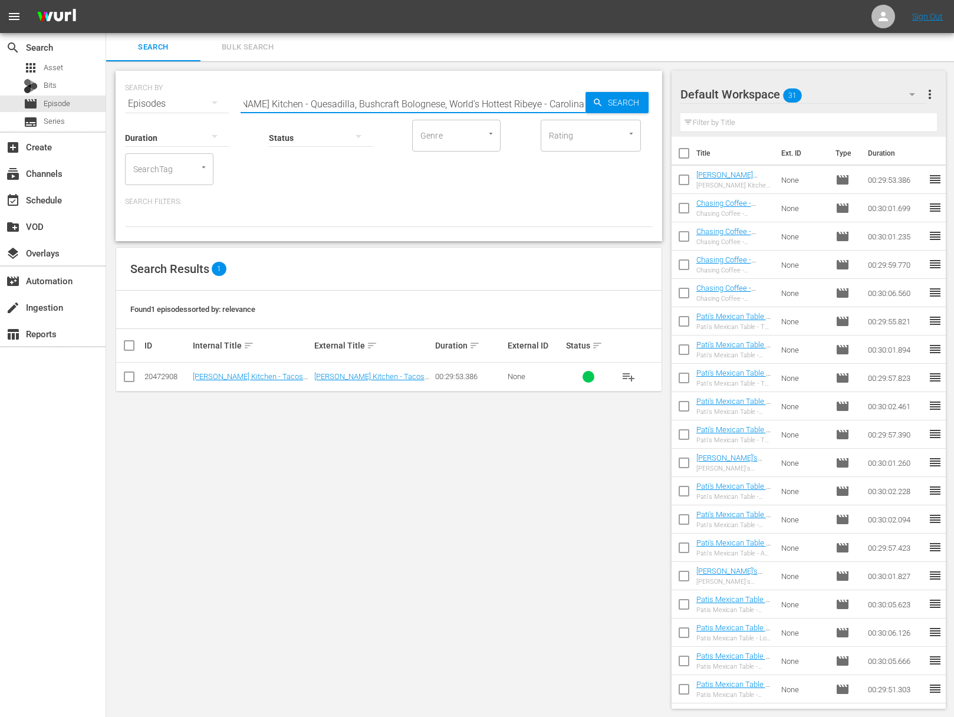
click at [579, 101] on input ""[PERSON_NAME] Kitchen - Quesadilla, Bushcraft Bolognese, World's Hottest Ribey…" at bounding box center [412, 104] width 345 height 28
click at [595, 101] on icon "button" at bounding box center [597, 102] width 11 height 11
click at [627, 375] on span "playlist_add" at bounding box center [628, 377] width 14 height 14
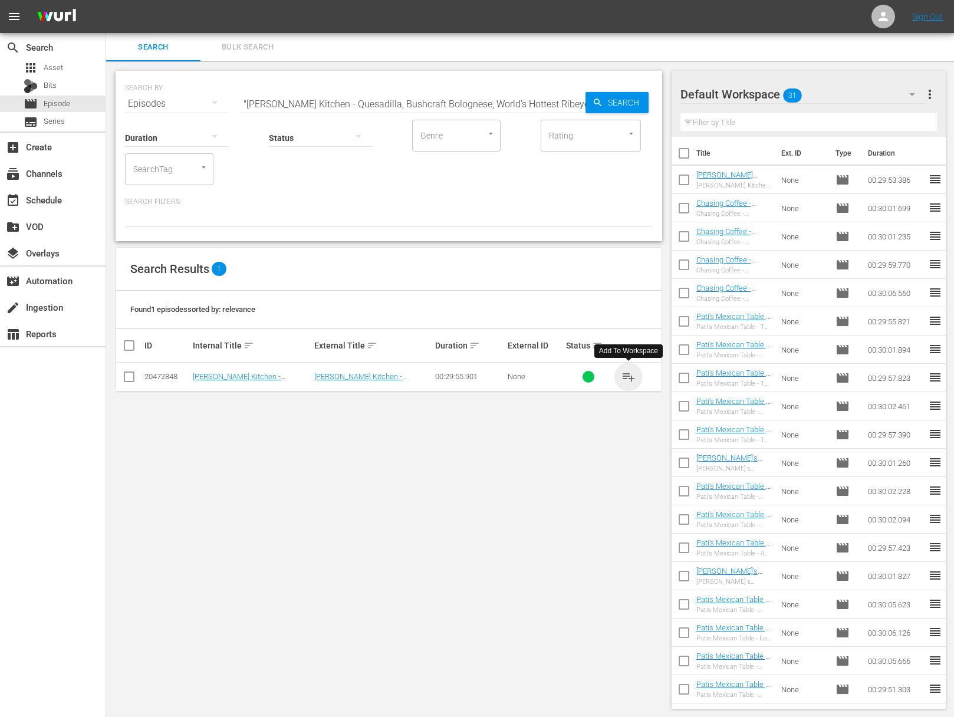
click at [627, 375] on span "playlist_add" at bounding box center [628, 377] width 14 height 14
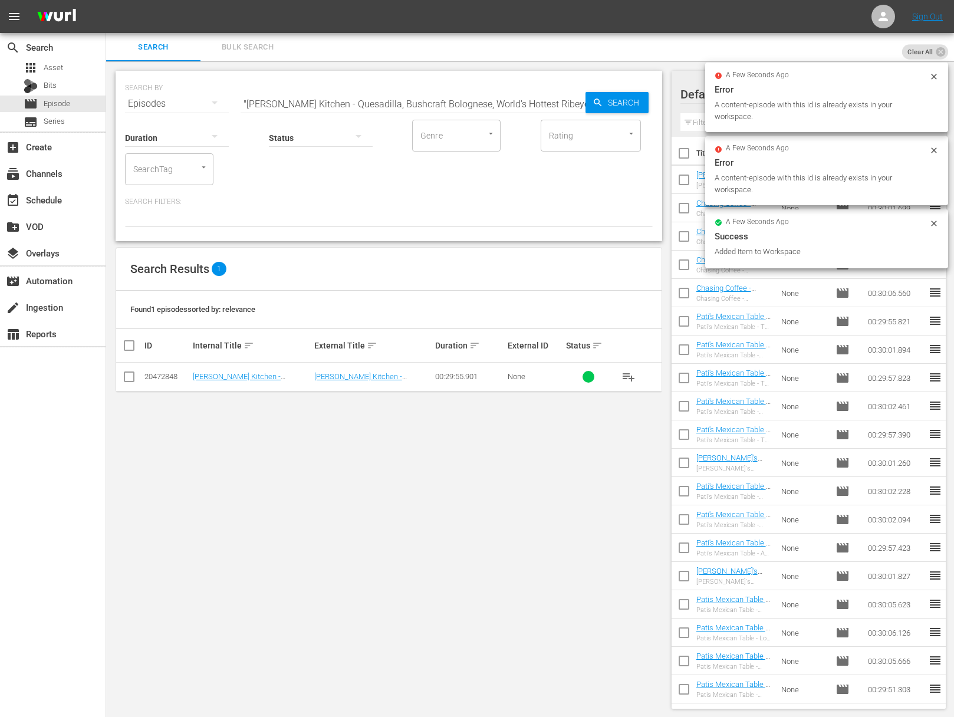
click at [326, 98] on input ""[PERSON_NAME] Kitchen - Quesadilla, Bushcraft Bolognese, World's Hottest Ribey…" at bounding box center [412, 104] width 345 height 28
paste input "Hottest Burger in The World, Big Ribeye with French Fries"
click at [589, 102] on div "Search" at bounding box center [616, 102] width 63 height 21
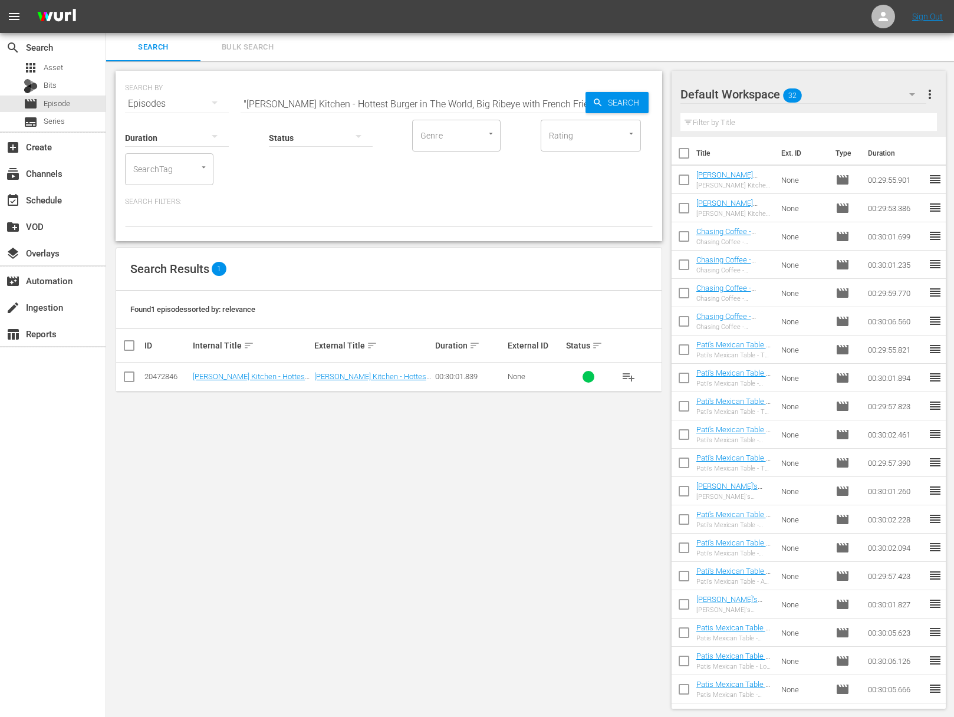
click at [630, 376] on span "playlist_add" at bounding box center [628, 377] width 14 height 14
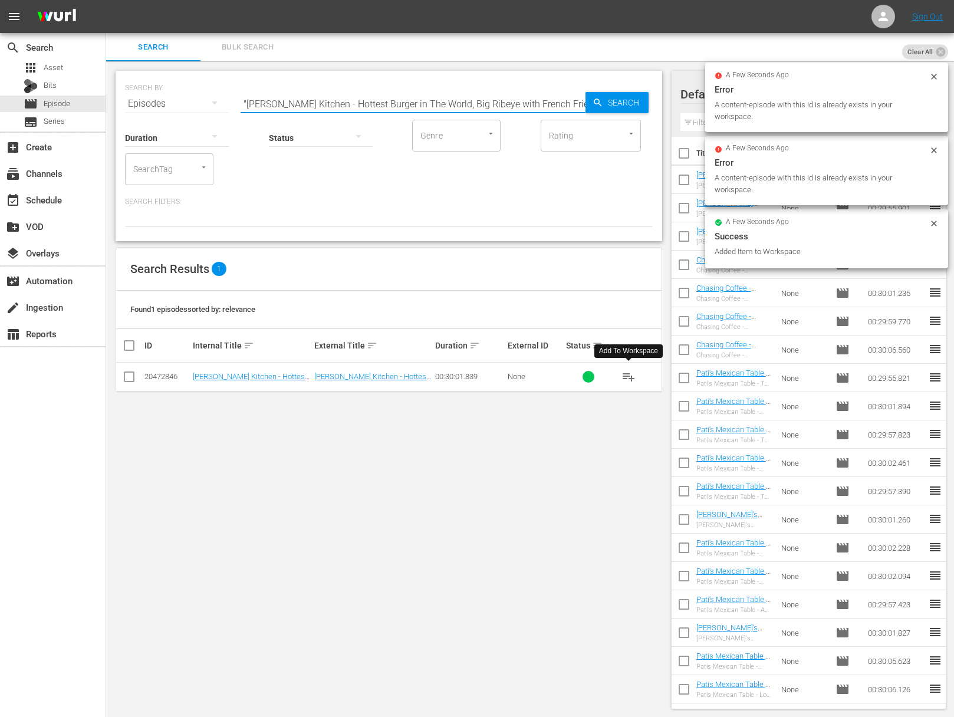
click at [379, 108] on input ""[PERSON_NAME] Kitchen - Hottest Burger in The World, Big Ribeye with French Fr…" at bounding box center [412, 104] width 345 height 28
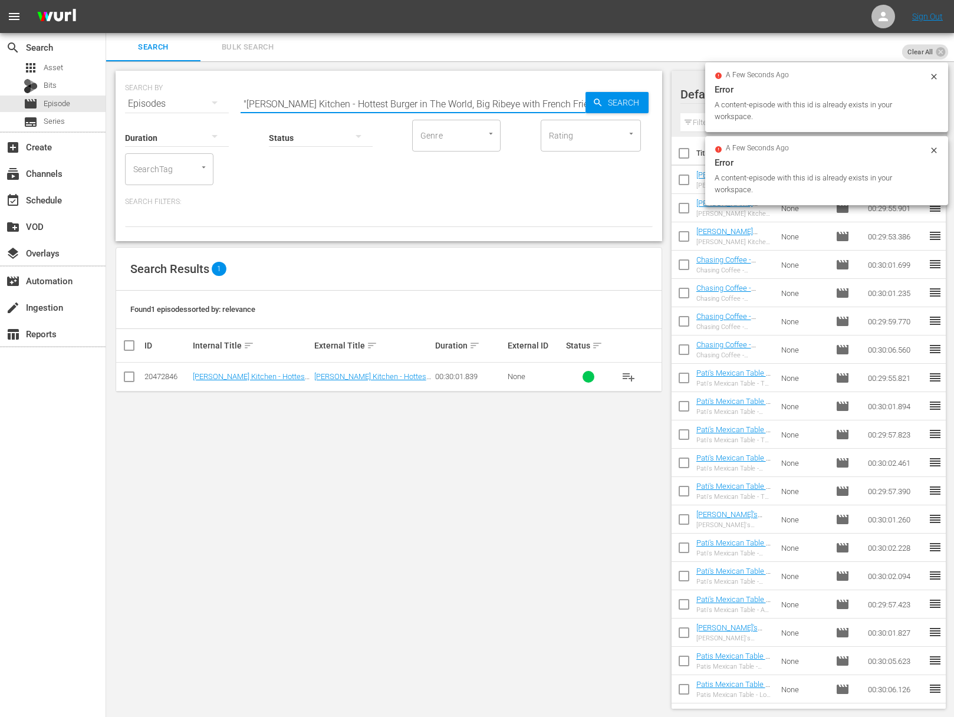
paste input "Chicken on a skewer old style [PERSON_NAME] Kitchen, Torpedo Sub, Hell Fish"
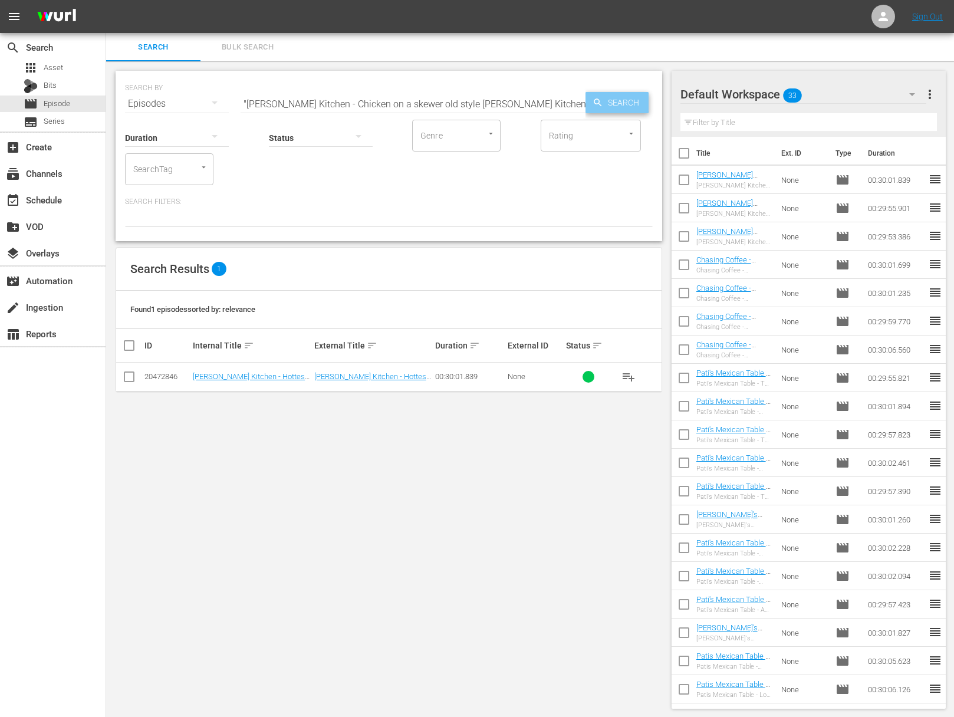
click at [589, 102] on div "Search" at bounding box center [616, 102] width 63 height 21
click at [628, 375] on span "playlist_add" at bounding box center [628, 377] width 14 height 14
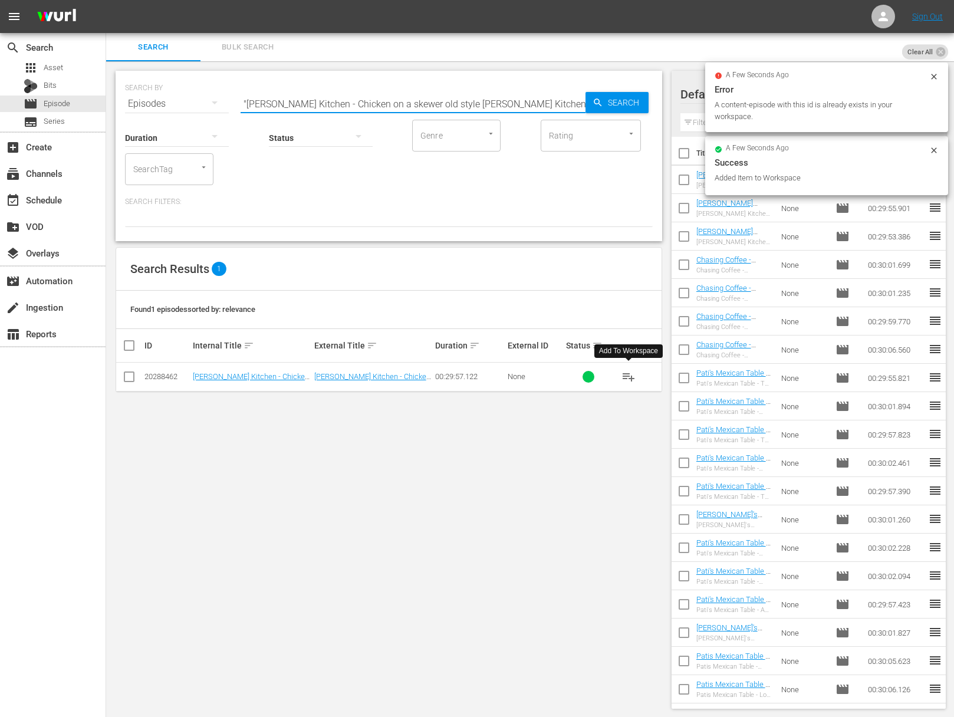
click at [391, 92] on input ""[PERSON_NAME] Kitchen - Chicken on a skewer old style [PERSON_NAME] Kitchen, T…" at bounding box center [412, 104] width 345 height 28
paste input "Chicken Rope Rolls, Bacon & Eggs Pan Pie, Burger Pie"
click at [609, 101] on span "Search" at bounding box center [625, 102] width 45 height 21
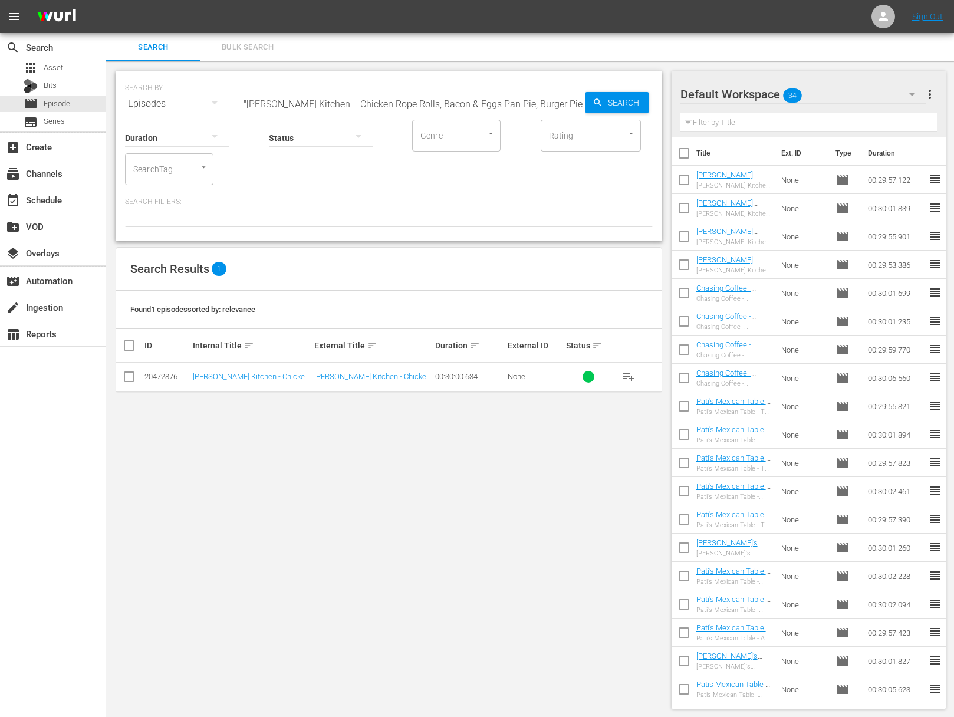
click at [631, 375] on span "playlist_add" at bounding box center [628, 377] width 14 height 14
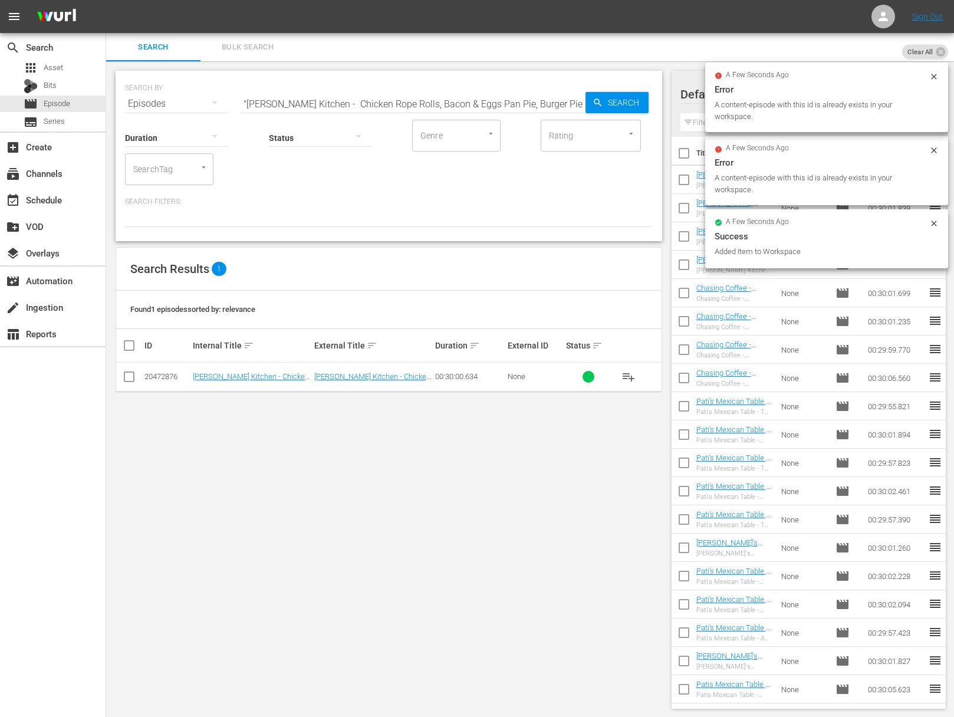
click at [409, 100] on input ""[PERSON_NAME] Kitchen - Chicken Rope Rolls, Bacon & Eggs Pan Pie, Burger Pie "" at bounding box center [412, 104] width 345 height 28
paste input "[PERSON_NAME] Kitchen - Chicken Wings (Grza, Rupa), Alien Chicken Roast Zabrega…"
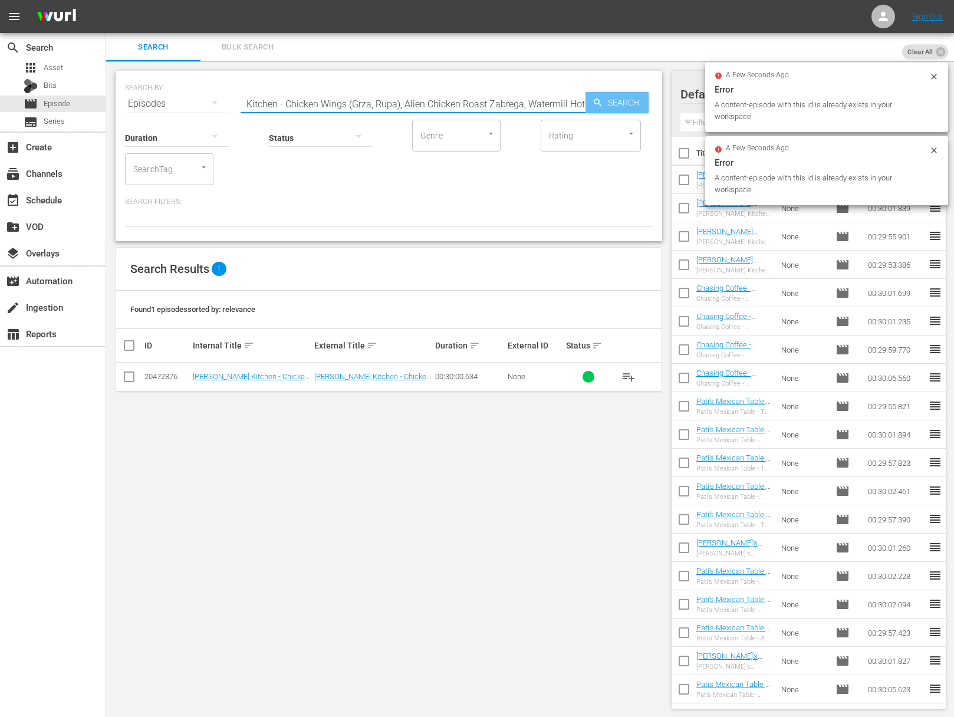
click at [603, 107] on span "Search" at bounding box center [625, 102] width 45 height 21
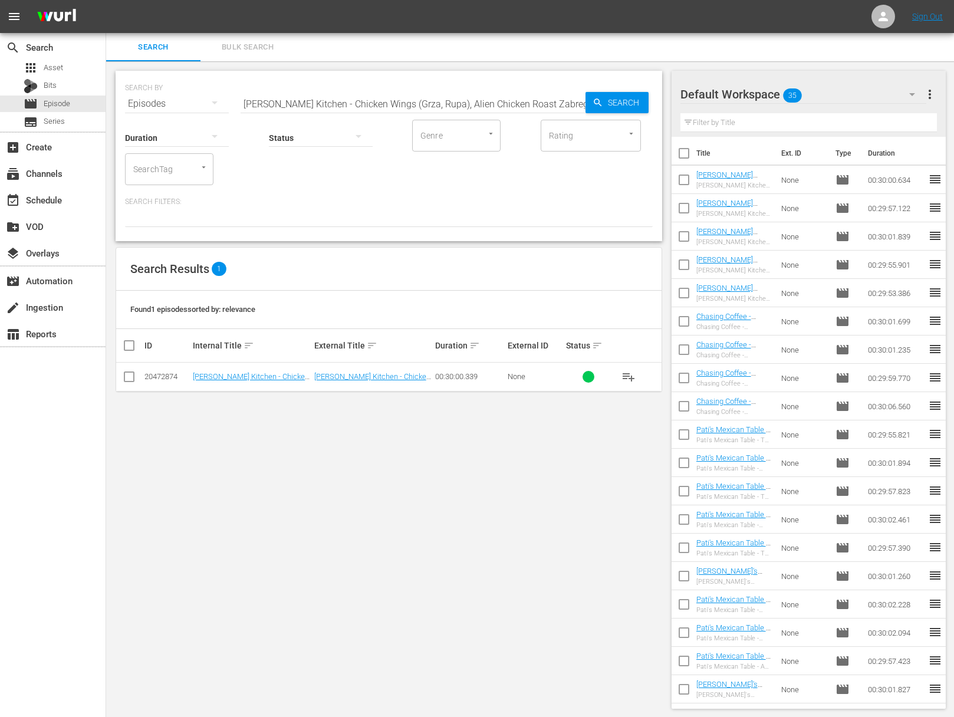
click at [630, 374] on span "playlist_add" at bounding box center [628, 377] width 14 height 14
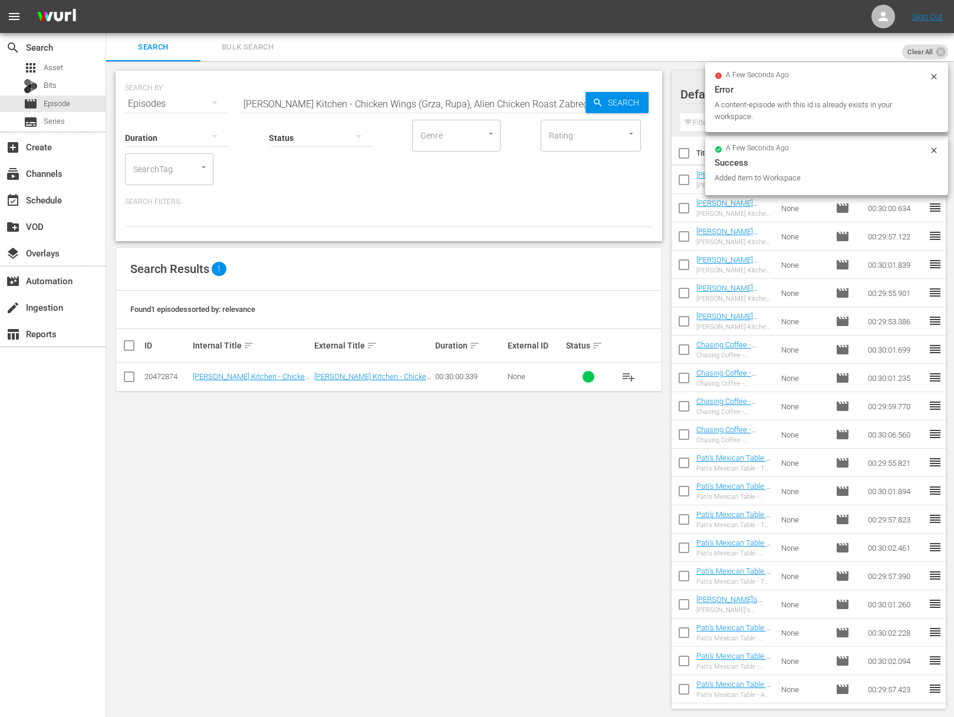
click at [496, 103] on input "[PERSON_NAME] Kitchen - Chicken Wings (Grza, Rupa), Alien Chicken Roast Zabrega…" at bounding box center [412, 104] width 345 height 28
paste input ""[PERSON_NAME] Kitchen - Stuffed Porchetta, Pizza Steak 2 ""
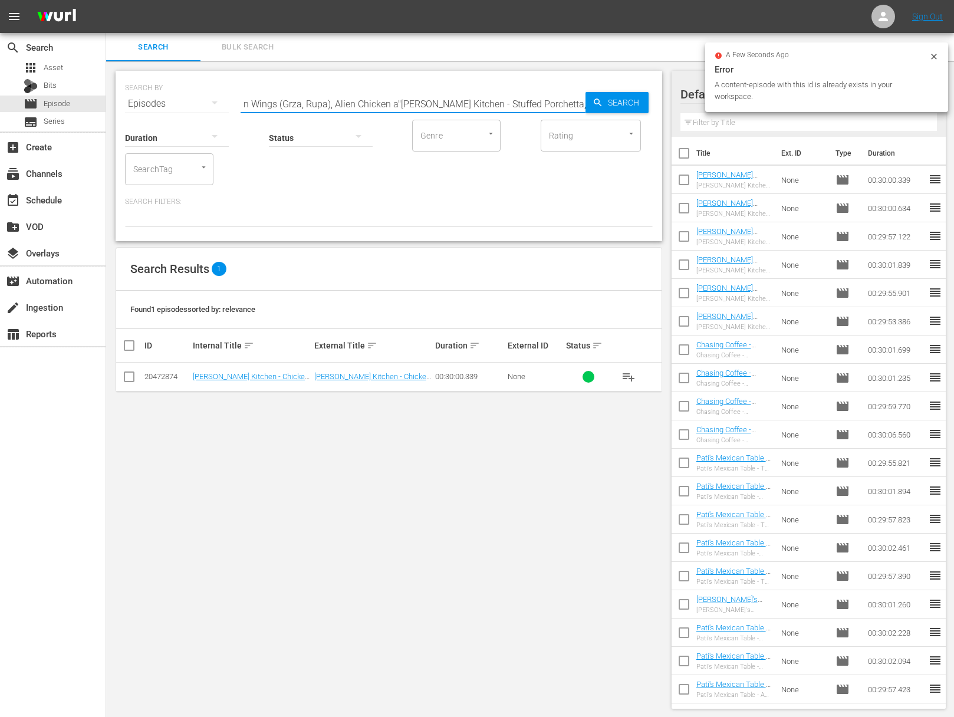
click at [525, 104] on input "[PERSON_NAME] Kitchen - Chicken Wings (Grza, Rupa), Alien Chicken a"[PERSON_NAM…" at bounding box center [412, 104] width 345 height 28
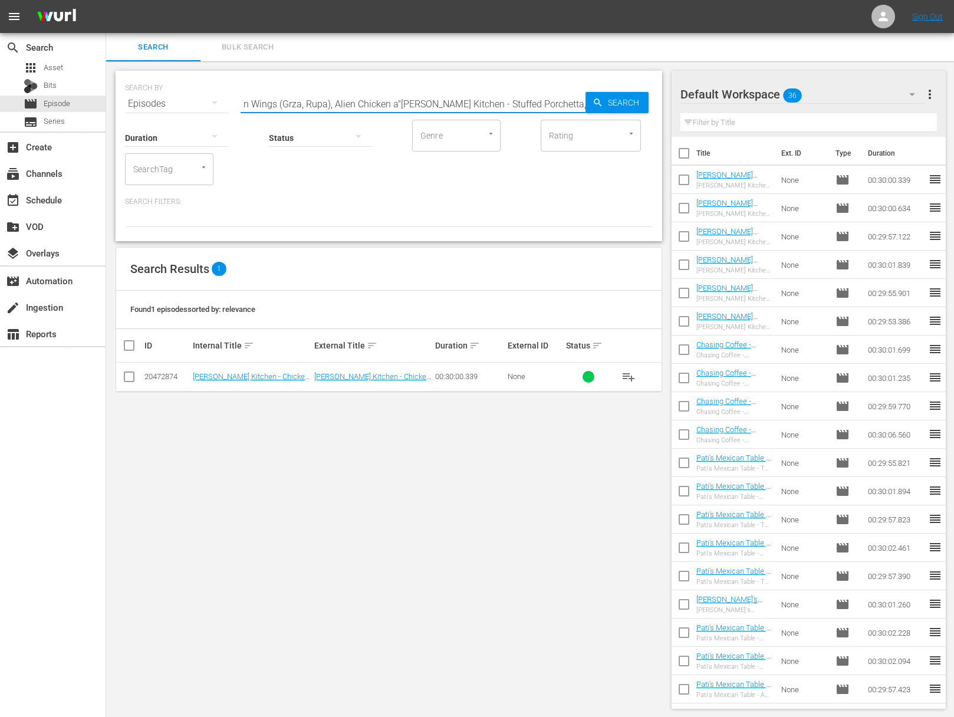
paste input ""[PERSON_NAME] Kitchen - Stuffed Porchetta, Pizza Steak 2 ""
click at [607, 101] on span "Search" at bounding box center [625, 102] width 45 height 21
click at [633, 375] on span "playlist_add" at bounding box center [628, 377] width 14 height 14
click at [632, 375] on span "playlist_add" at bounding box center [628, 377] width 14 height 14
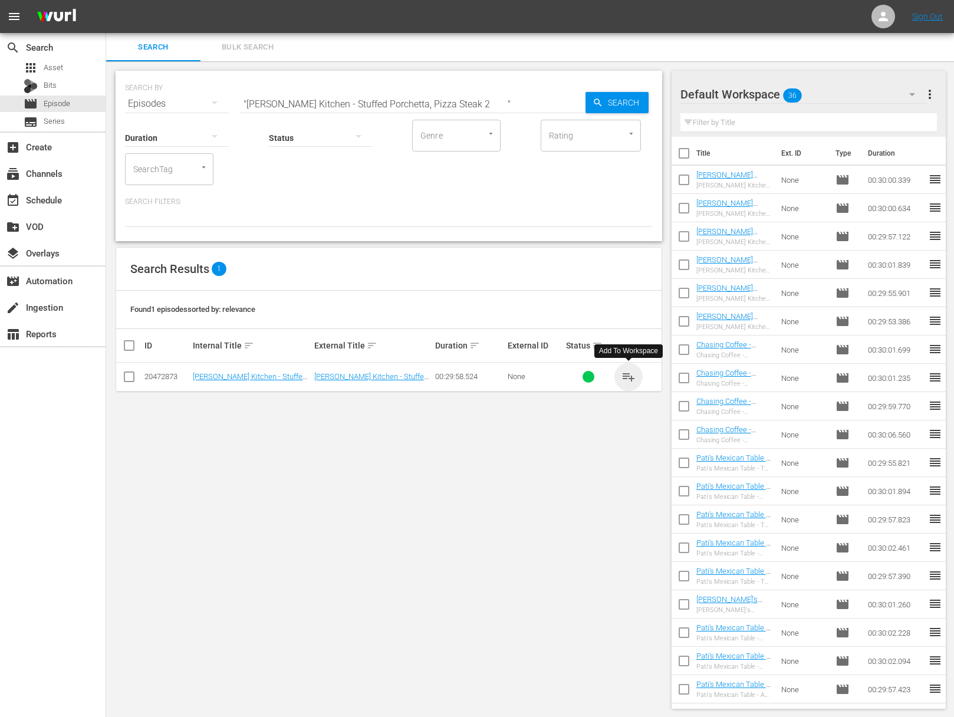
click at [632, 375] on span "playlist_add" at bounding box center [628, 377] width 14 height 14
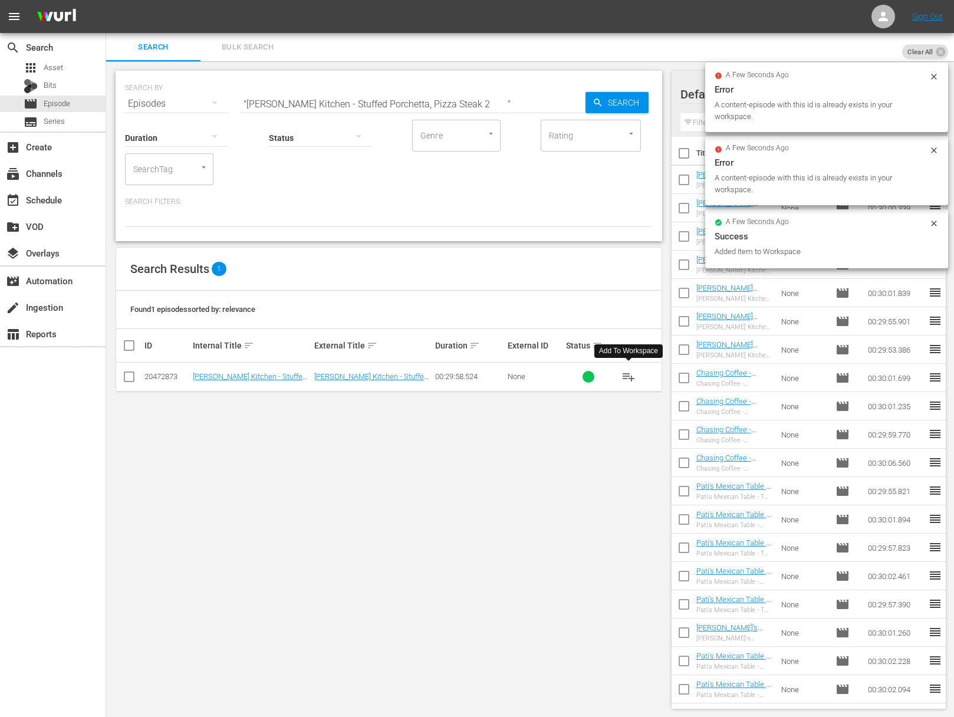
click at [476, 103] on input ""[PERSON_NAME] Kitchen - Stuffed Porchetta, Pizza Steak 2 "" at bounding box center [412, 104] width 345 height 28
paste input ""[PERSON_NAME] Kitchen - Peking Duck, Crispy [PERSON_NAME] Pie ""
click at [472, 101] on input ""[PERSON_NAME] Kitchen - Stuffed Porchetta, Pizza Steak 2 "a"[PERSON_NAME] Kitc…" at bounding box center [412, 104] width 345 height 28
paste input "text"
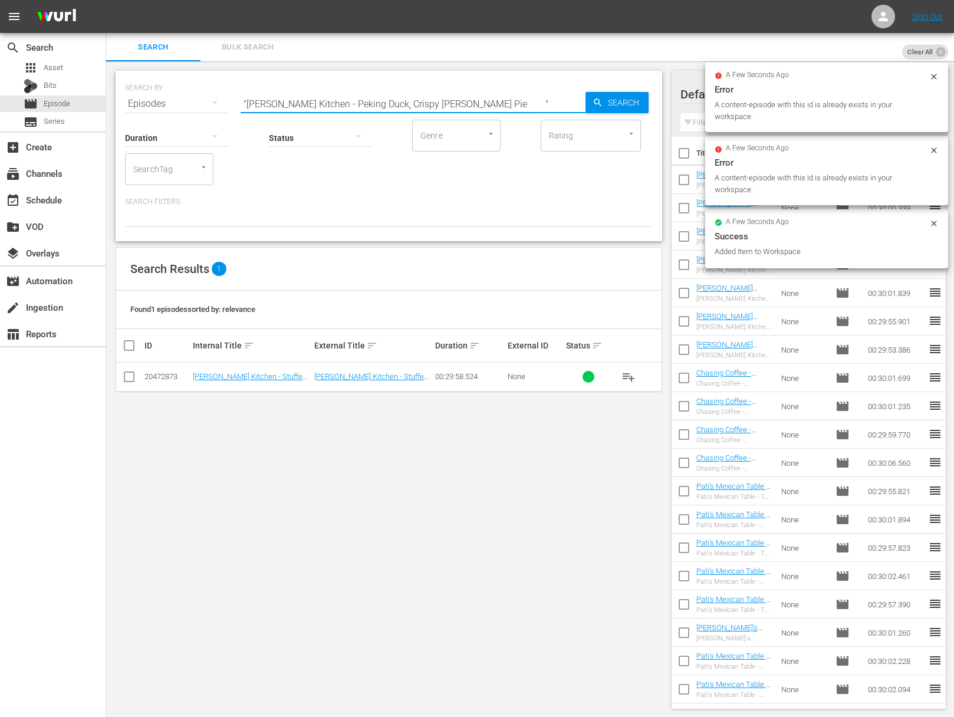
scroll to position [0, 0]
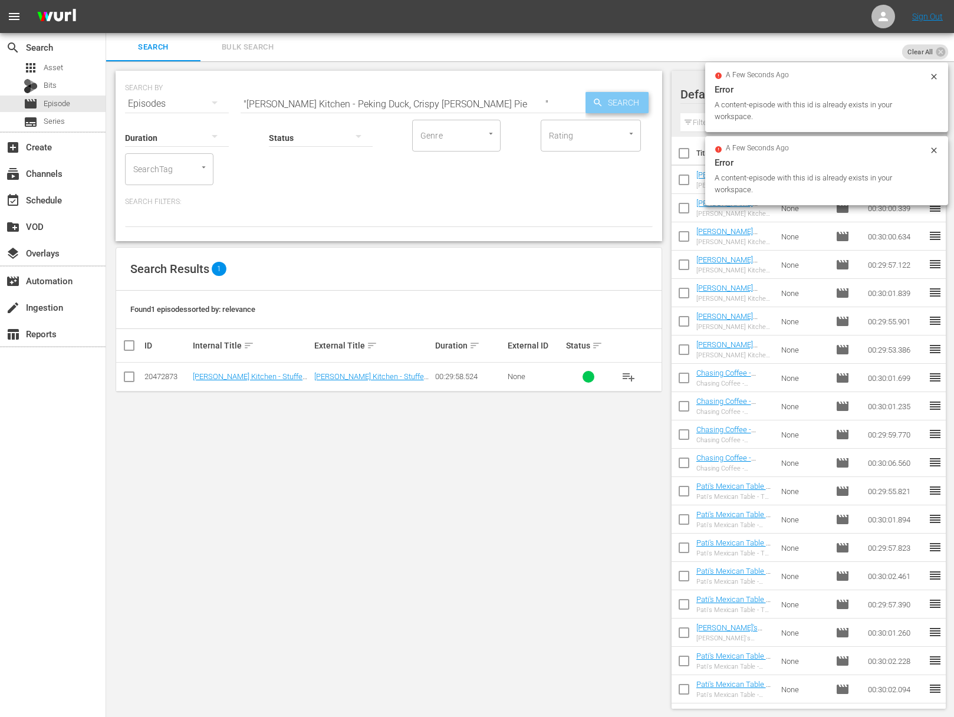
click at [613, 100] on span "Search" at bounding box center [625, 102] width 45 height 21
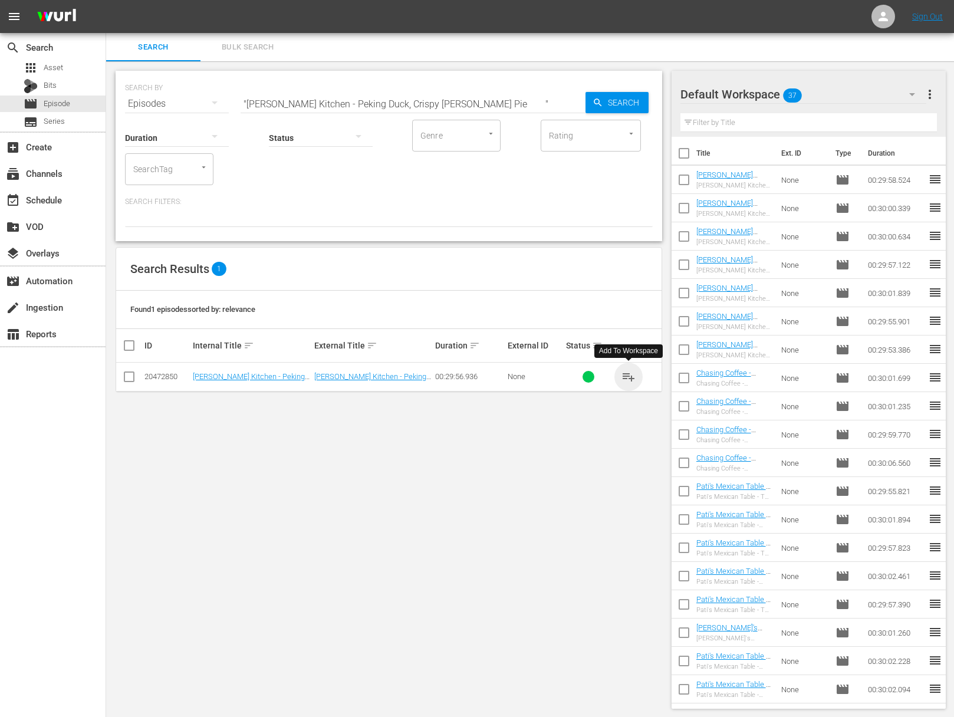
click at [630, 379] on span "playlist_add" at bounding box center [628, 377] width 14 height 14
click at [630, 378] on span "playlist_add" at bounding box center [628, 377] width 14 height 14
click at [631, 378] on span "playlist_add" at bounding box center [628, 377] width 14 height 14
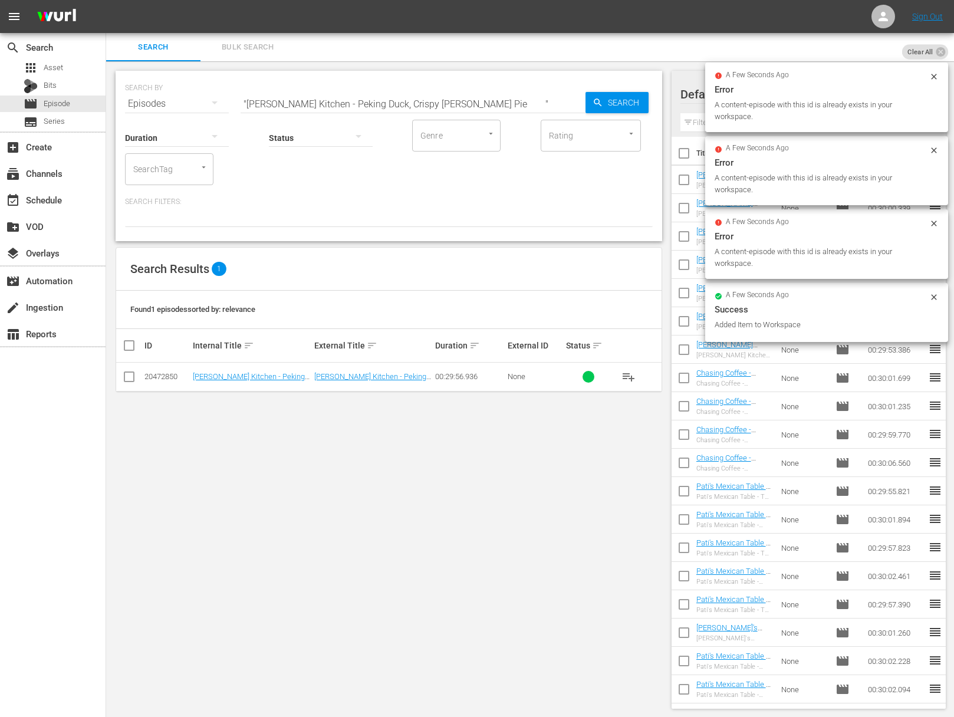
click at [447, 108] on input ""[PERSON_NAME] Kitchen - Peking Duck, Crispy [PERSON_NAME] Pie "" at bounding box center [412, 104] width 345 height 28
paste input "[PERSON_NAME] Kitchen - Violet Double Burrito, Cheeseburger 2021 """
click at [446, 104] on input ""[PERSON_NAME] Kitchen - Peking Duck, Crispy [PERSON_NAME] Pie a"[PERSON_NAME] …" at bounding box center [412, 104] width 345 height 28
paste input "Violet Double Burrito, Cheeseburger 2021"
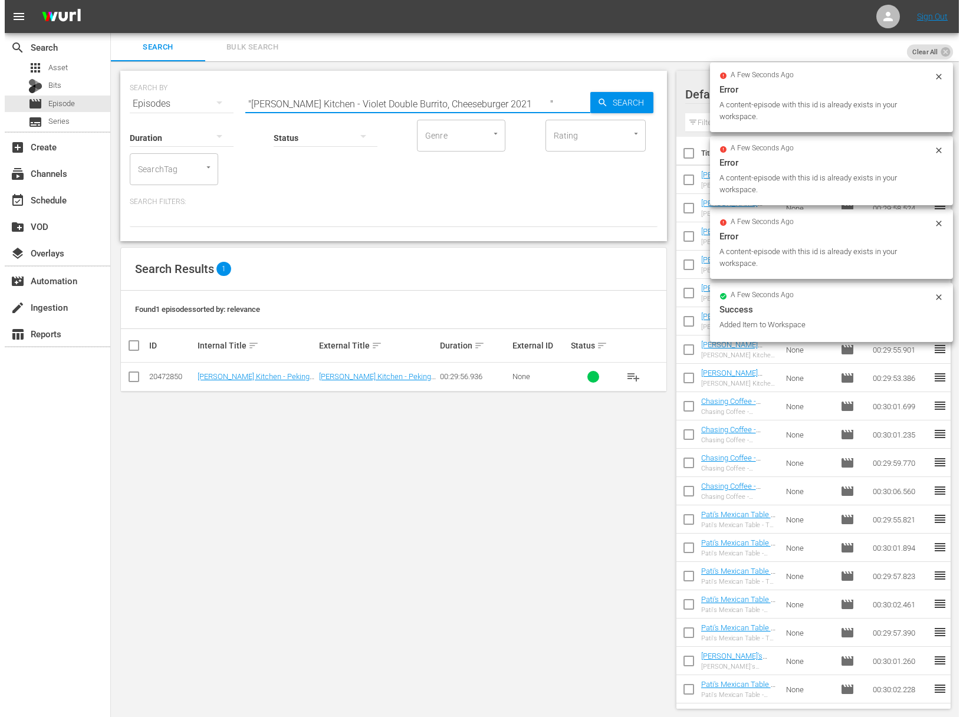
scroll to position [0, 0]
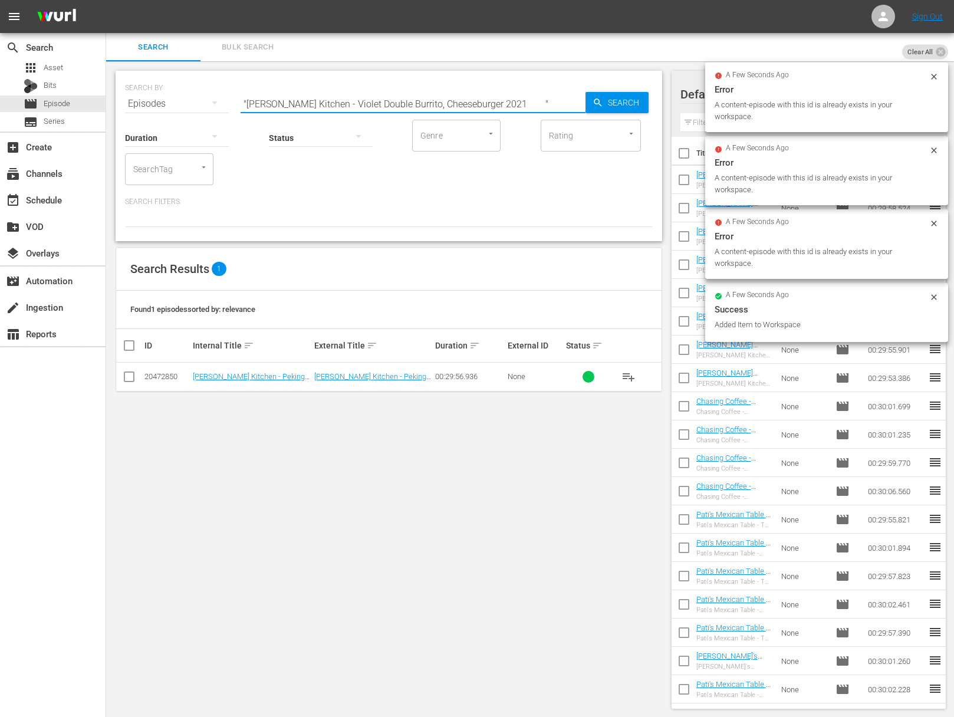
click at [574, 103] on input ""[PERSON_NAME] Kitchen - Violet Double Burrito, Cheeseburger 2021 "" at bounding box center [412, 104] width 345 height 28
click at [617, 103] on span "Search" at bounding box center [625, 102] width 45 height 21
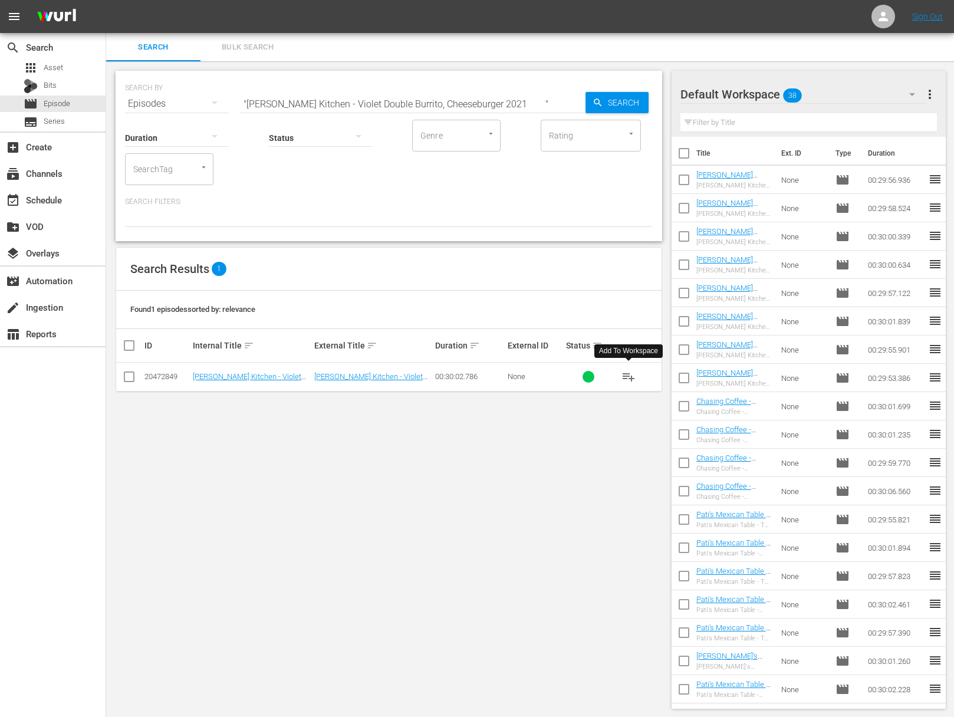
click at [628, 374] on span "playlist_add" at bounding box center [628, 377] width 14 height 14
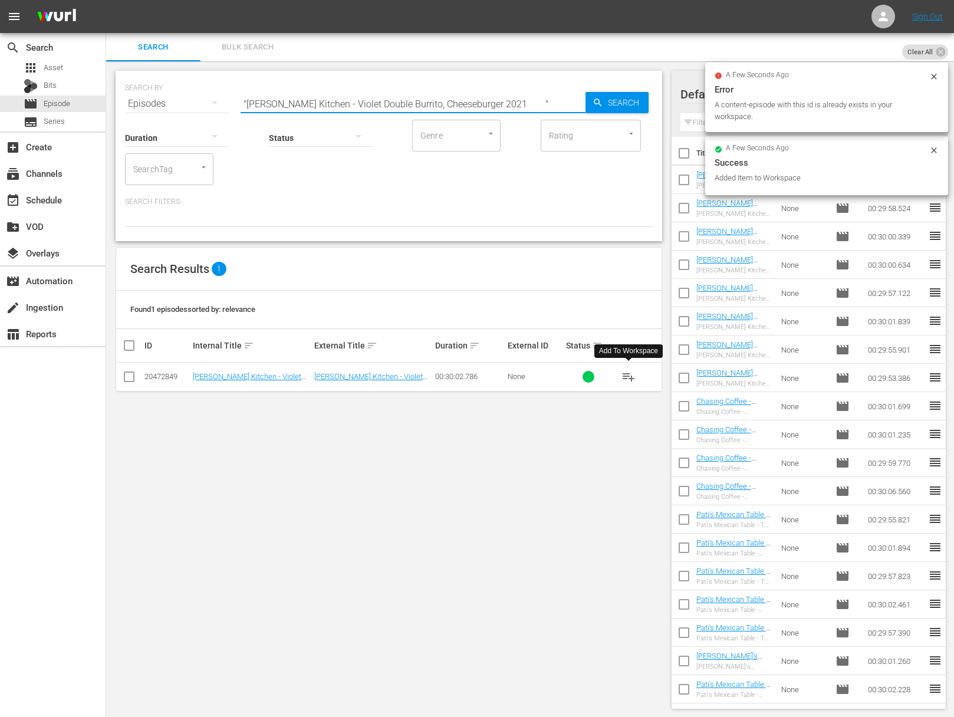
click at [401, 102] on input ""[PERSON_NAME] Kitchen - Violet Double Burrito, Cheeseburger 2021 "" at bounding box center [412, 104] width 345 height 28
paste input "The Migrant Kitchen - [GEOGRAPHIC_DATA]"
click at [410, 104] on input ""[PERSON_NAME] Kitchen - Violet Double BurritaThe Migrant Kitchen - [GEOGRAPHIC…" at bounding box center [412, 104] width 345 height 28
paste input "The Migrant Kitchen - [GEOGRAPHIC_DATA]"
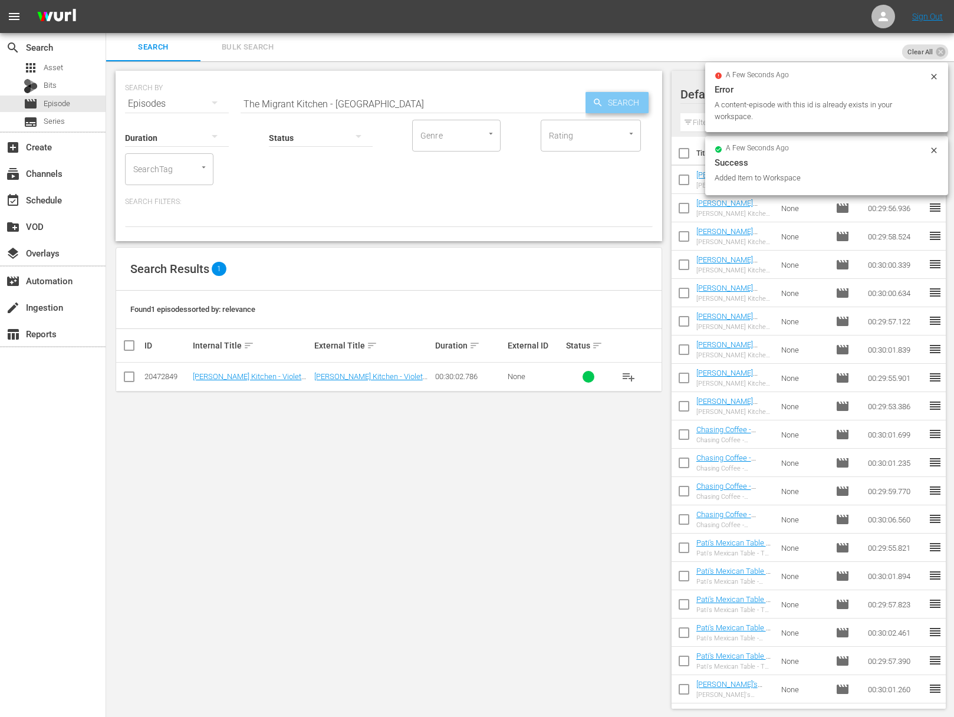
click at [604, 101] on span "Search" at bounding box center [625, 102] width 45 height 21
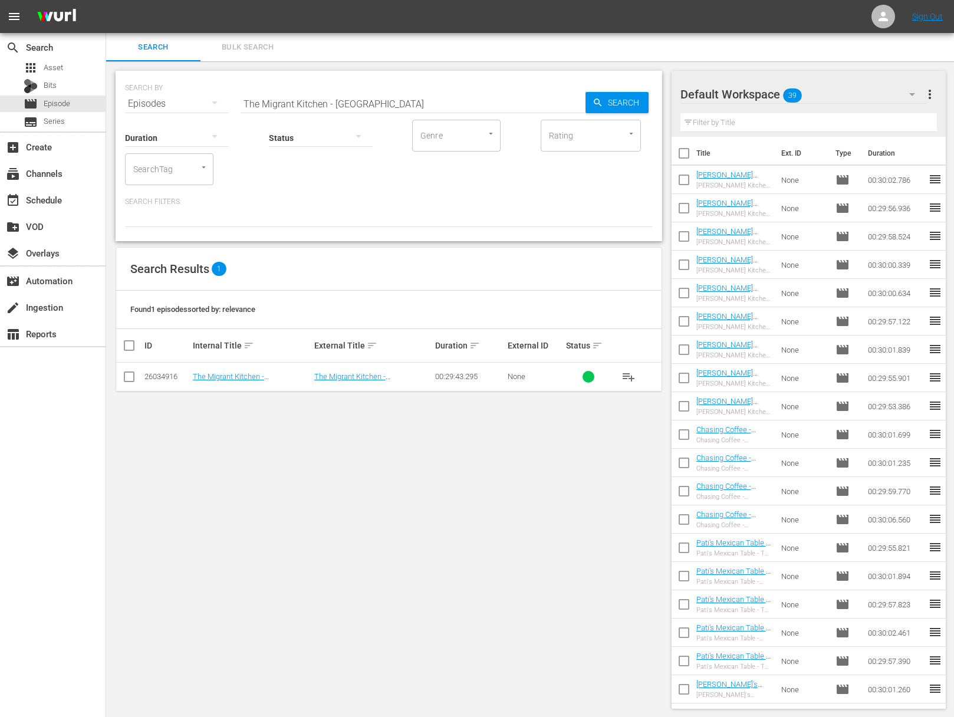
click at [631, 377] on span "playlist_add" at bounding box center [628, 377] width 14 height 14
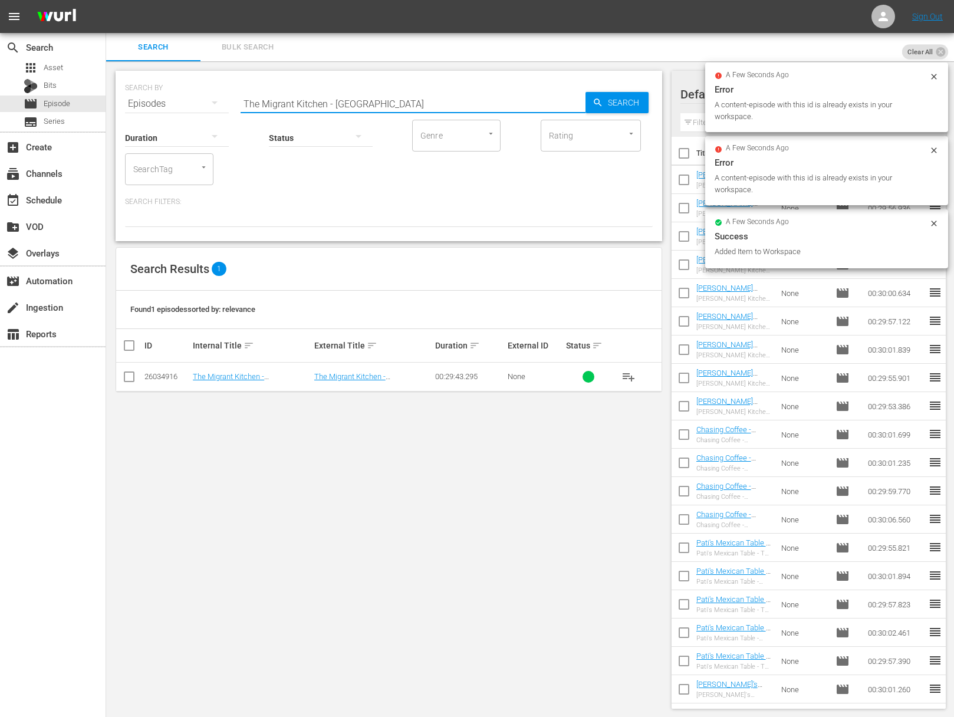
click at [324, 107] on input "The Migrant Kitchen - [GEOGRAPHIC_DATA]" at bounding box center [412, 104] width 345 height 28
paste input "Sequoia Sake"
click at [625, 105] on span "Search" at bounding box center [625, 102] width 45 height 21
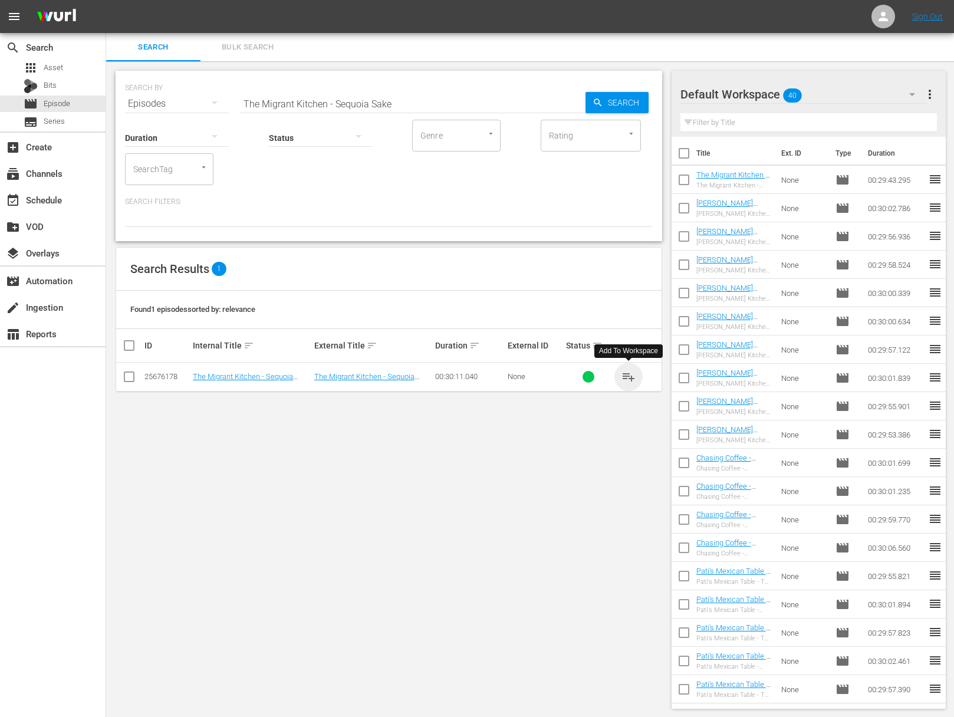
click at [629, 378] on span "playlist_add" at bounding box center [628, 377] width 14 height 14
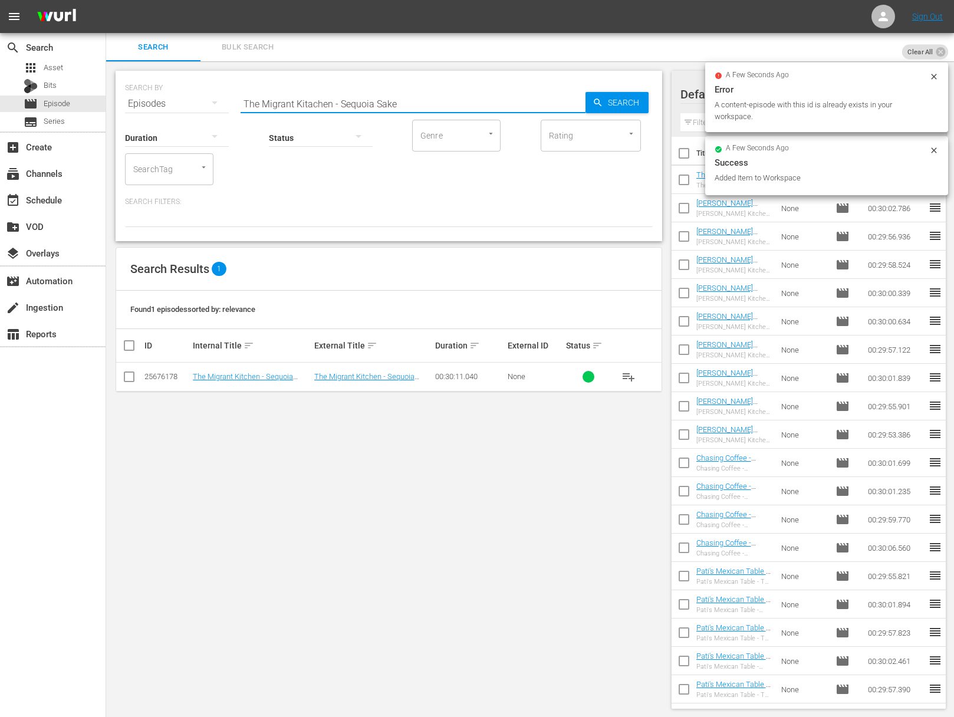
click at [308, 100] on input "The Migrant Kitachen - Sequoia Sake" at bounding box center [412, 104] width 345 height 28
paste input "The Migrant Kitchen - The Jewish Deli"
click at [310, 101] on input "The Migrant KitaThe Migrant Kitchen - The Jewish Delichen - Sequoia Sake" at bounding box center [412, 104] width 345 height 28
paste input "chen - The Jewish Deli"
click at [594, 100] on icon "button" at bounding box center [598, 102] width 8 height 8
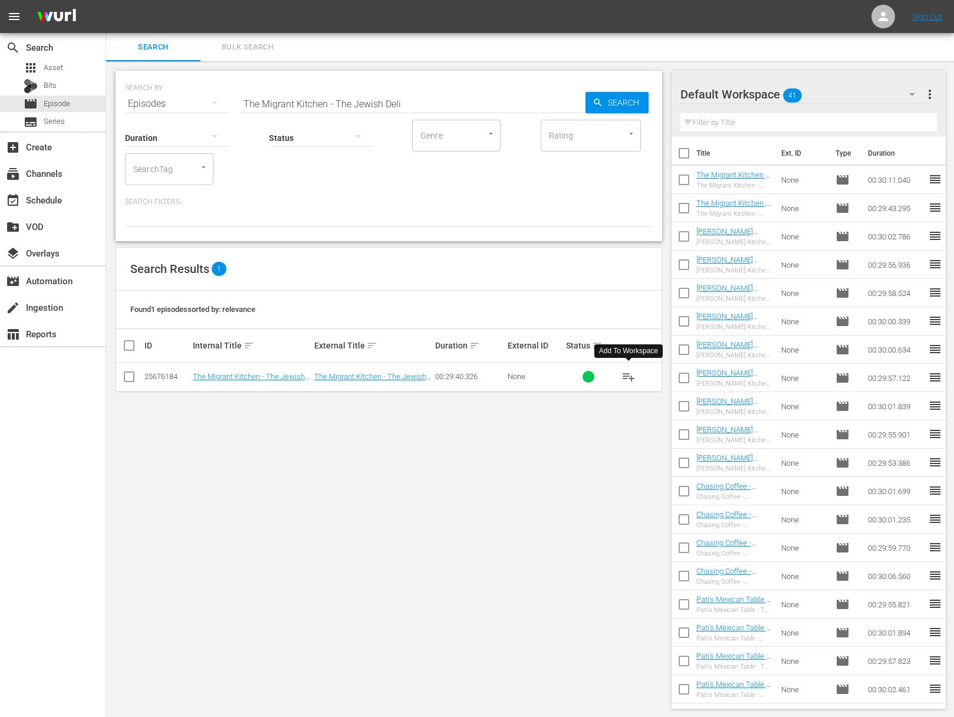
click at [630, 375] on span "playlist_add" at bounding box center [628, 377] width 14 height 14
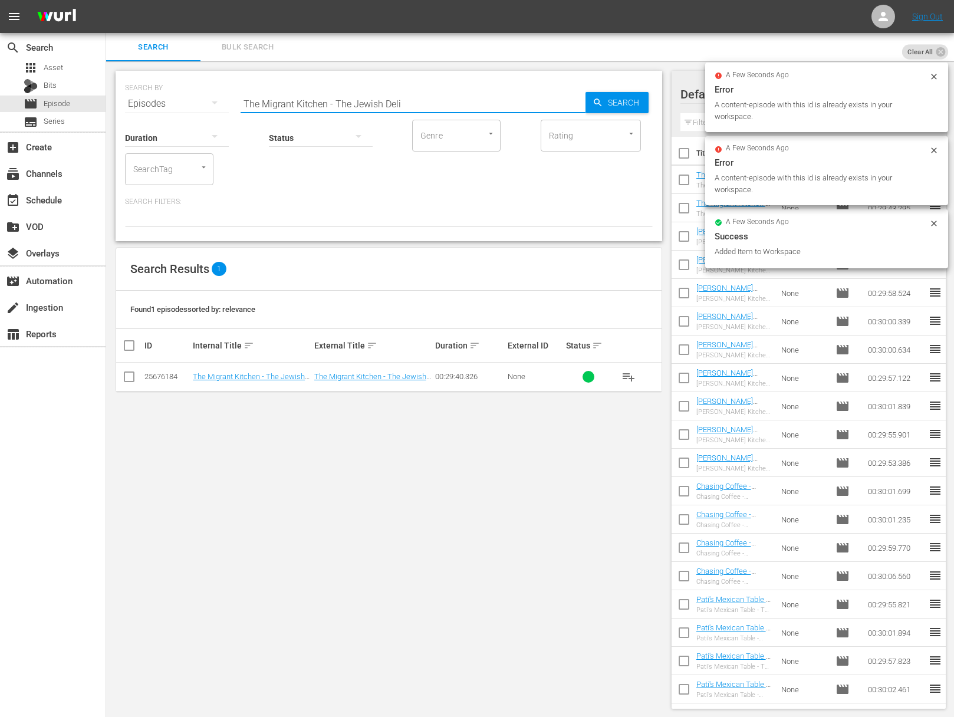
click at [413, 108] on input "The Migrant Kitchen - The Jewish Deli" at bounding box center [412, 104] width 345 height 28
paste input "The Migrant Kitchen - Beyond Pho"
click at [410, 104] on input "The Migrant Kitchen - The [DEMOGRAPHIC_DATA] DeliaThe Migrant Kitchen - Beyond …" at bounding box center [412, 104] width 345 height 28
paste input "text"
click at [611, 105] on span "Search" at bounding box center [625, 102] width 45 height 21
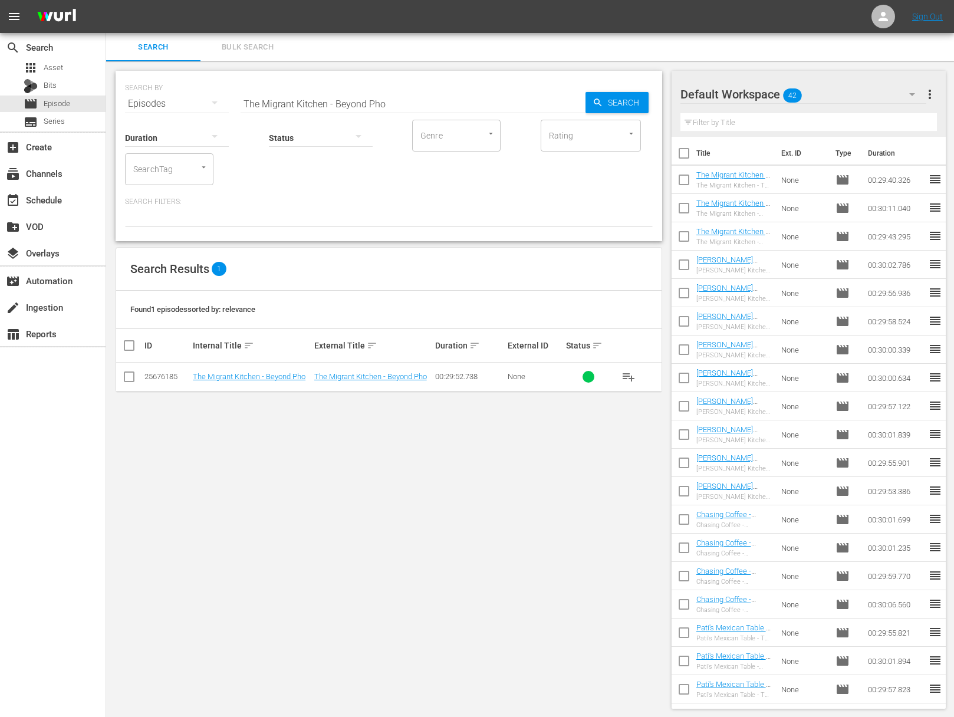
click at [630, 375] on span "playlist_add" at bounding box center [628, 377] width 14 height 14
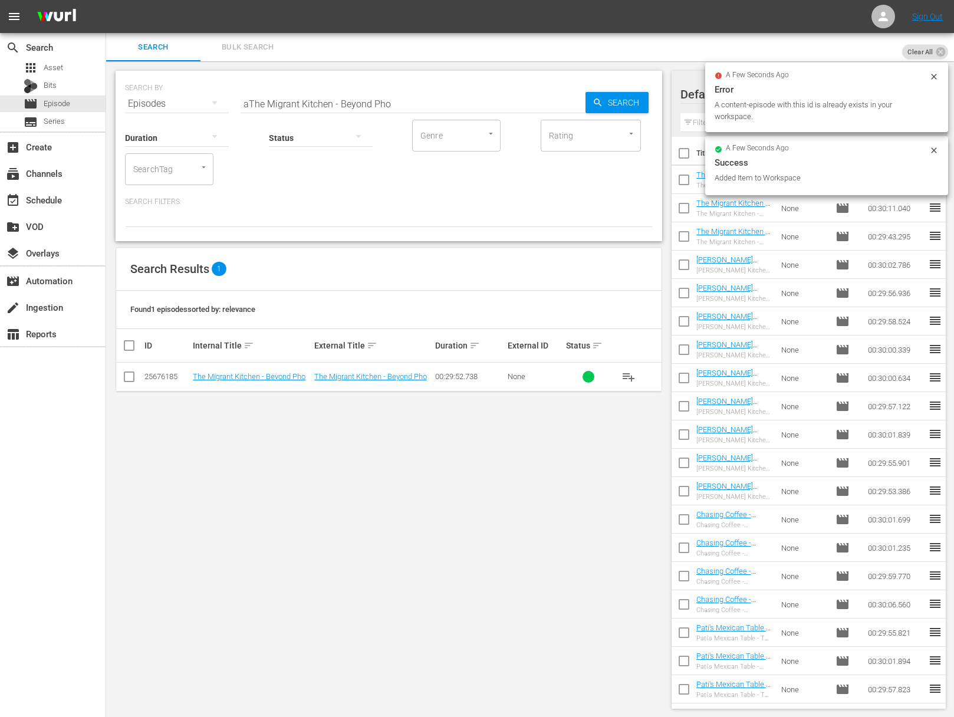
click at [347, 95] on input "aThe Migrant Kitchen - Beyond Pho" at bounding box center [412, 104] width 345 height 28
paste input "OmotenashiThe Migrant Kitchen -"
click at [341, 98] on input "aThe Migrant Kitchen - OmotenashiThe Migrant Kitchen - Beyond Pho" at bounding box center [412, 104] width 345 height 28
paste input "The Migrant Kitchen - Omotenashi"
click at [639, 97] on span "Search" at bounding box center [625, 102] width 45 height 21
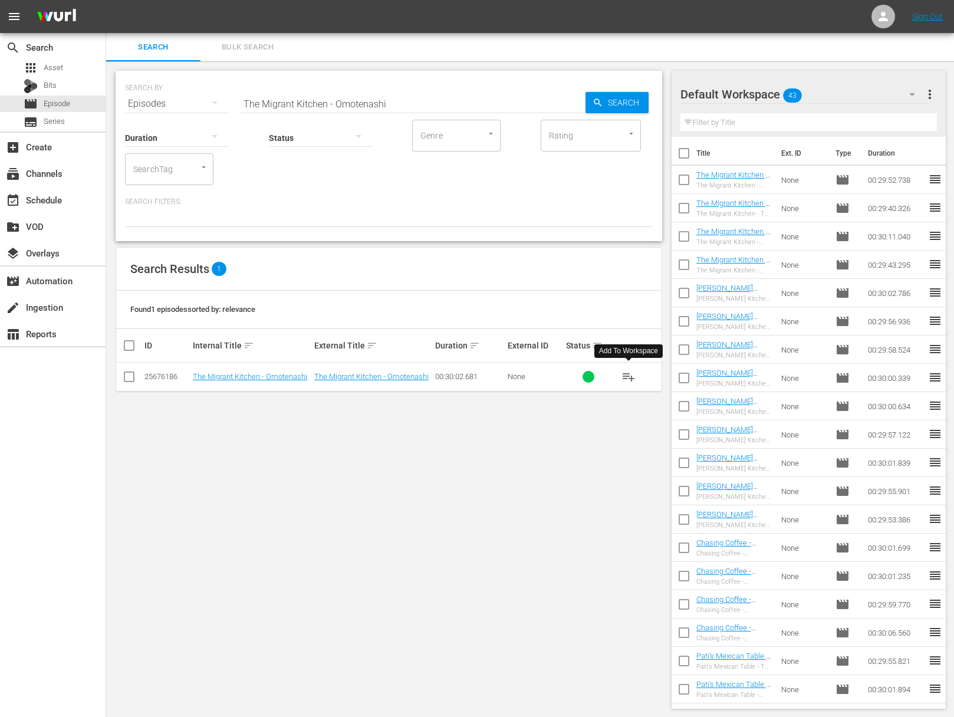
click at [629, 375] on span "playlist_add" at bounding box center [628, 377] width 14 height 14
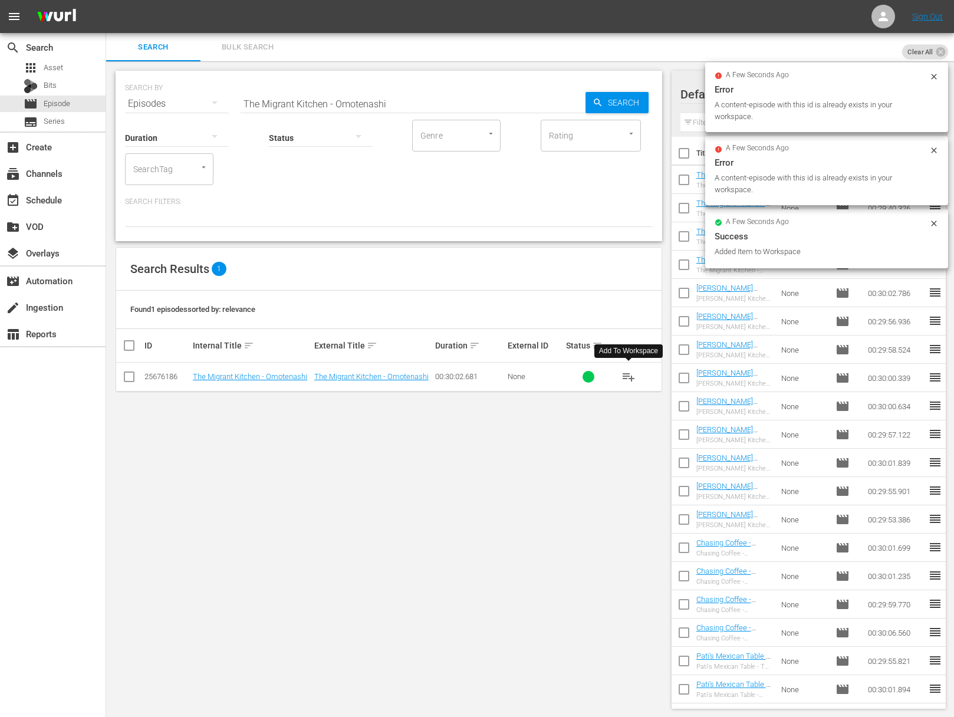
click at [400, 95] on input "The Migrant Kitchen - Omotenashi" at bounding box center [412, 104] width 345 height 28
paste input "Badmaash"
click at [582, 95] on input "The Migrant Kitchen - Badmaash" at bounding box center [412, 104] width 345 height 28
click at [589, 97] on div "Search" at bounding box center [616, 102] width 63 height 21
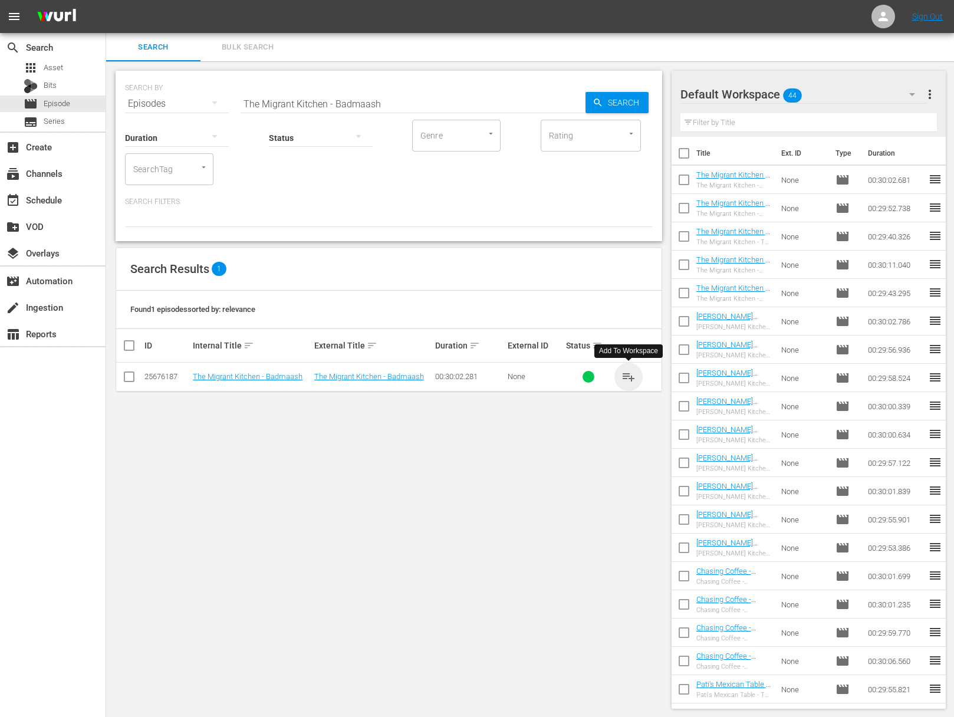
click at [628, 371] on span "playlist_add" at bounding box center [628, 377] width 14 height 14
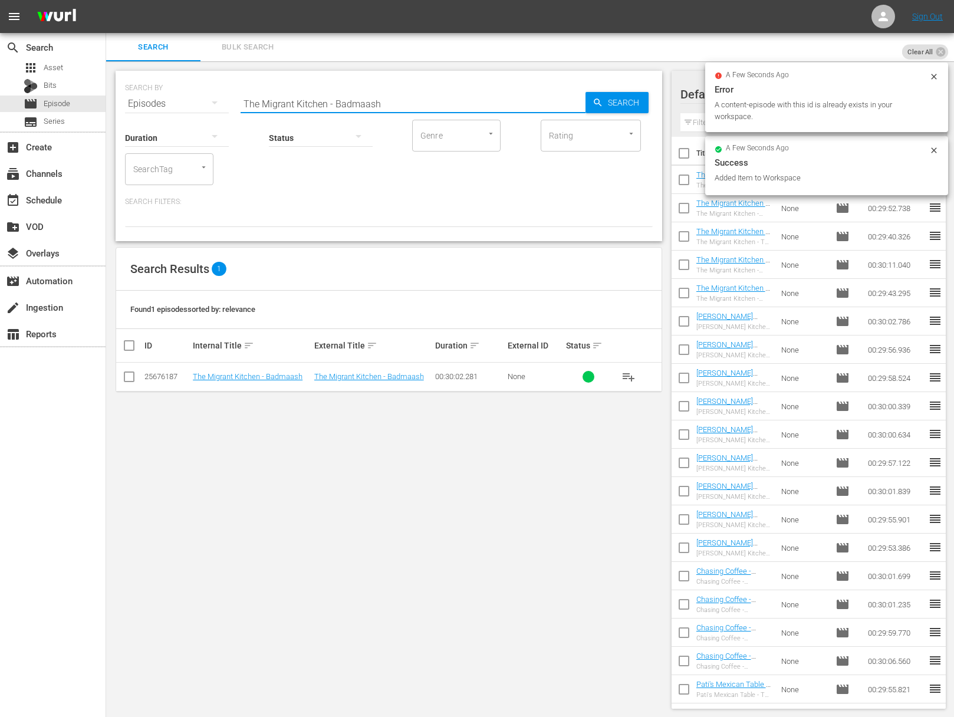
click at [368, 103] on input "The Migrant Kitchen - Badmaash" at bounding box center [412, 104] width 345 height 28
paste input "[GEOGRAPHIC_DATA][US_STATE]"
click at [614, 105] on span "Search" at bounding box center [625, 102] width 45 height 21
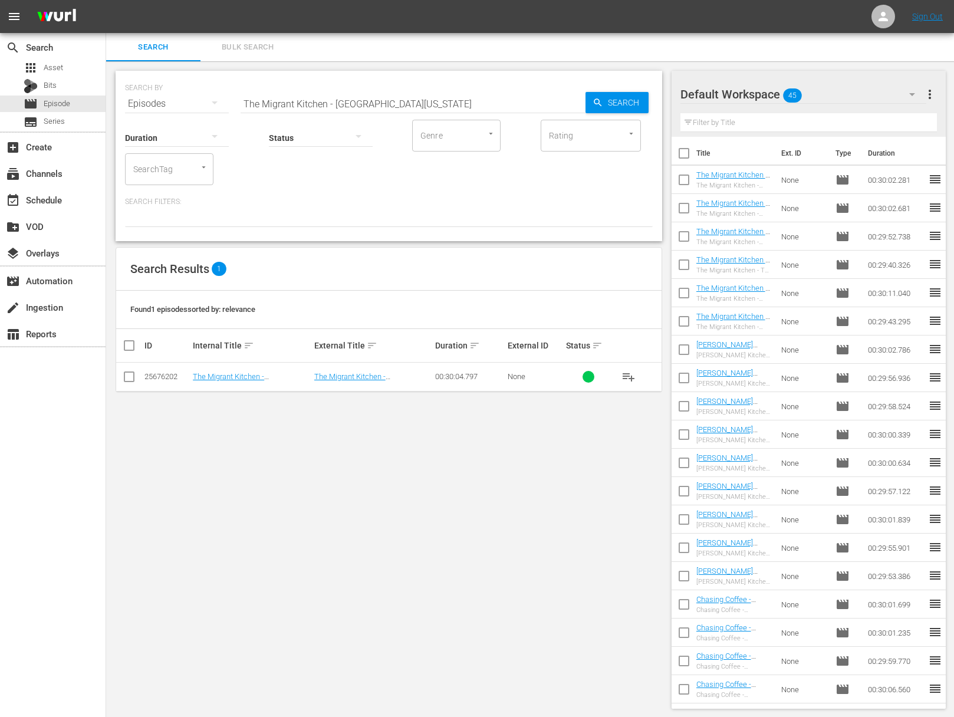
click at [631, 377] on span "playlist_add" at bounding box center [628, 377] width 14 height 14
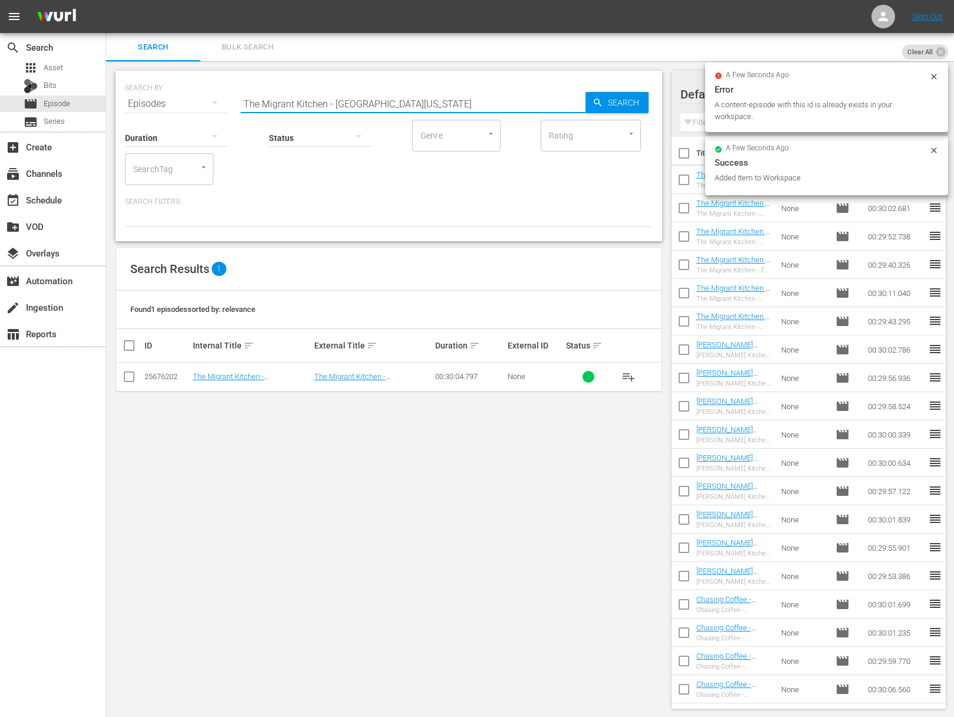
click at [334, 98] on input "The Migrant Kitchen - [GEOGRAPHIC_DATA][US_STATE]" at bounding box center [412, 104] width 345 height 28
paste input "1-Hour Special"
type input "The Migrant Kitchen - 1-Hour Special"
click at [591, 100] on div "Search" at bounding box center [616, 102] width 63 height 21
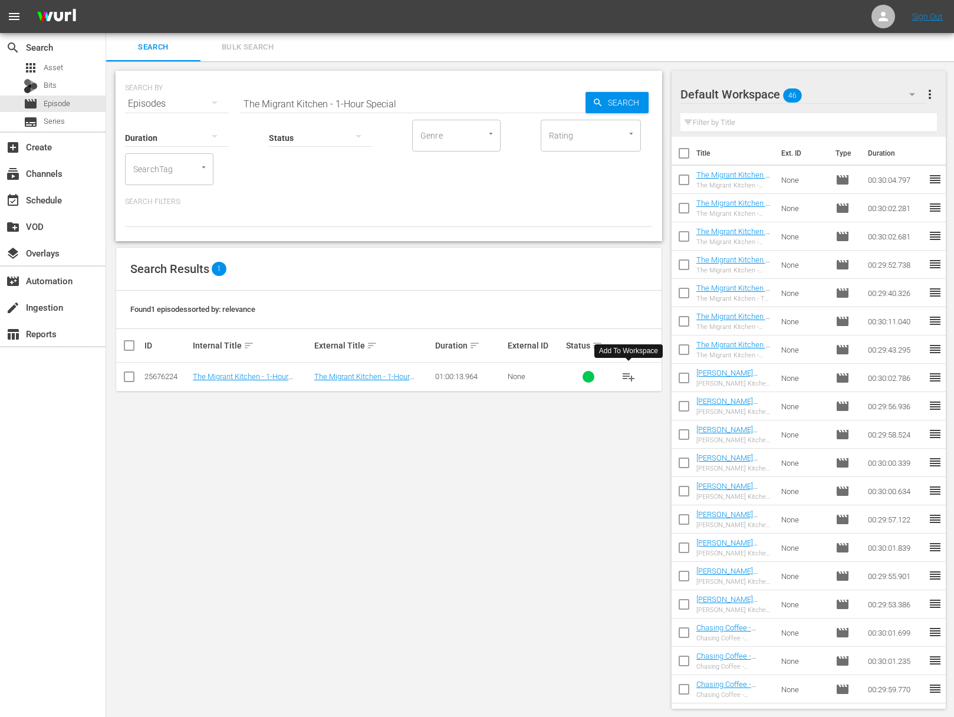
click at [629, 377] on span "playlist_add" at bounding box center [628, 377] width 14 height 14
click at [34, 203] on div "event_available Schedule" at bounding box center [33, 198] width 66 height 11
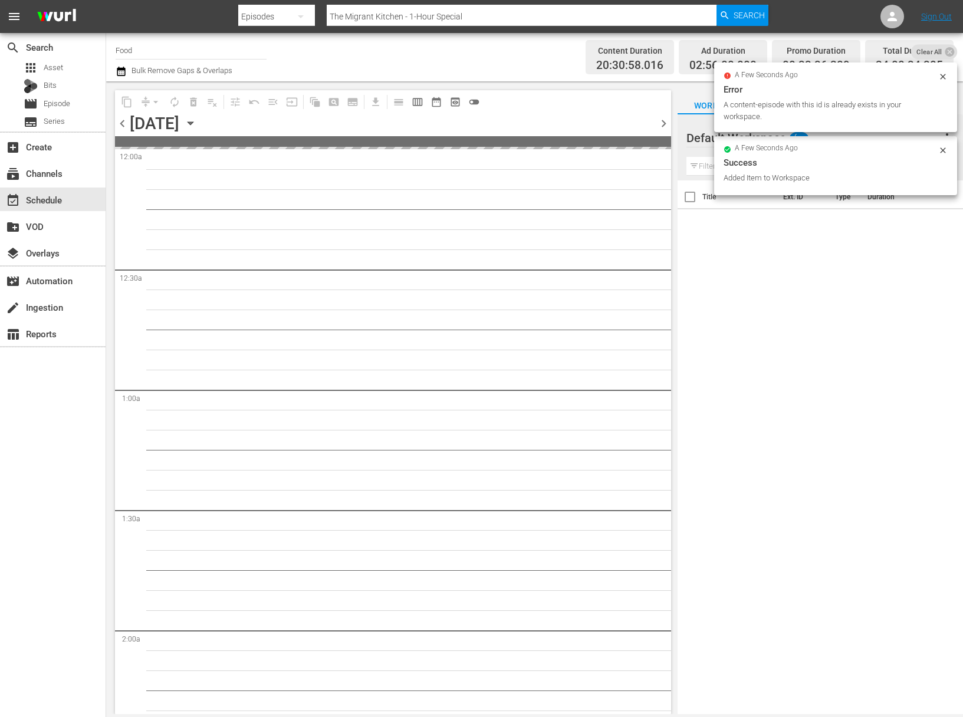
click at [197, 123] on icon "button" at bounding box center [190, 123] width 13 height 13
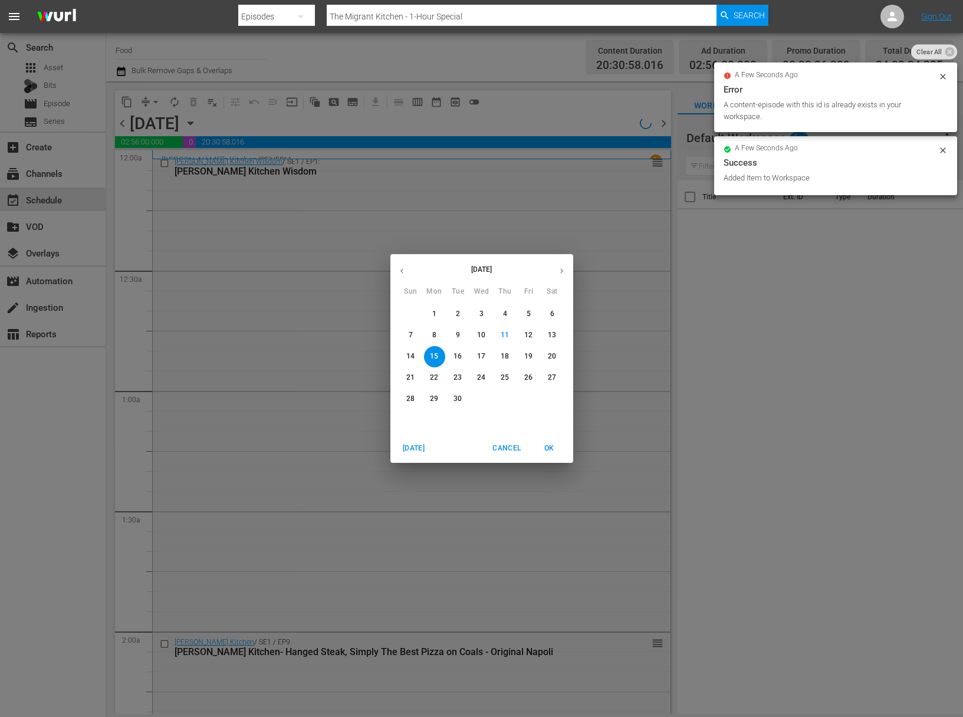
click at [459, 354] on p "16" at bounding box center [457, 356] width 8 height 10
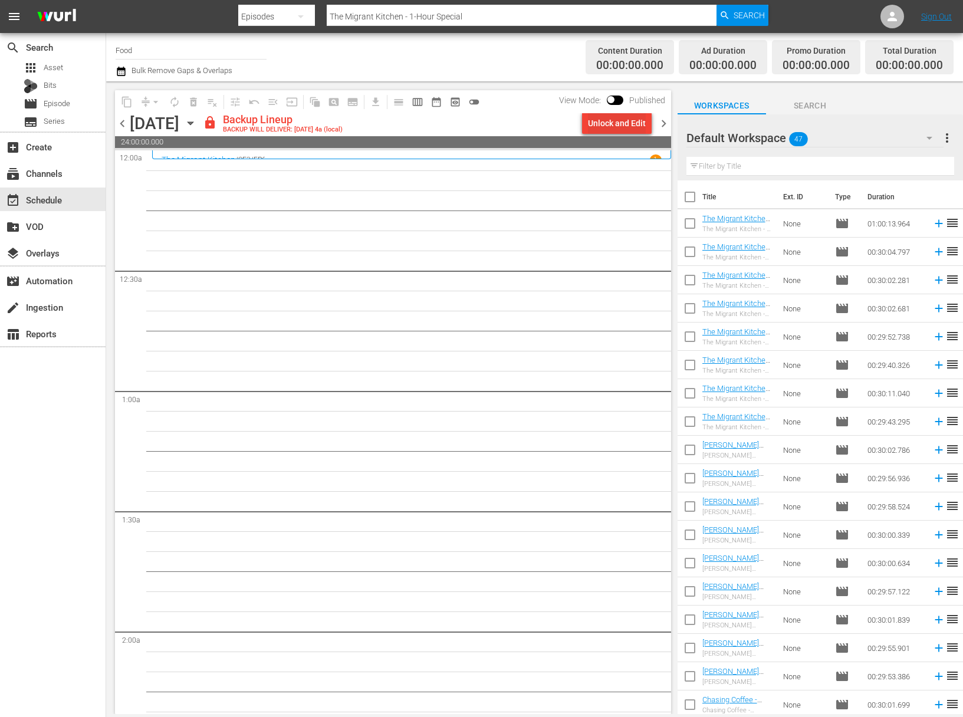
click at [627, 121] on div "Unlock and Edit" at bounding box center [617, 123] width 58 height 21
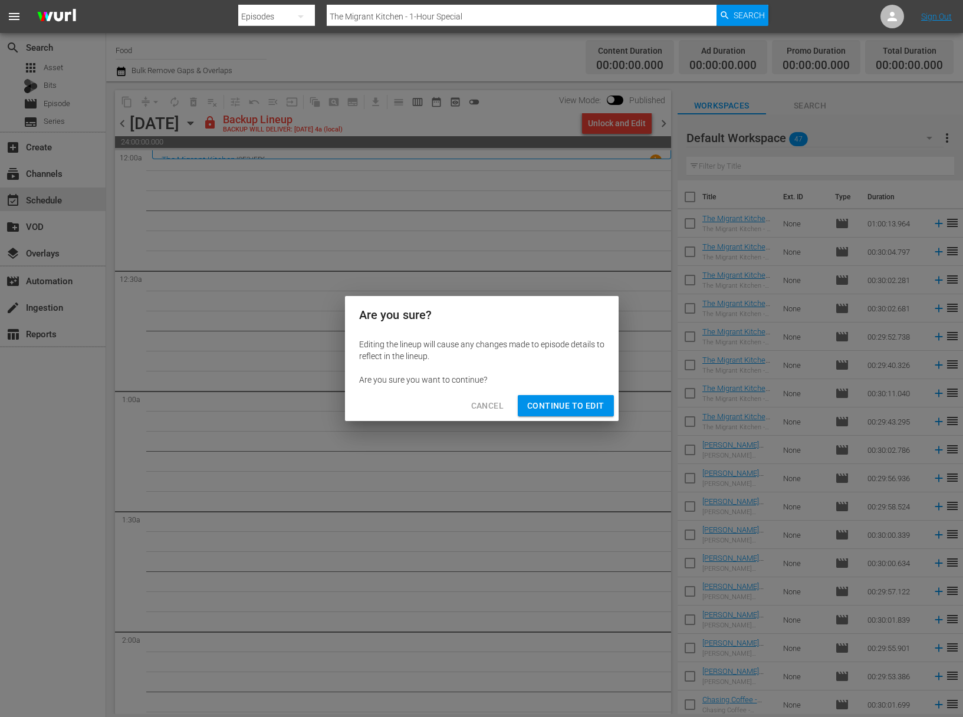
click at [585, 416] on button "Continue to Edit" at bounding box center [565, 406] width 95 height 22
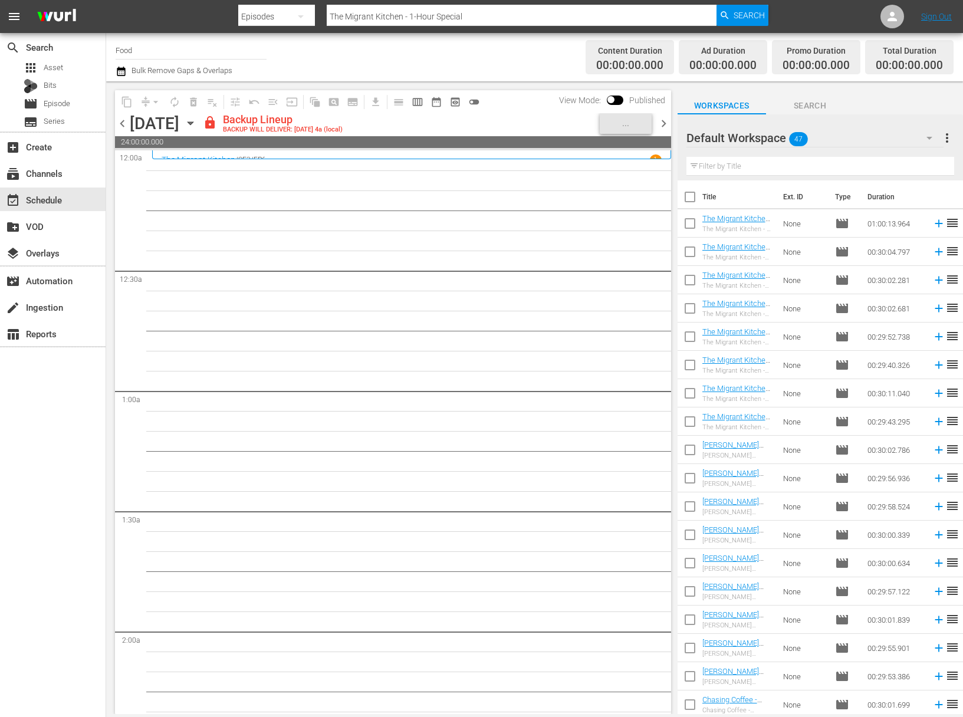
click at [686, 206] on input "checkbox" at bounding box center [689, 199] width 25 height 25
checkbox input "true"
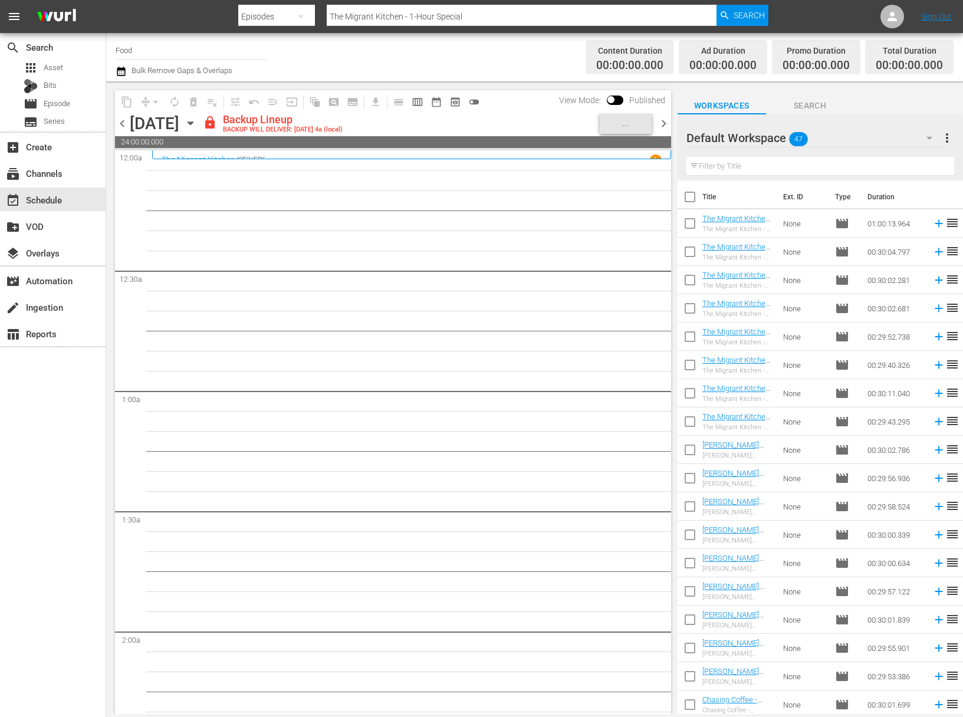
checkbox input "true"
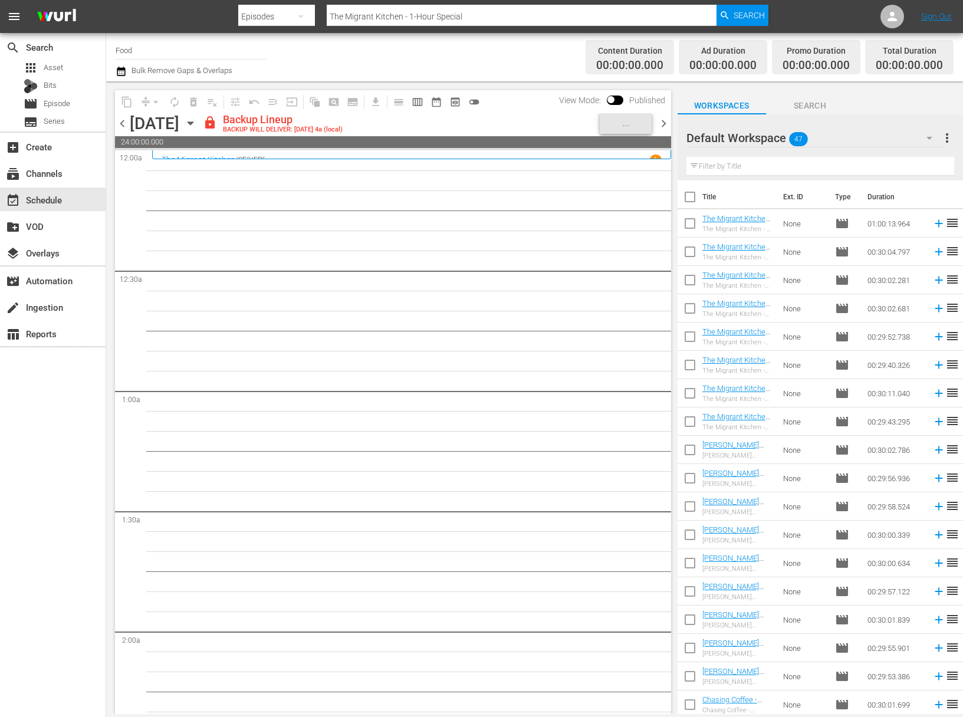
checkbox input "true"
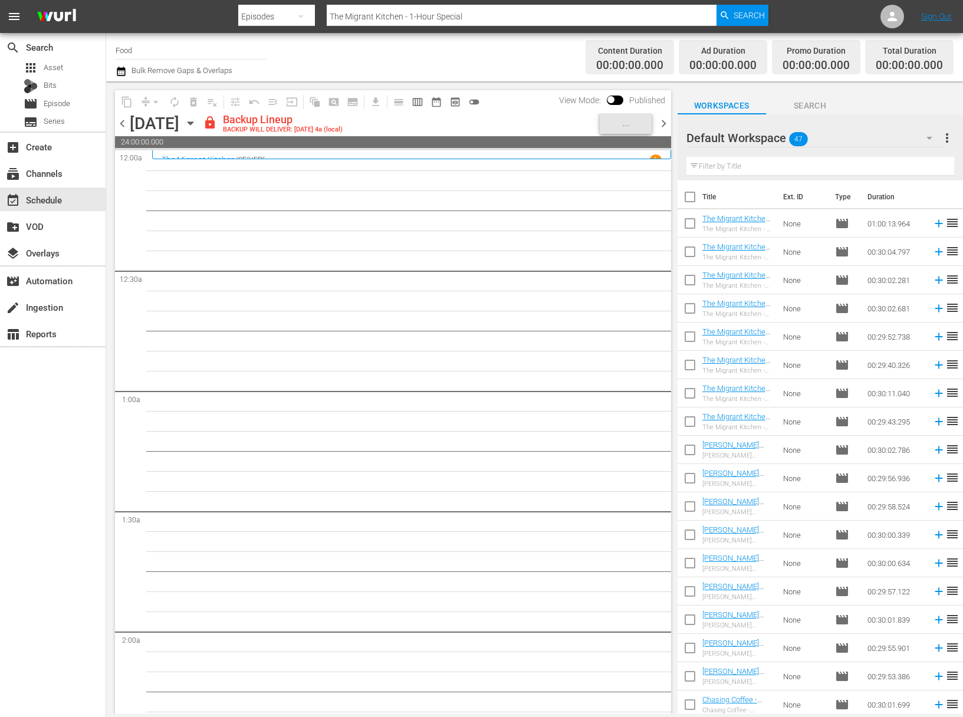
checkbox input "true"
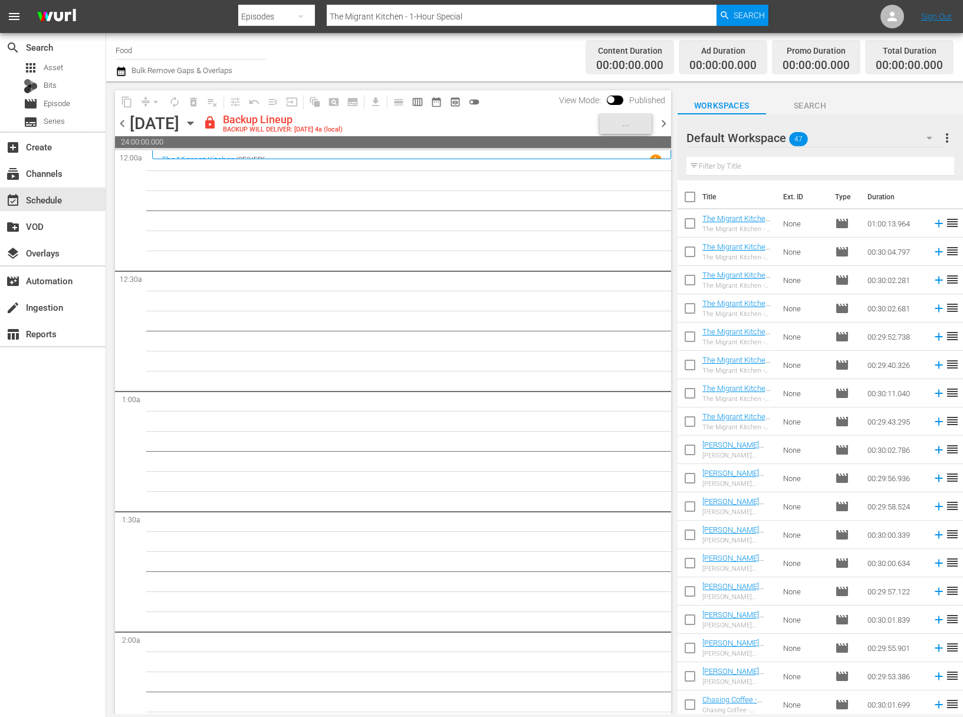
checkbox input "true"
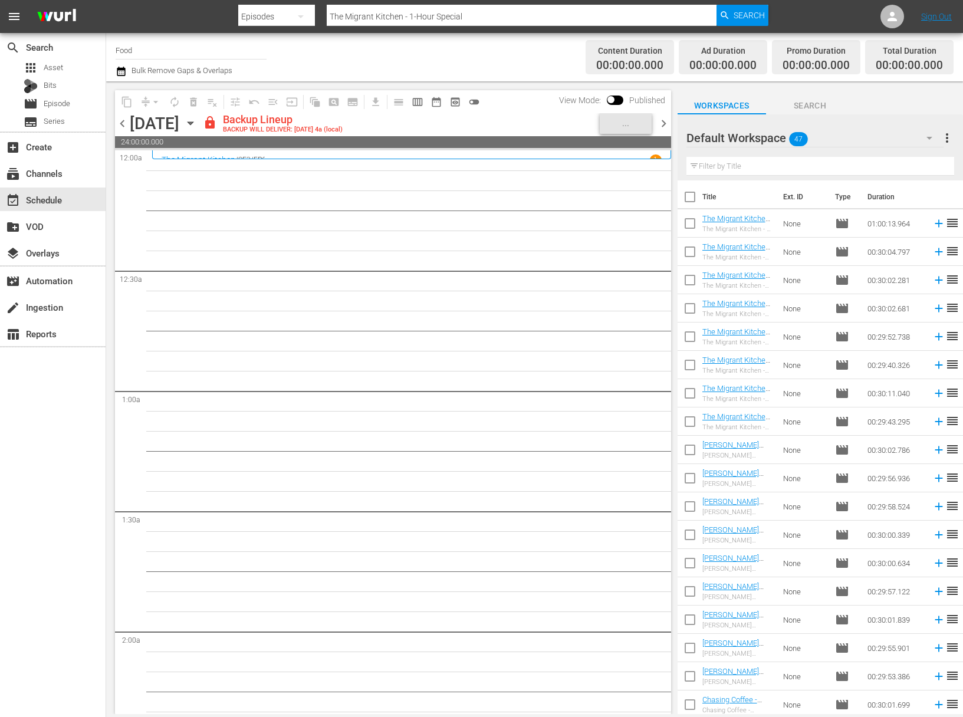
checkbox input "true"
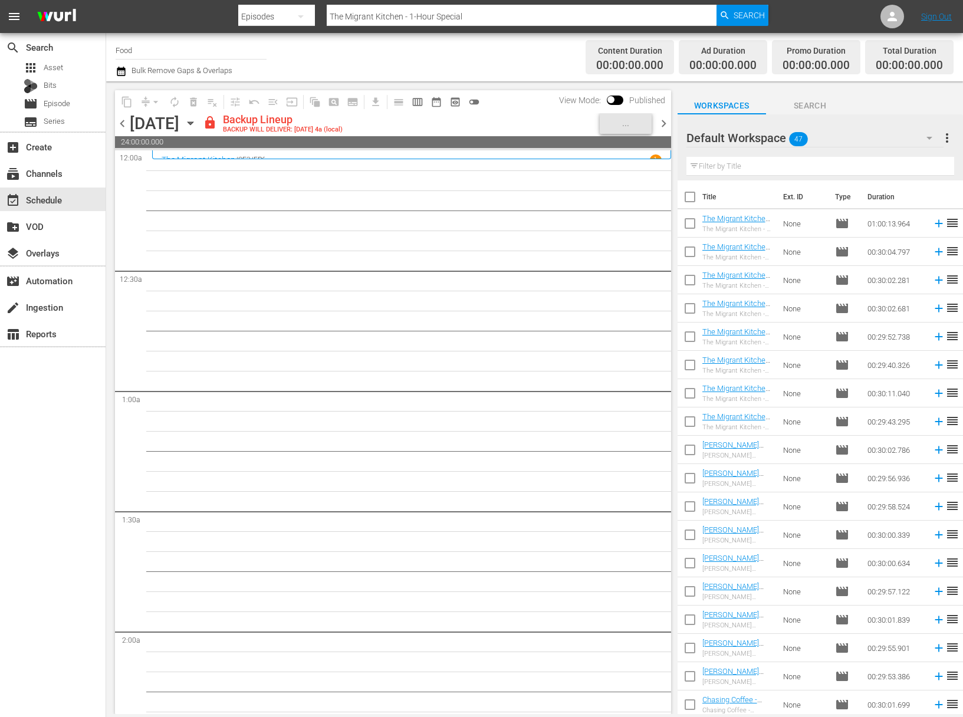
checkbox input "true"
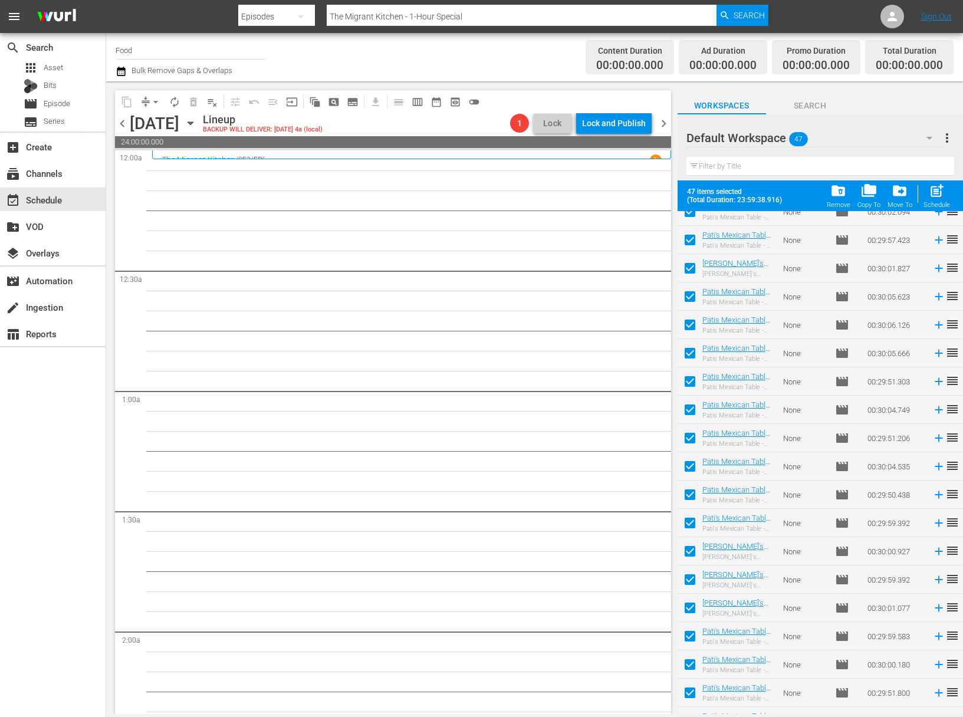
scroll to position [854, 0]
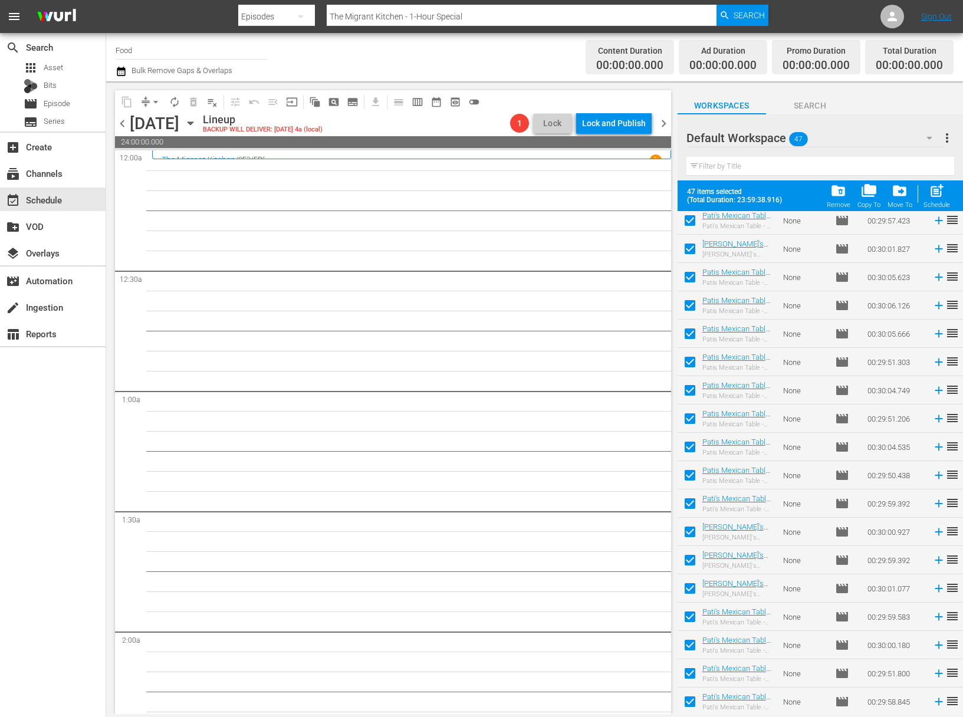
click at [934, 186] on span "post_add" at bounding box center [936, 191] width 16 height 16
checkbox input "false"
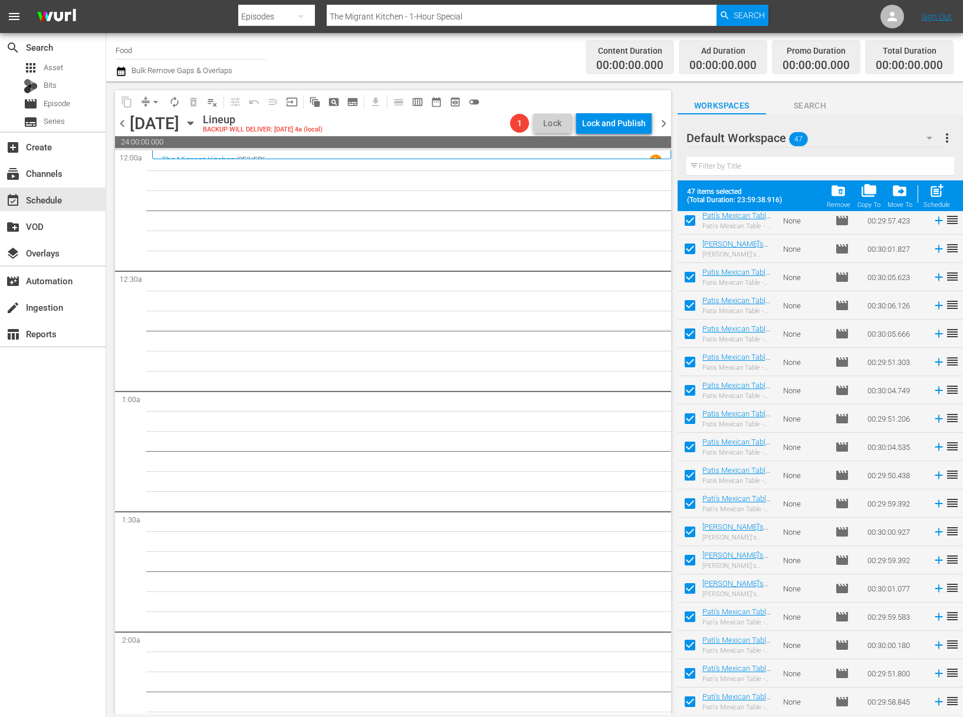
checkbox input "false"
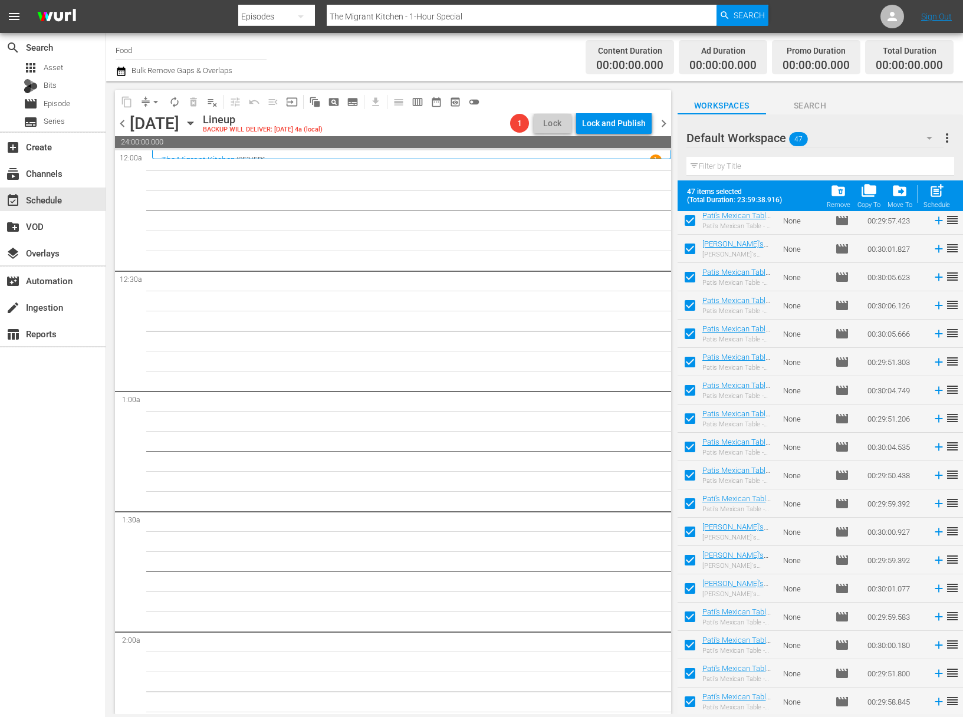
checkbox input "false"
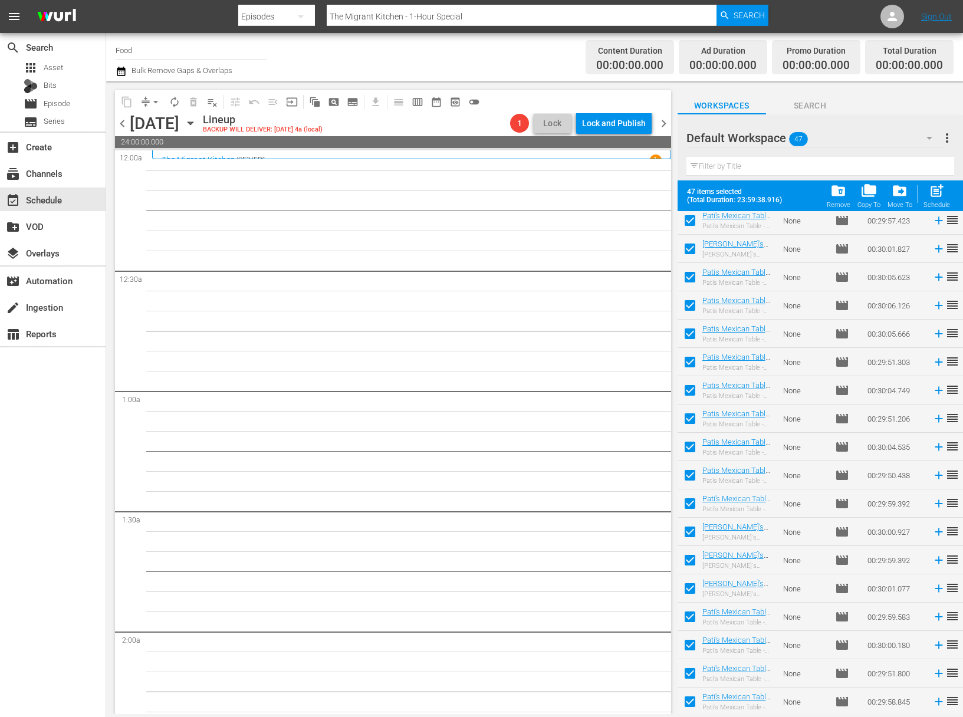
checkbox input "false"
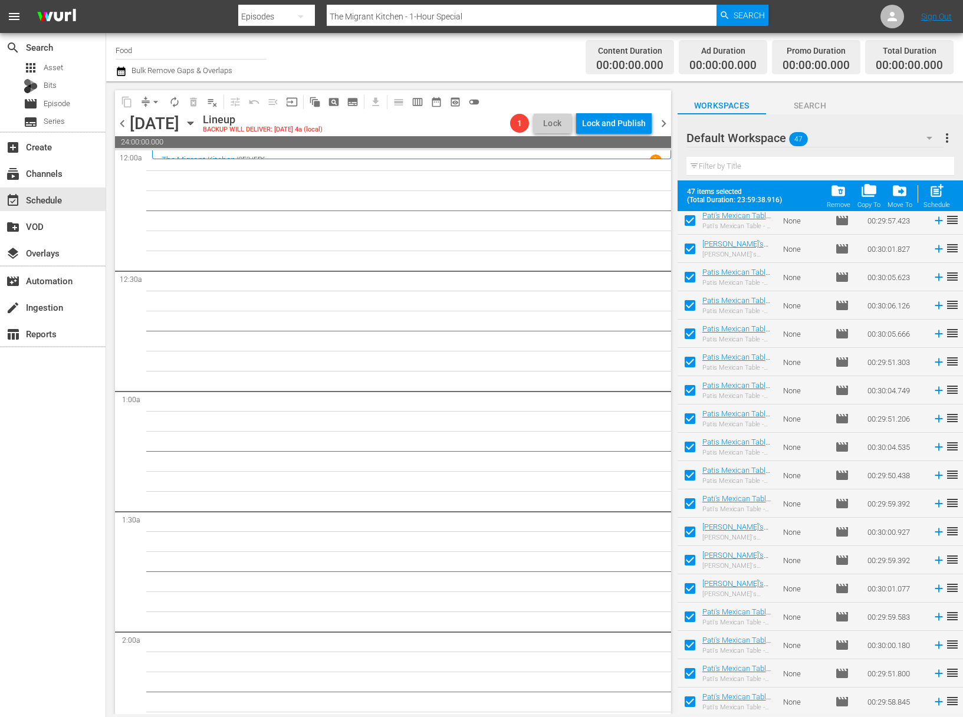
checkbox input "false"
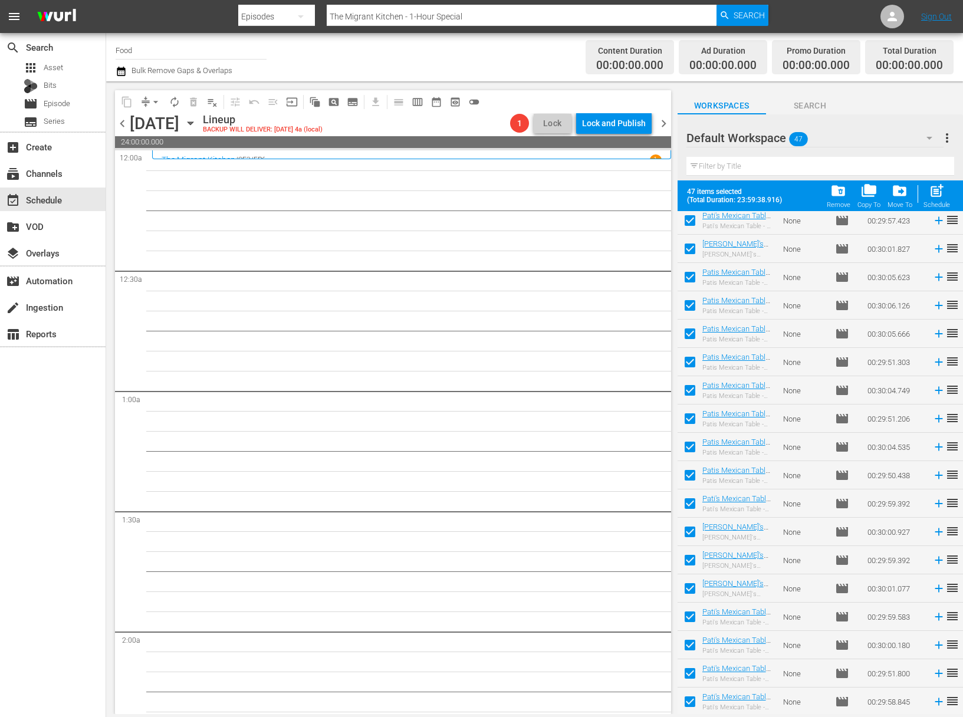
checkbox input "false"
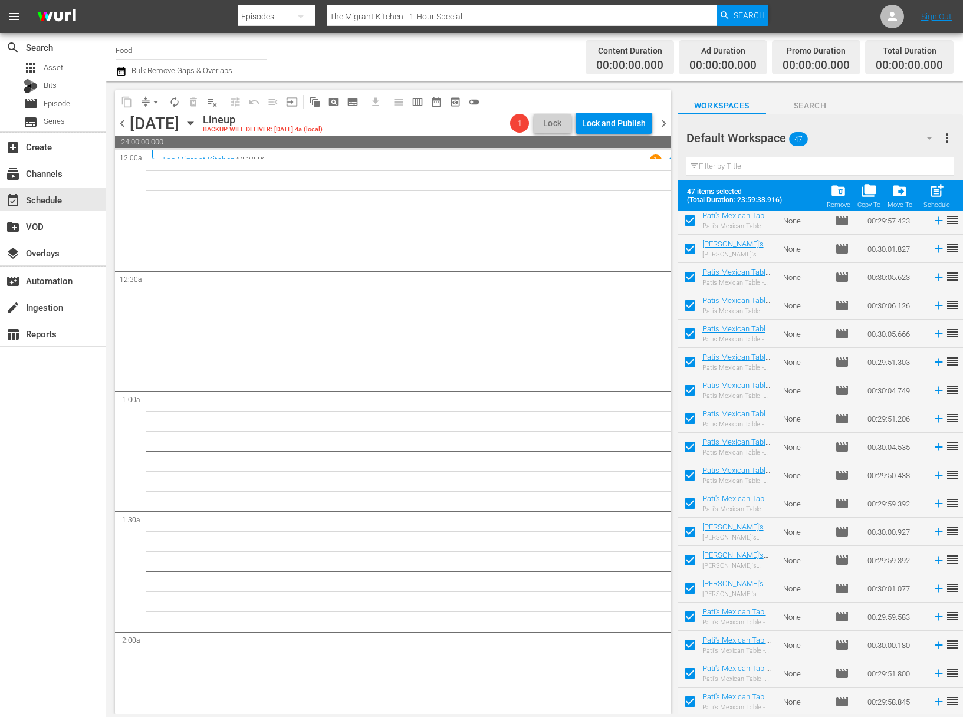
checkbox input "false"
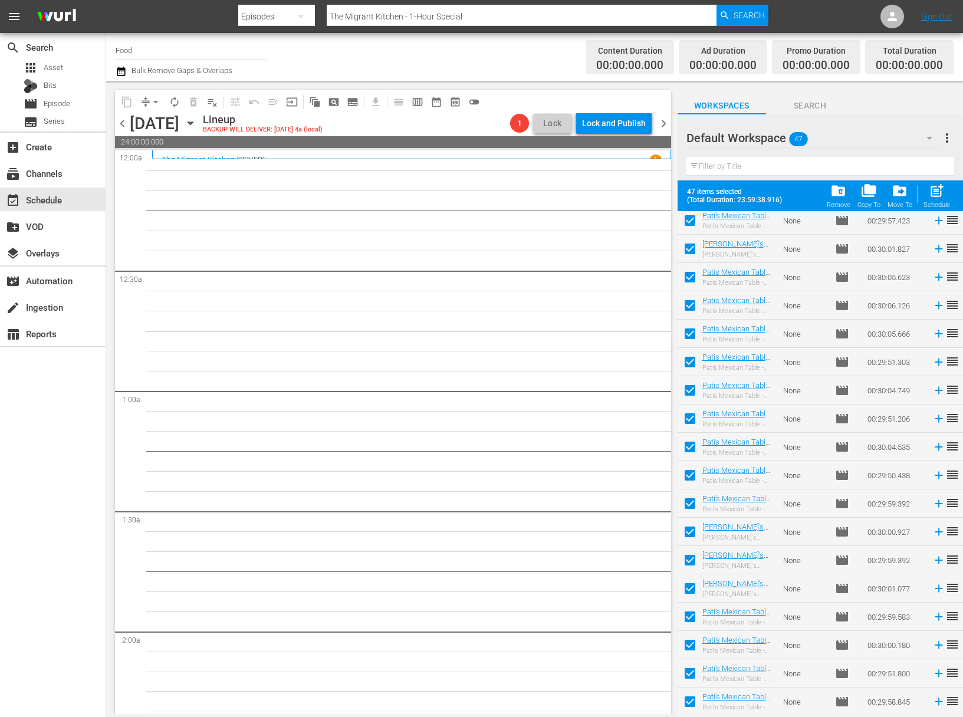
checkbox input "false"
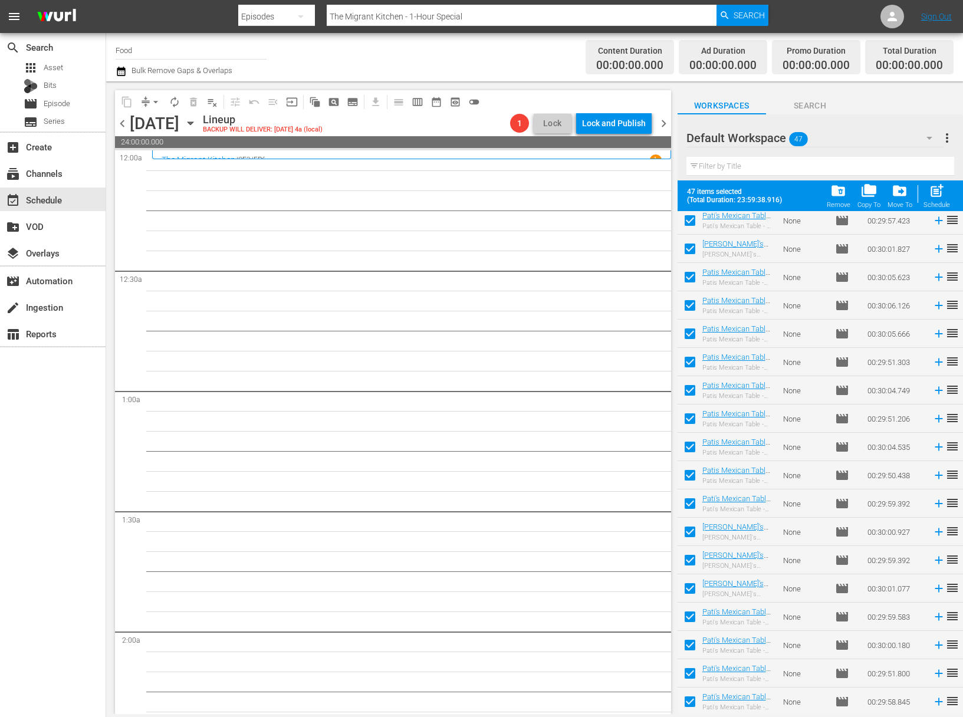
checkbox input "false"
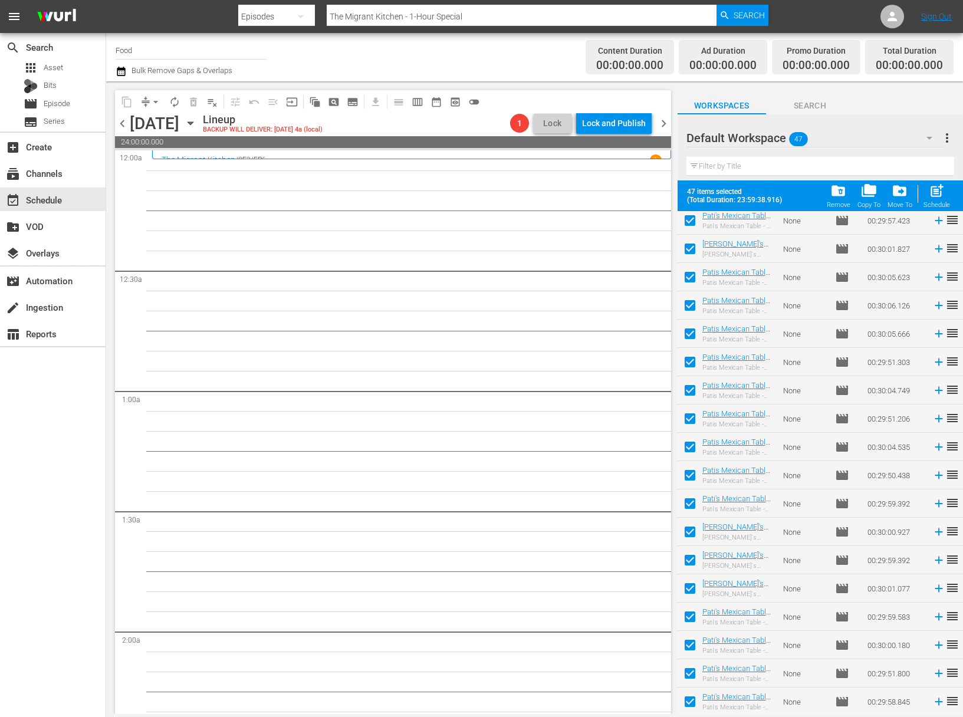
checkbox input "false"
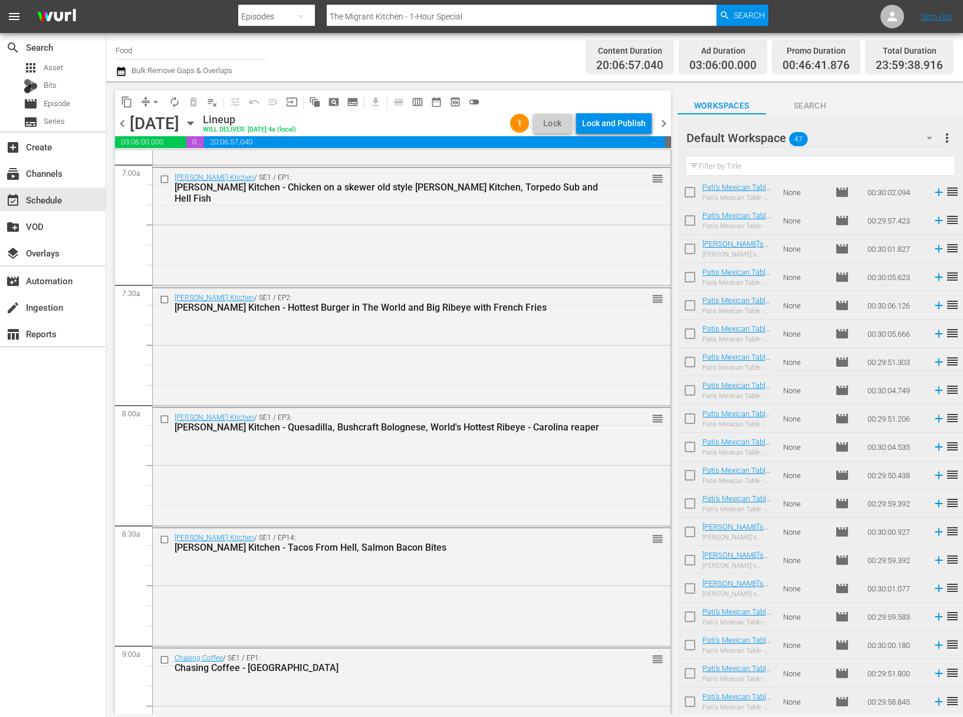
scroll to position [2302, 0]
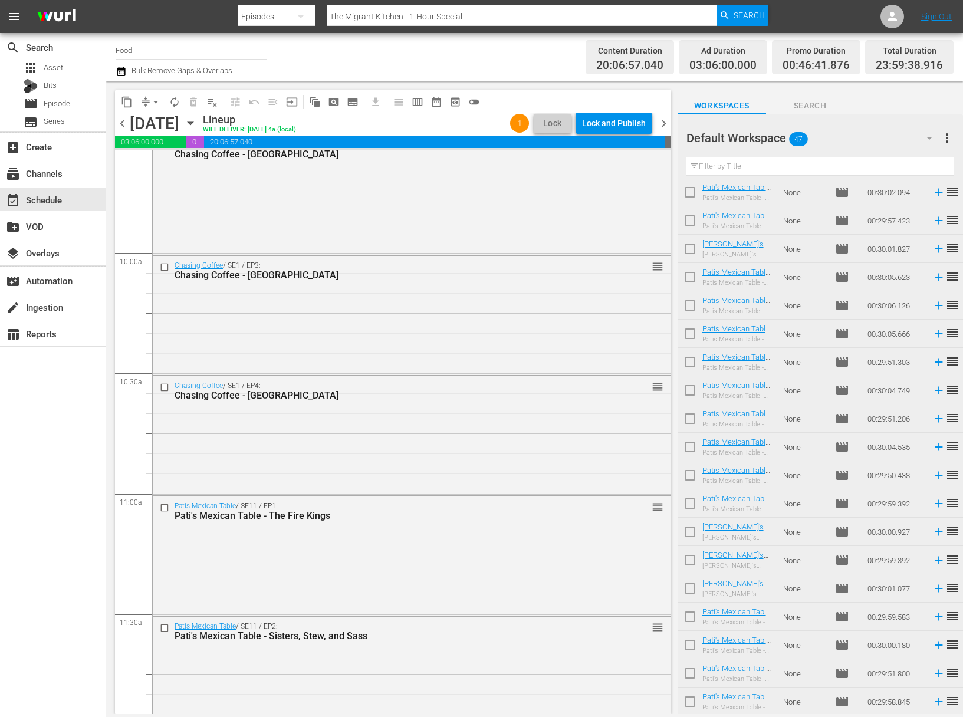
click at [156, 98] on span "arrow_drop_down" at bounding box center [156, 102] width 12 height 12
click at [165, 132] on li "Align to Midnight" at bounding box center [156, 125] width 124 height 19
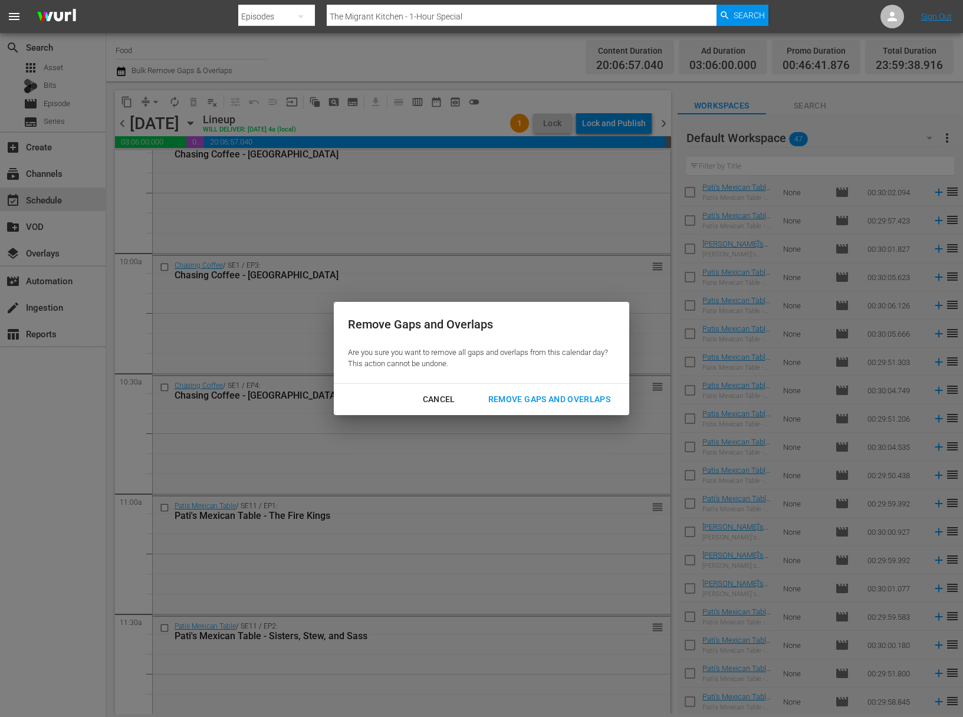
click at [549, 399] on div "Remove Gaps and Overlaps" at bounding box center [549, 399] width 141 height 15
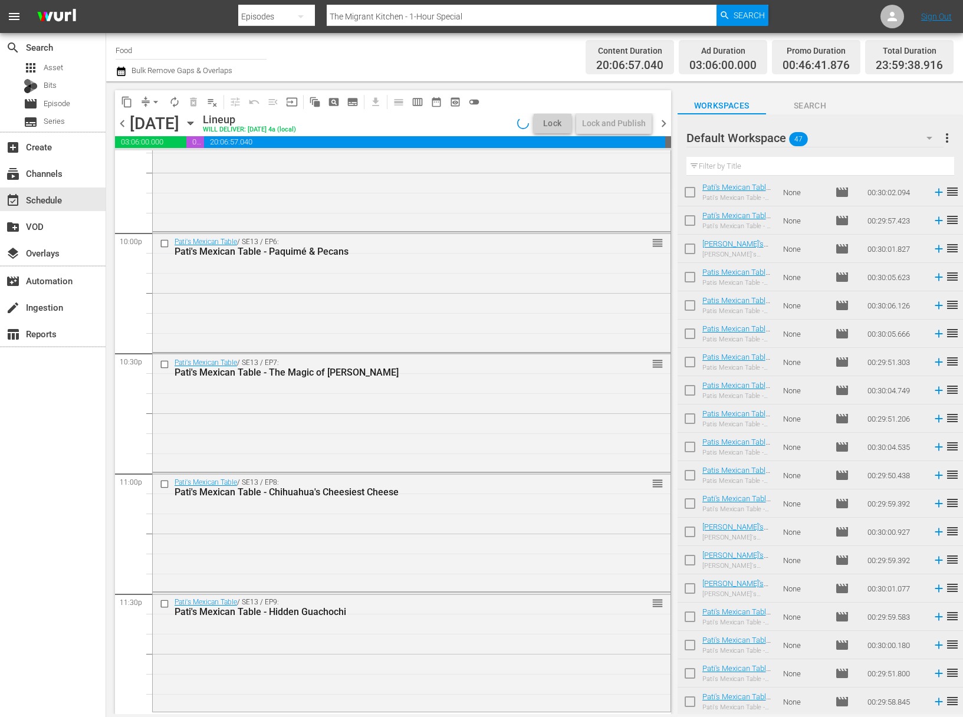
scroll to position [5207, 0]
click at [156, 100] on span "arrow_drop_down" at bounding box center [156, 102] width 12 height 12
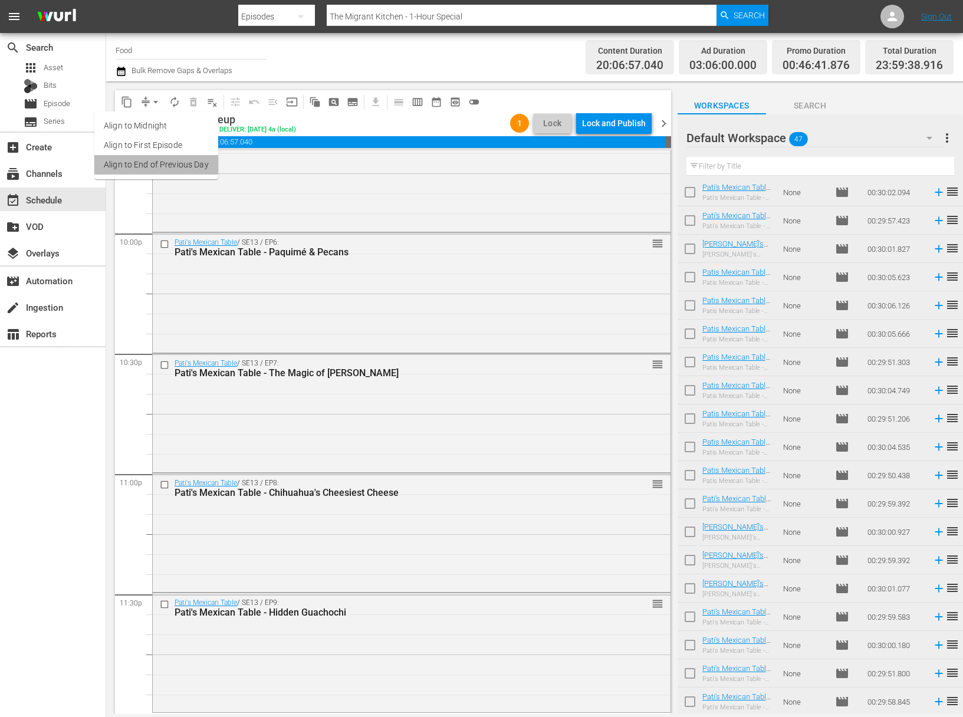
click at [166, 158] on li "Align to End of Previous Day" at bounding box center [156, 164] width 124 height 19
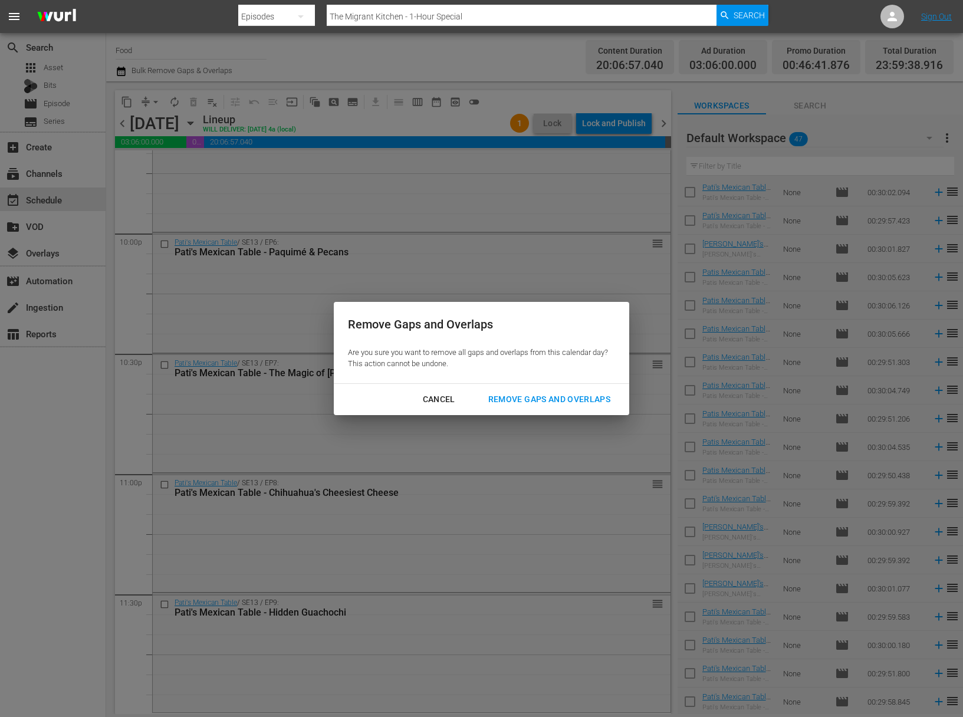
click at [544, 406] on button "Remove Gaps and Overlaps" at bounding box center [549, 399] width 150 height 22
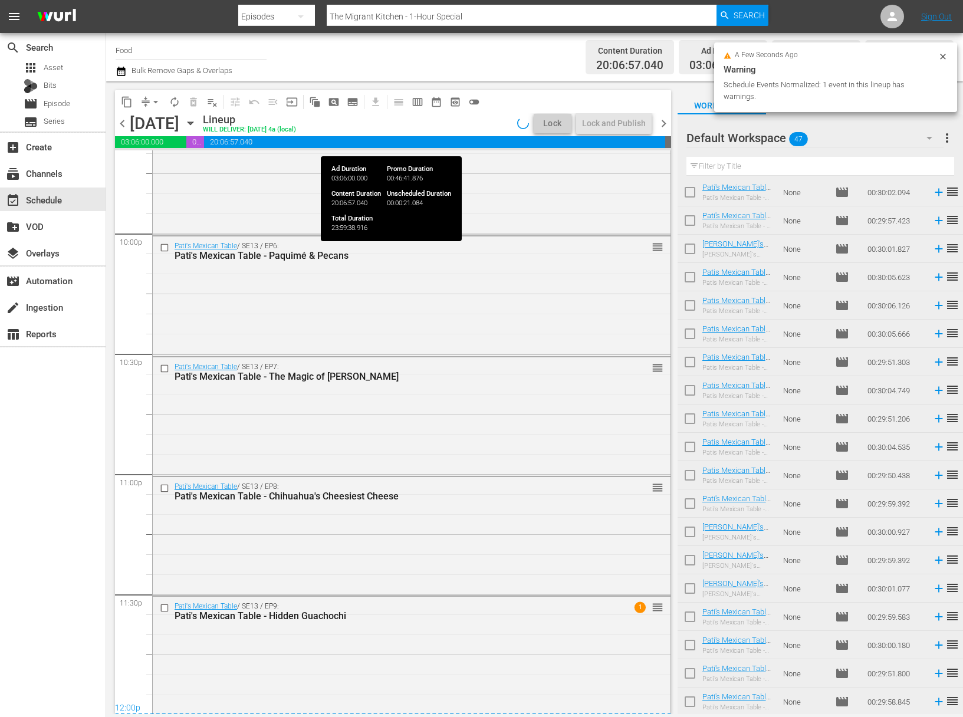
scroll to position [5210, 0]
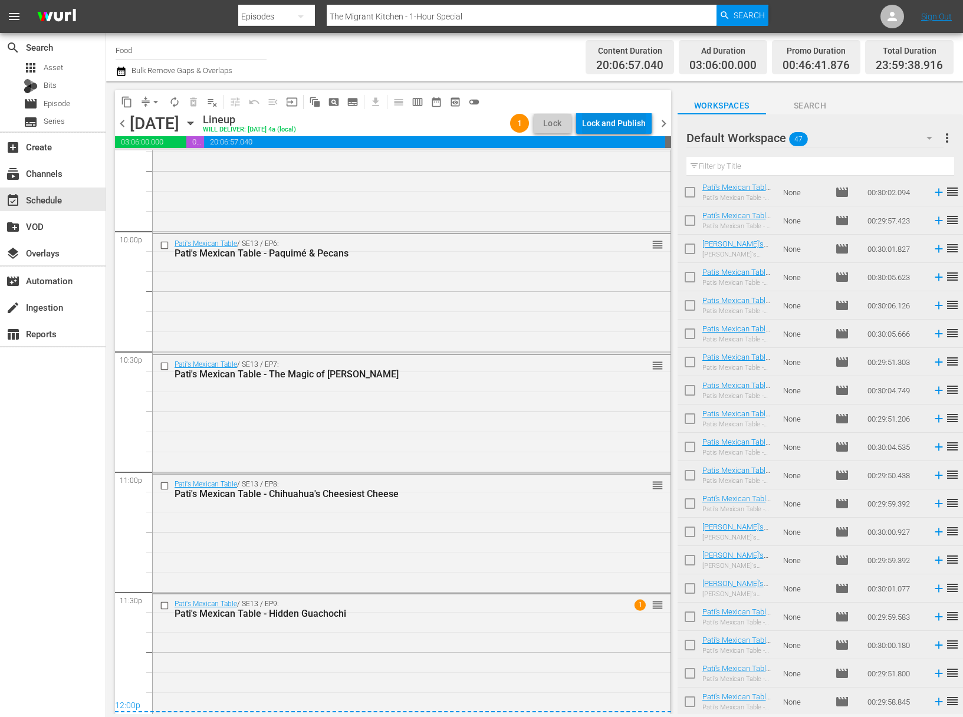
click at [605, 121] on div "Lock and Publish" at bounding box center [614, 123] width 64 height 21
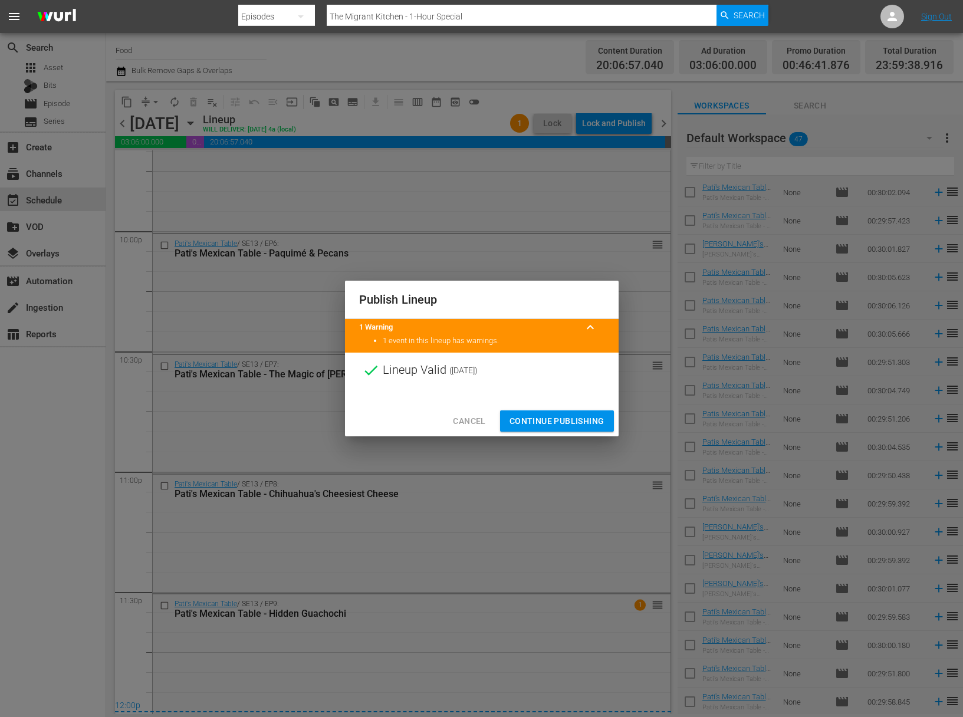
click at [590, 415] on span "Continue Publishing" at bounding box center [556, 421] width 95 height 15
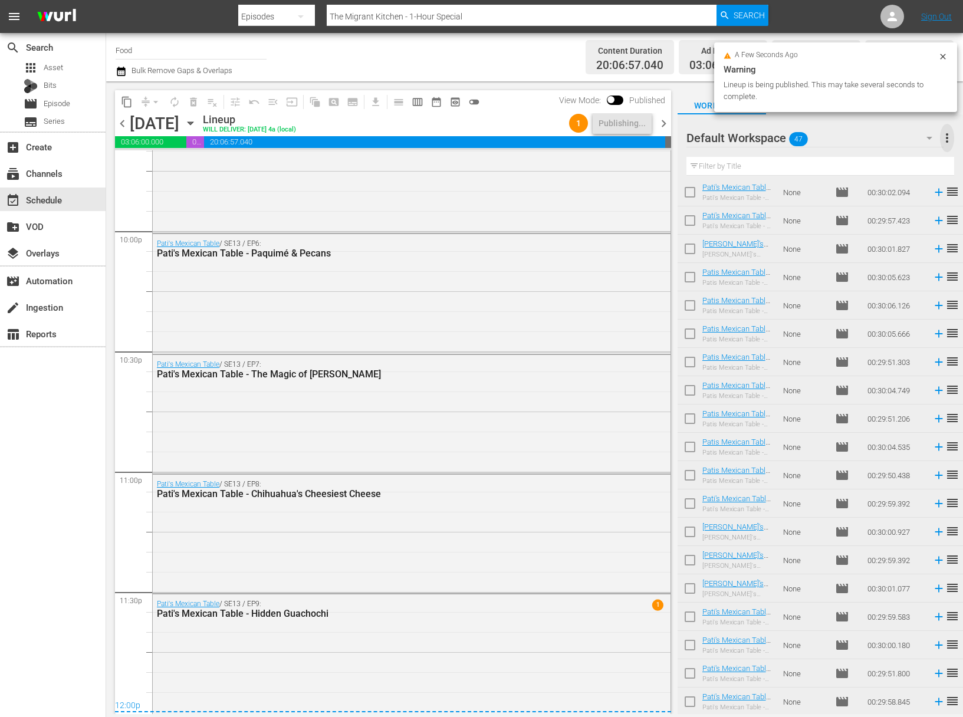
click at [940, 139] on span "more_vert" at bounding box center [947, 138] width 14 height 14
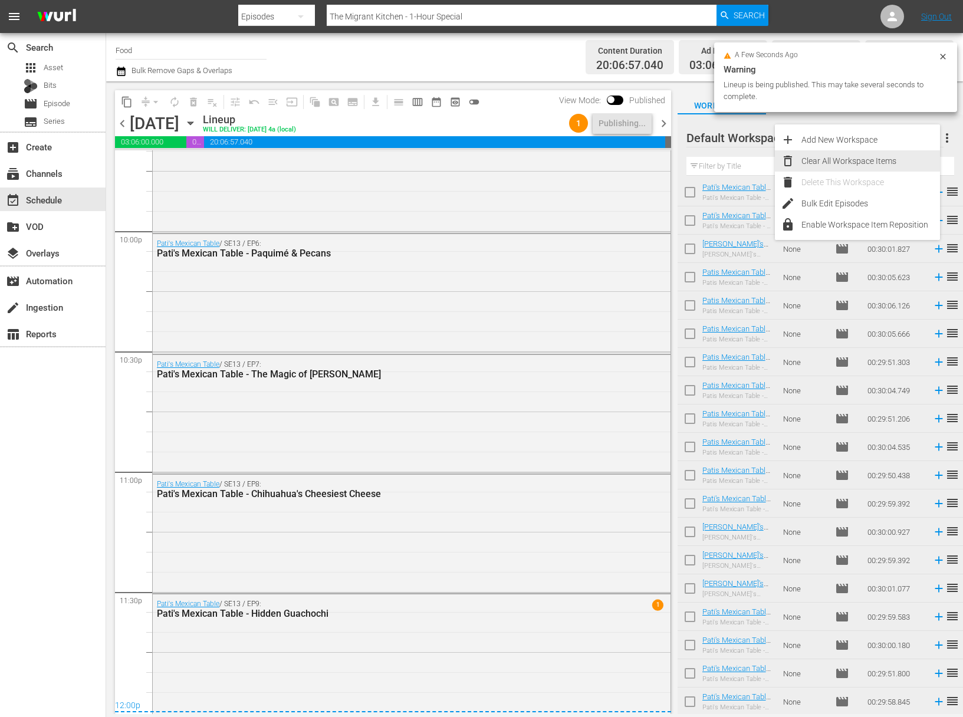
click at [875, 159] on div "Clear All Workspace Items" at bounding box center [870, 160] width 139 height 21
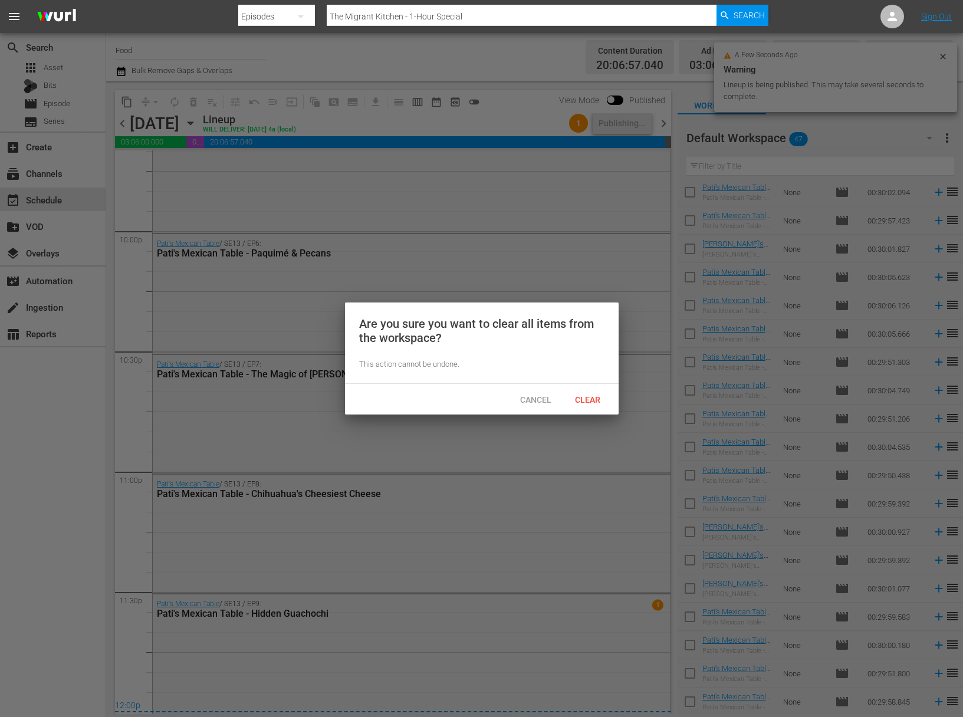
click at [592, 401] on span "Clear" at bounding box center [587, 399] width 44 height 9
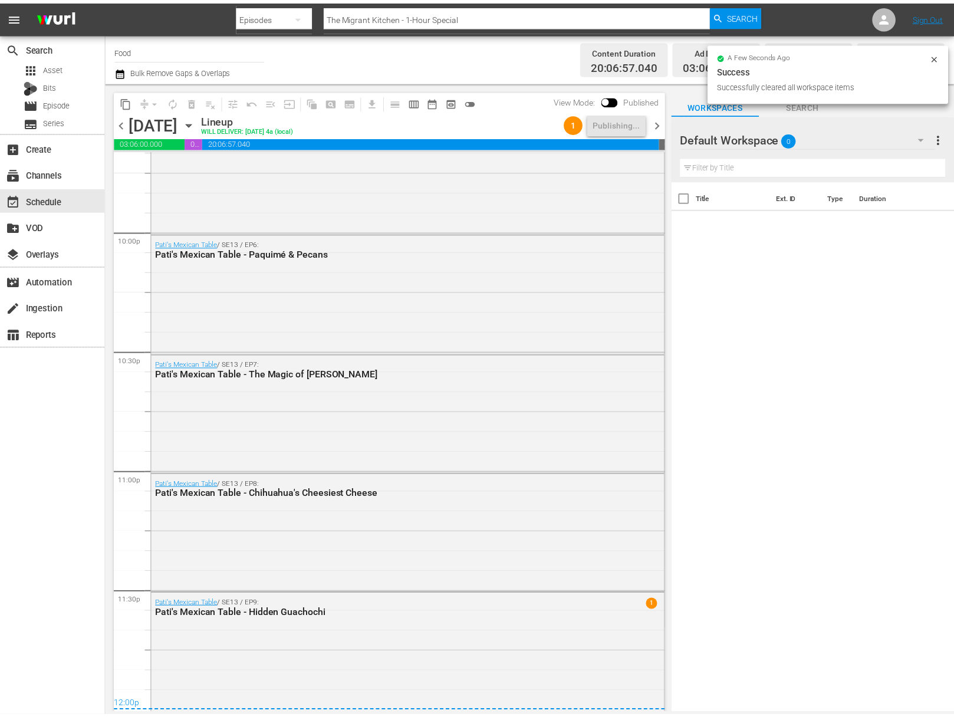
scroll to position [0, 0]
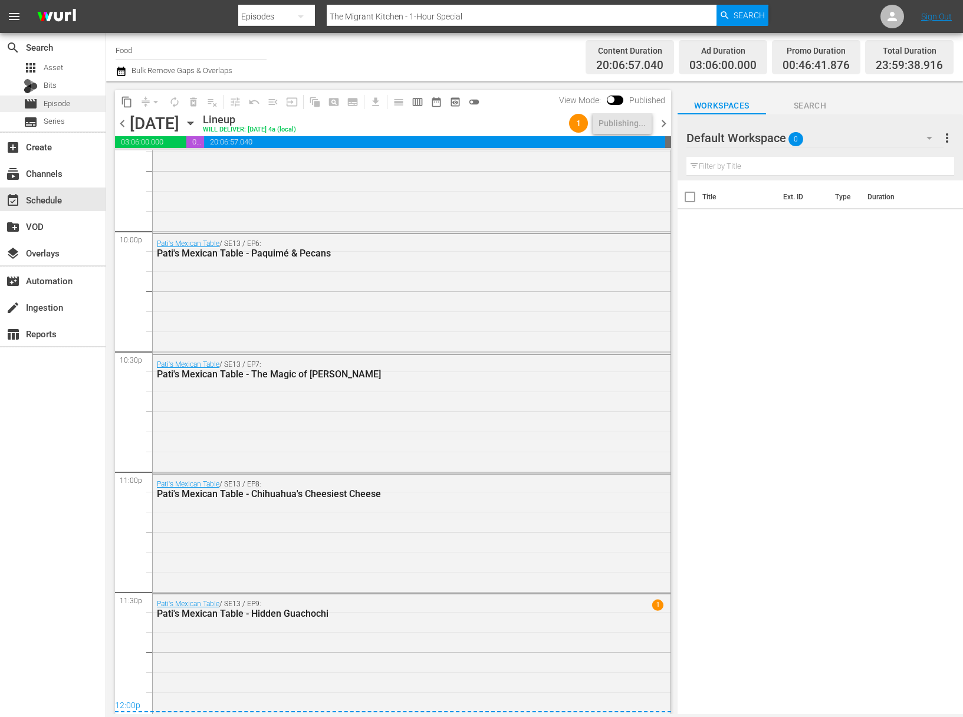
click at [73, 96] on div "movie Episode" at bounding box center [53, 103] width 106 height 17
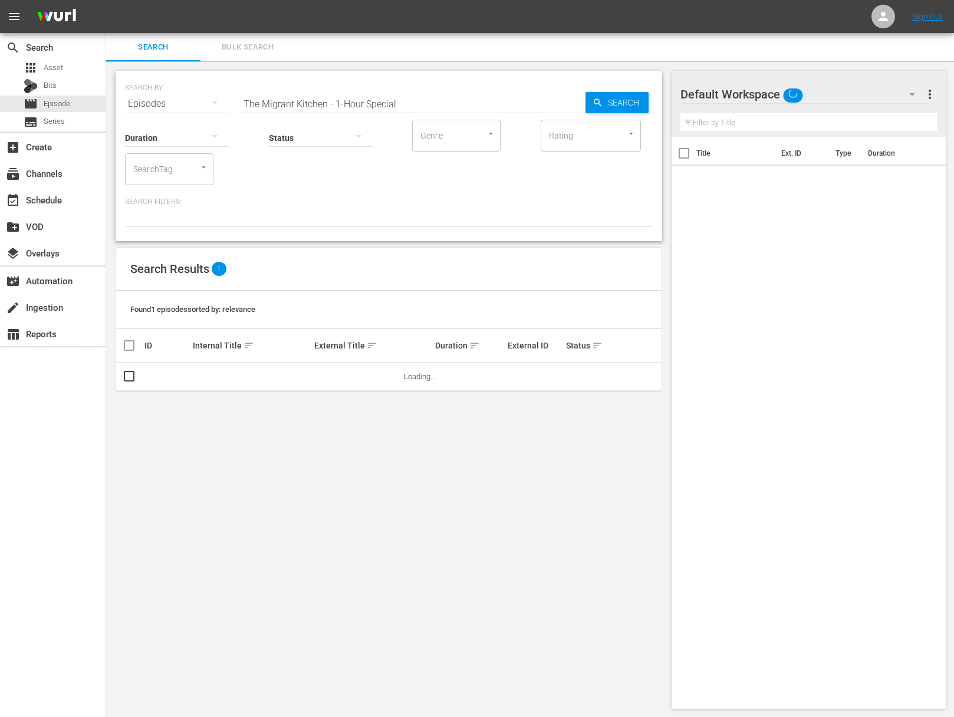
click at [297, 106] on input "The Migrant Kitchen - 1-Hour Special" at bounding box center [412, 104] width 345 height 28
paste input "[PERSON_NAME]'s Weeknight Meals - NO MEAT, ALL FLAVOR"
type input "[PERSON_NAME]'s Weeknight Meals - NO MEAT, ALL FLAVOR"
click at [596, 102] on icon "button" at bounding box center [597, 102] width 11 height 11
click at [483, 524] on div "SEARCH BY Search By Episodes Search ID, Title, Description, Keywords, or Catego…" at bounding box center [388, 389] width 565 height 657
